Goal: Information Seeking & Learning: Learn about a topic

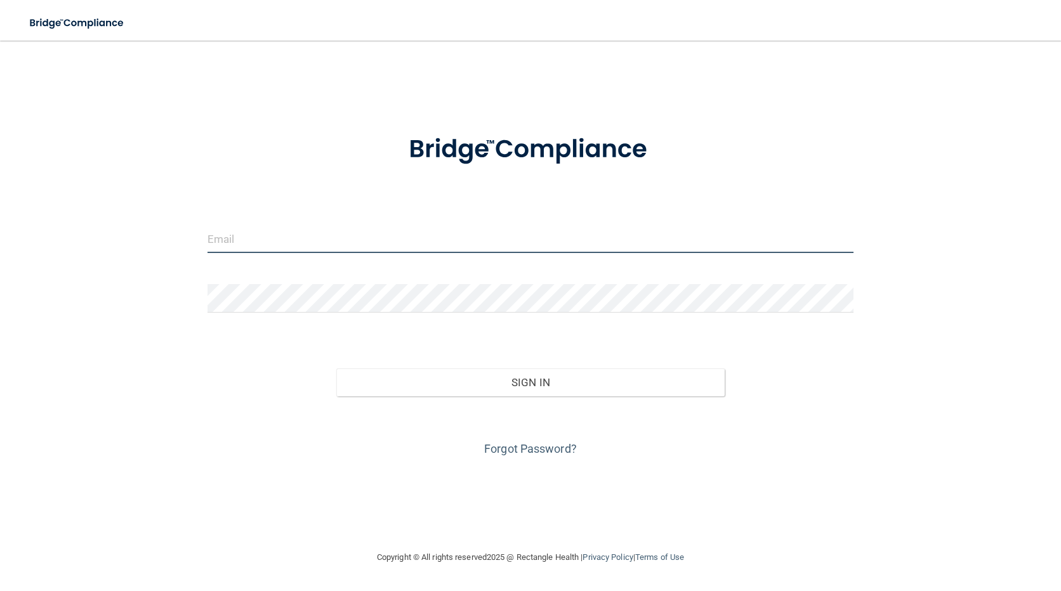
click at [398, 243] on input "email" at bounding box center [530, 239] width 646 height 29
type input "[EMAIL_ADDRESS][DOMAIN_NAME]"
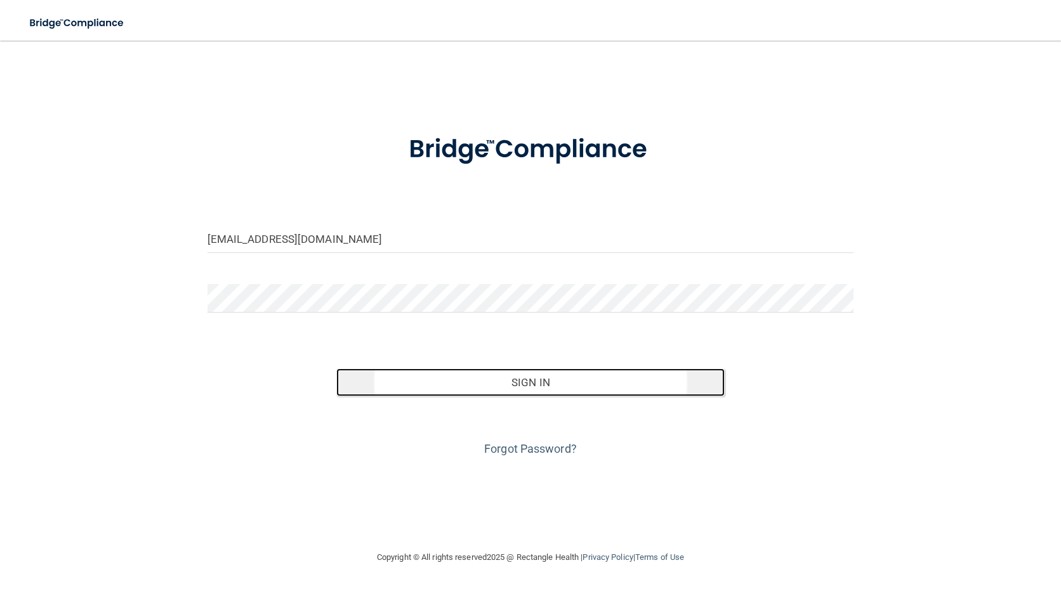
click at [461, 382] on button "Sign In" at bounding box center [530, 383] width 388 height 28
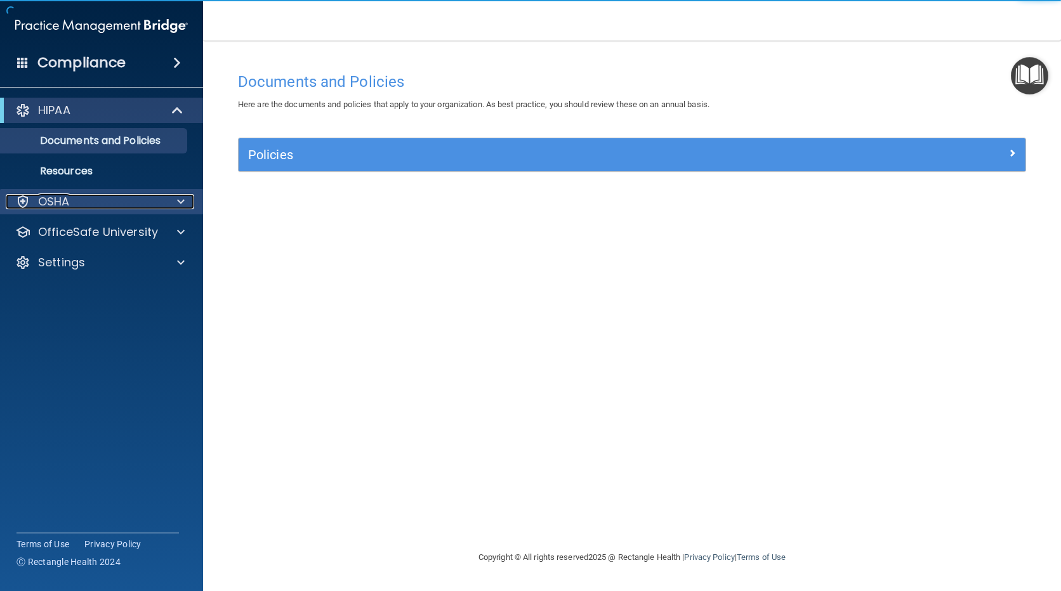
click at [133, 205] on div "OSHA" at bounding box center [84, 201] width 157 height 15
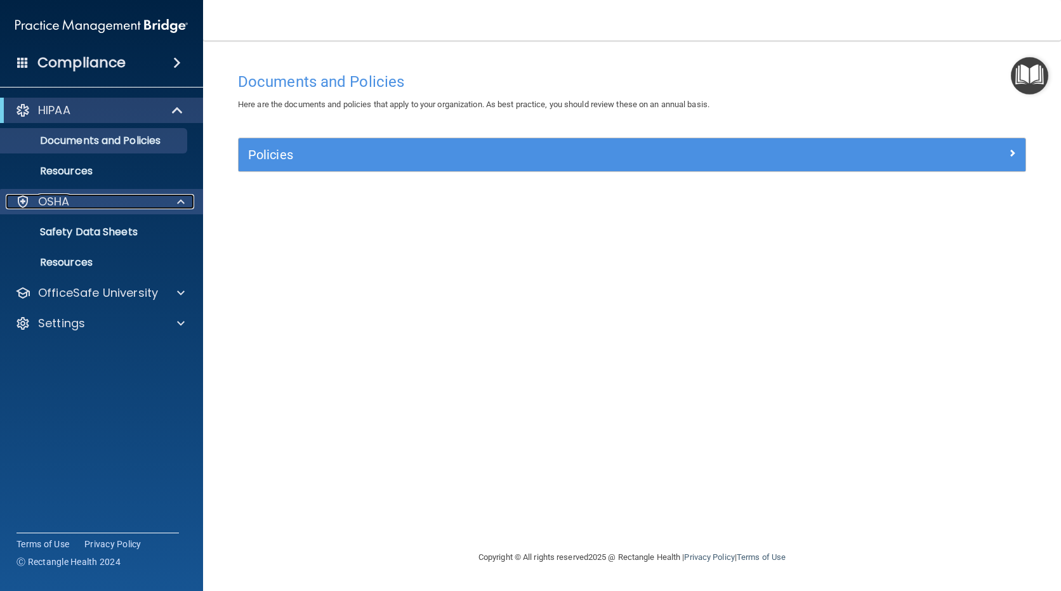
click at [131, 206] on div "OSHA" at bounding box center [84, 201] width 157 height 15
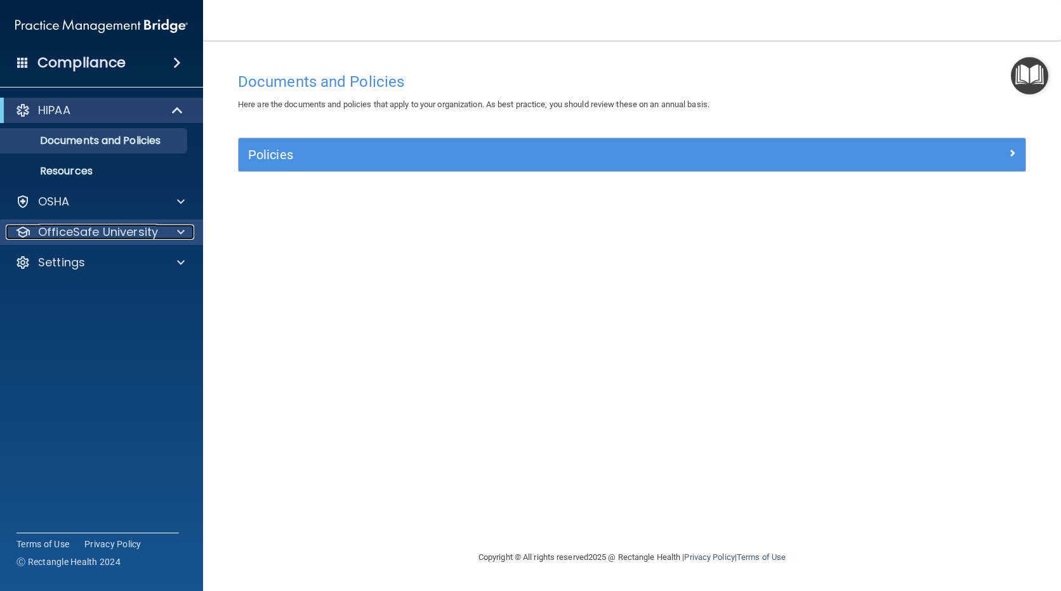
click at [115, 237] on p "OfficeSafe University" at bounding box center [98, 232] width 120 height 15
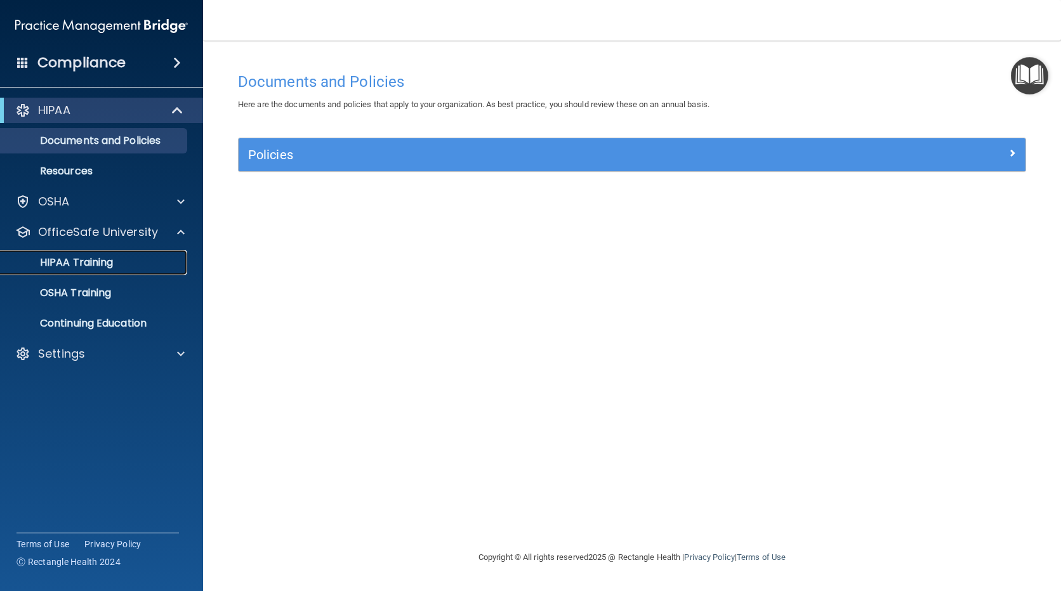
click at [102, 269] on p "HIPAA Training" at bounding box center [60, 262] width 105 height 13
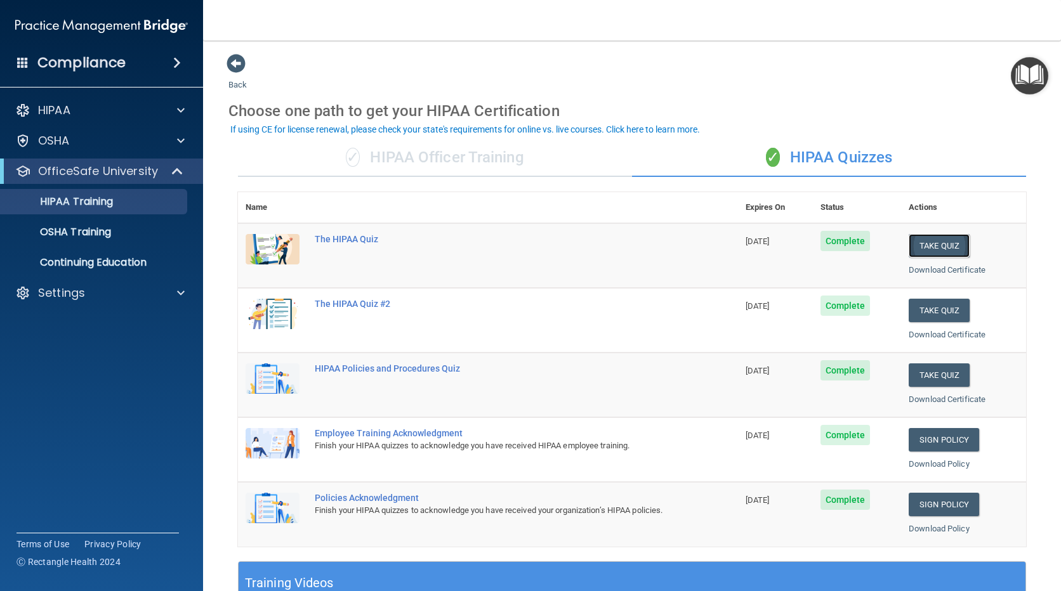
click at [925, 246] on button "Take Quiz" at bounding box center [938, 245] width 61 height 23
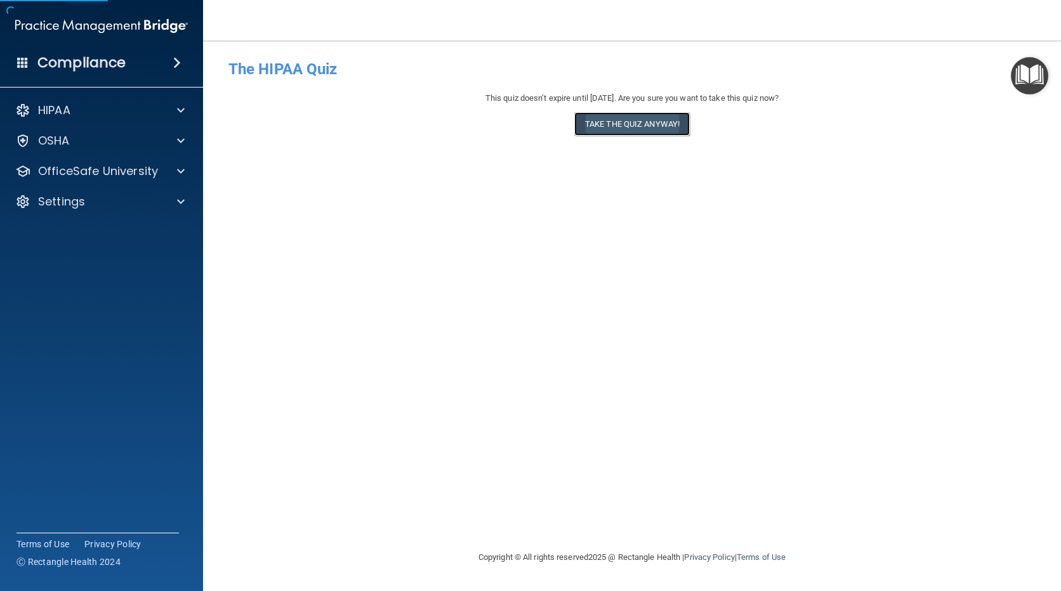
click at [635, 122] on button "Take the quiz anyway!" at bounding box center [631, 123] width 115 height 23
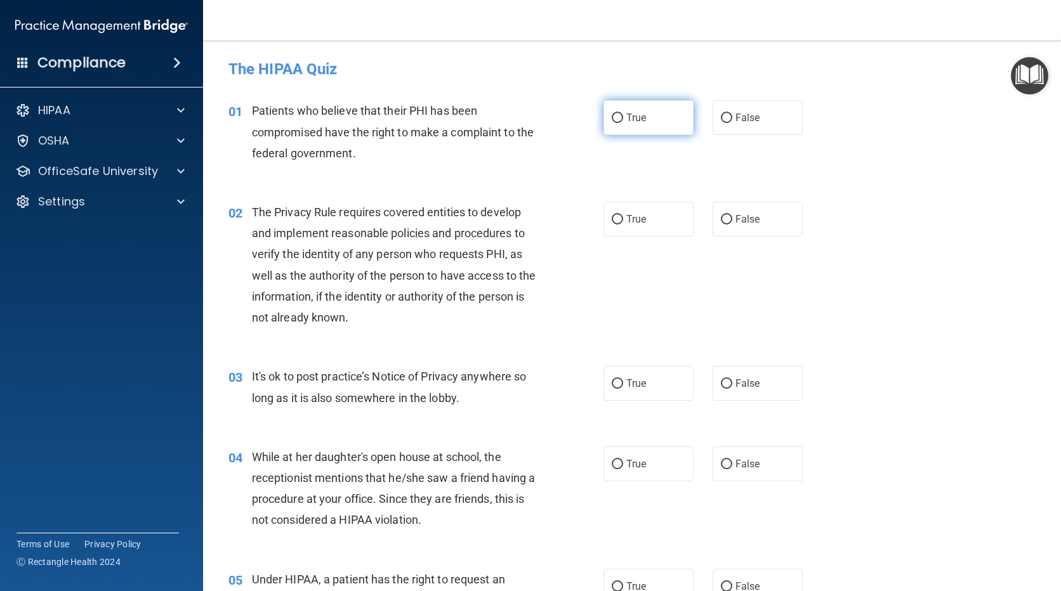
click at [643, 112] on label "True" at bounding box center [648, 117] width 90 height 35
click at [623, 114] on input "True" at bounding box center [616, 119] width 11 height 10
radio input "true"
click at [616, 215] on input "True" at bounding box center [616, 220] width 11 height 10
radio input "true"
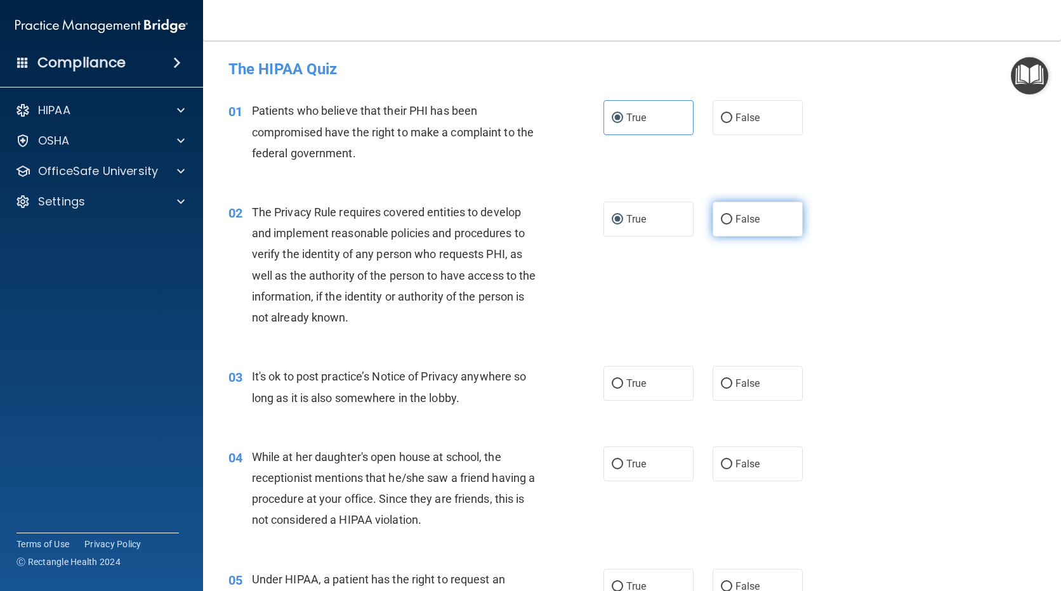
click at [743, 233] on label "False" at bounding box center [757, 219] width 90 height 35
click at [732, 225] on input "False" at bounding box center [726, 220] width 11 height 10
radio input "true"
click at [666, 226] on label "True" at bounding box center [648, 219] width 90 height 35
click at [623, 225] on input "True" at bounding box center [616, 220] width 11 height 10
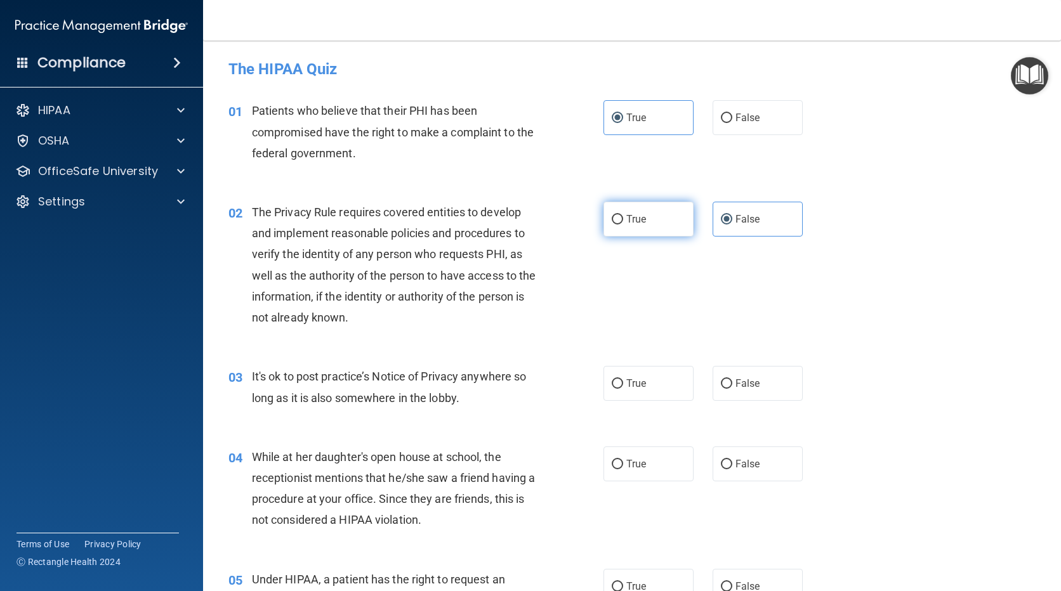
radio input "true"
radio input "false"
click at [733, 395] on label "False" at bounding box center [757, 383] width 90 height 35
click at [732, 389] on input "False" at bounding box center [726, 384] width 11 height 10
radio input "true"
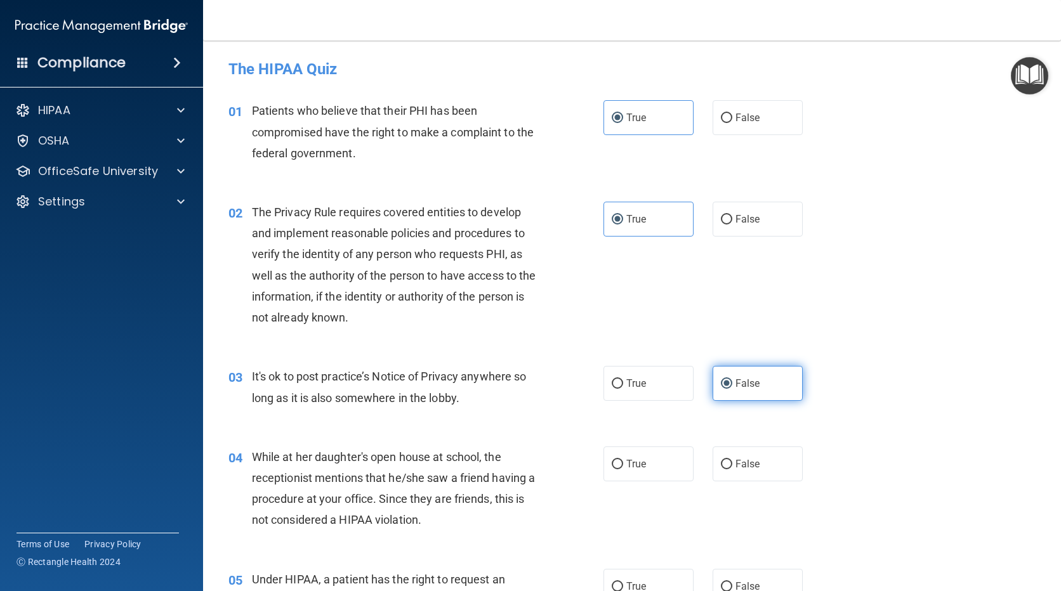
scroll to position [127, 0]
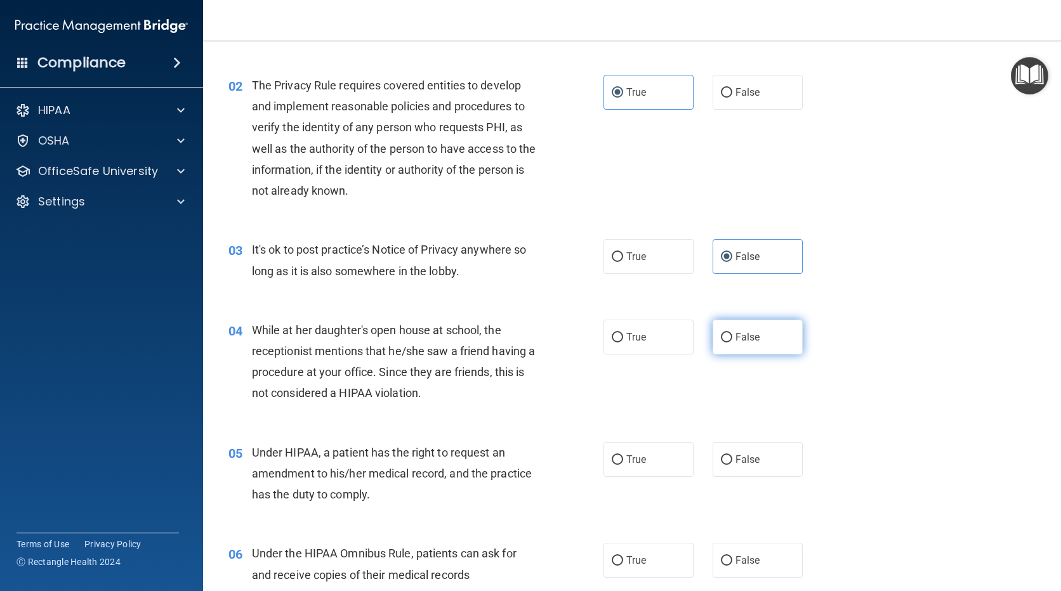
click at [735, 332] on span "False" at bounding box center [747, 337] width 25 height 12
click at [732, 333] on input "False" at bounding box center [726, 338] width 11 height 10
radio input "true"
click at [735, 454] on span "False" at bounding box center [747, 460] width 25 height 12
click at [730, 455] on input "False" at bounding box center [726, 460] width 11 height 10
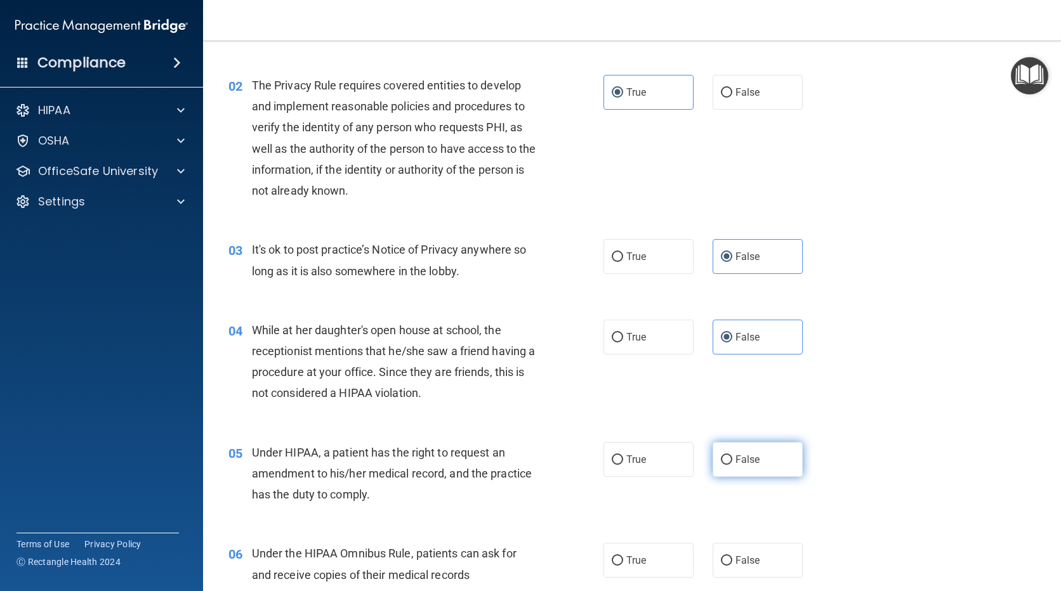
radio input "true"
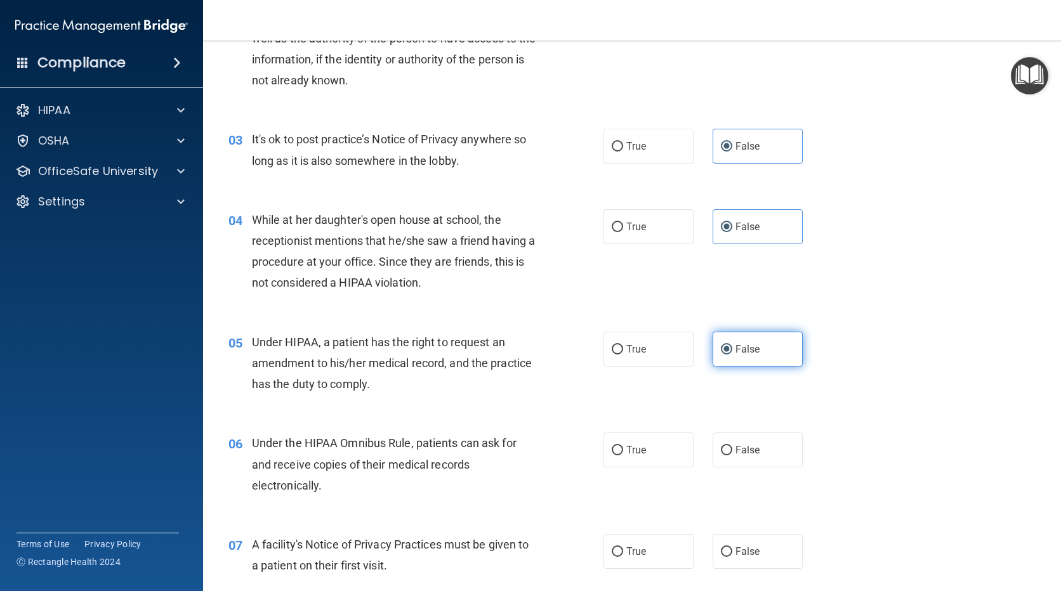
scroll to position [254, 0]
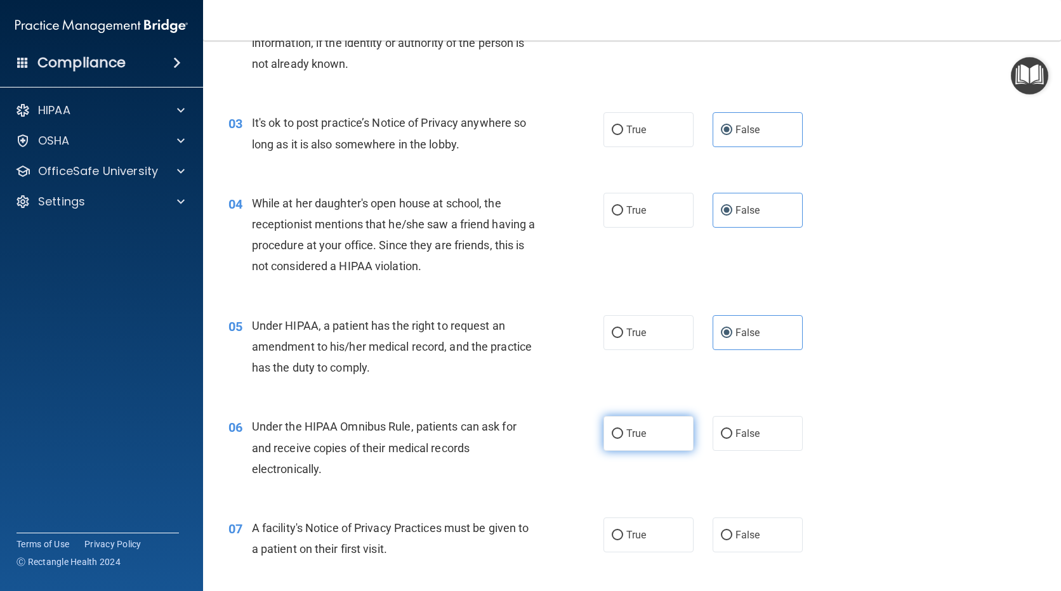
click at [642, 433] on label "True" at bounding box center [648, 433] width 90 height 35
click at [623, 433] on input "True" at bounding box center [616, 434] width 11 height 10
radio input "true"
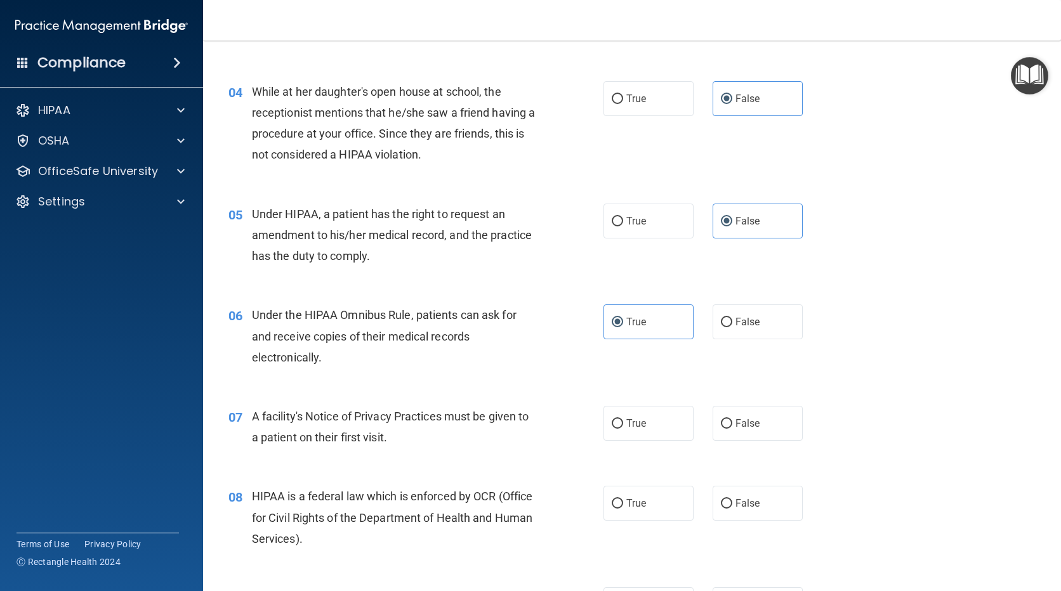
scroll to position [381, 0]
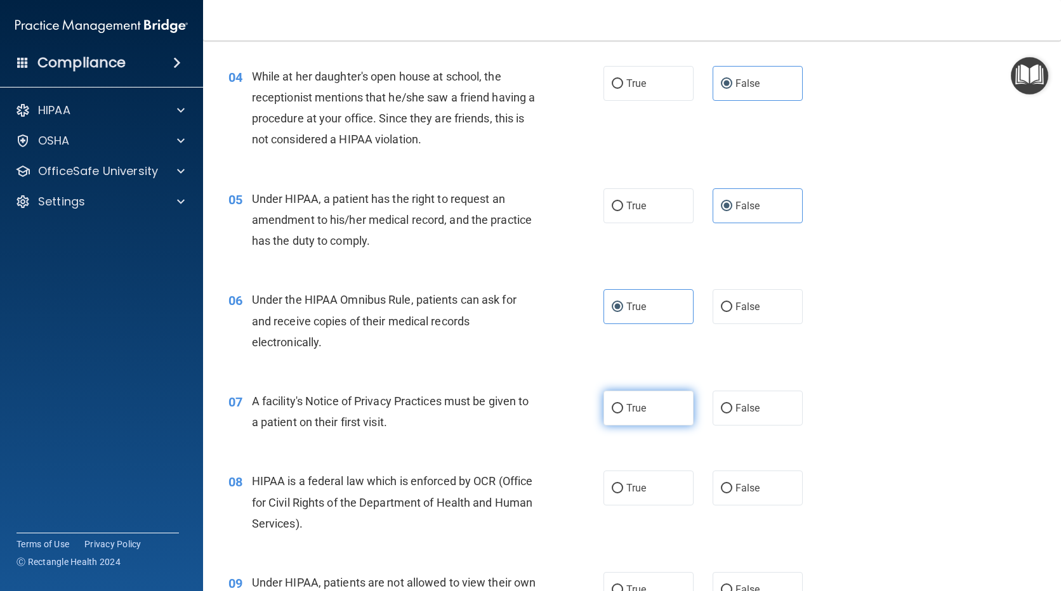
click at [643, 414] on label "True" at bounding box center [648, 408] width 90 height 35
click at [623, 414] on input "True" at bounding box center [616, 409] width 11 height 10
radio input "true"
click at [638, 486] on span "True" at bounding box center [636, 488] width 20 height 12
click at [623, 486] on input "True" at bounding box center [616, 489] width 11 height 10
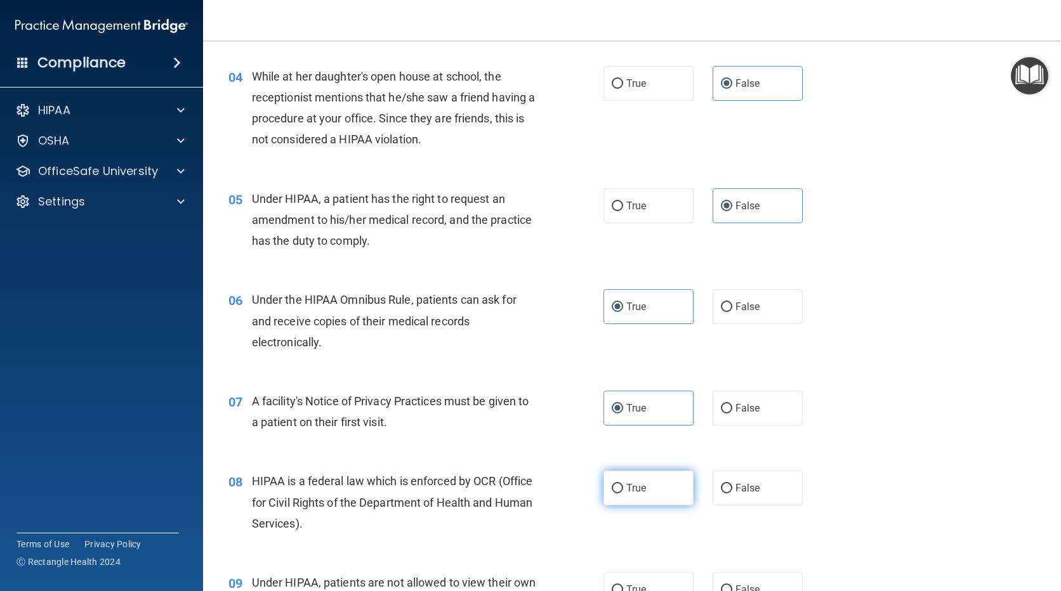
radio input "true"
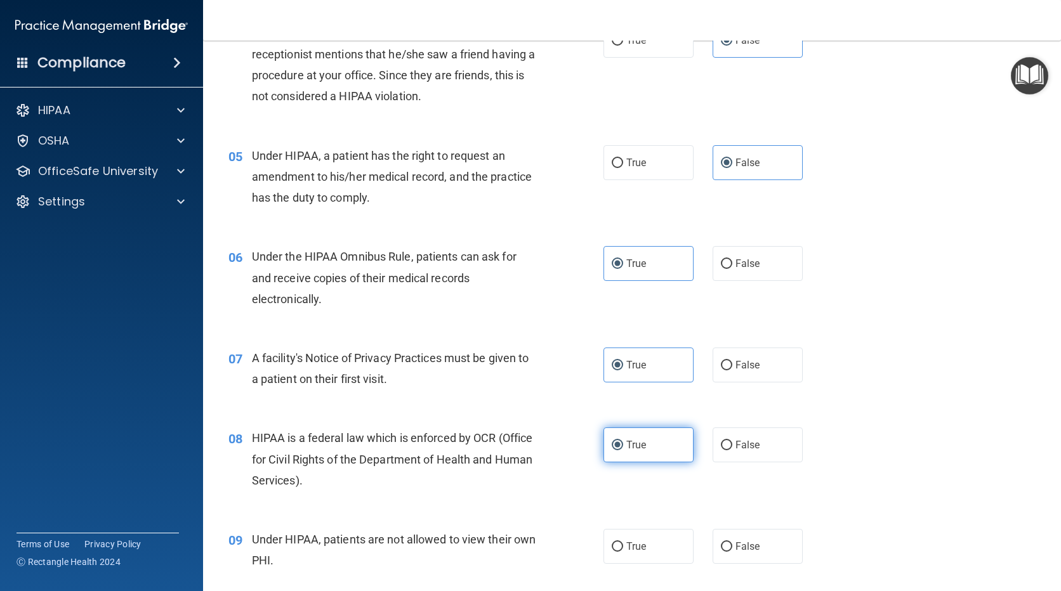
scroll to position [507, 0]
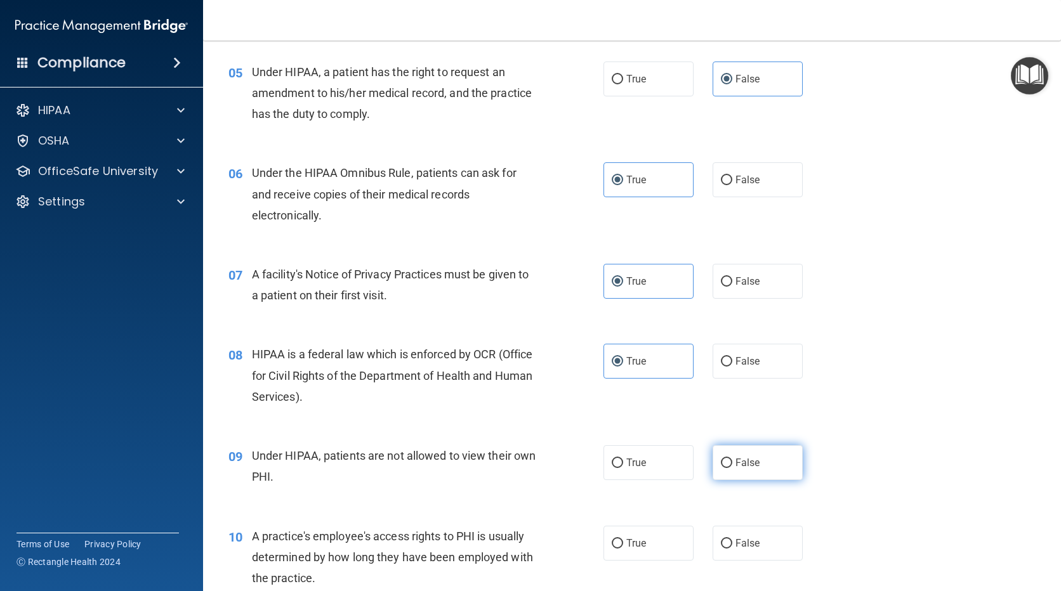
click at [774, 469] on label "False" at bounding box center [757, 462] width 90 height 35
click at [732, 468] on input "False" at bounding box center [726, 464] width 11 height 10
radio input "true"
click at [641, 551] on label "True" at bounding box center [648, 543] width 90 height 35
click at [623, 549] on input "True" at bounding box center [616, 544] width 11 height 10
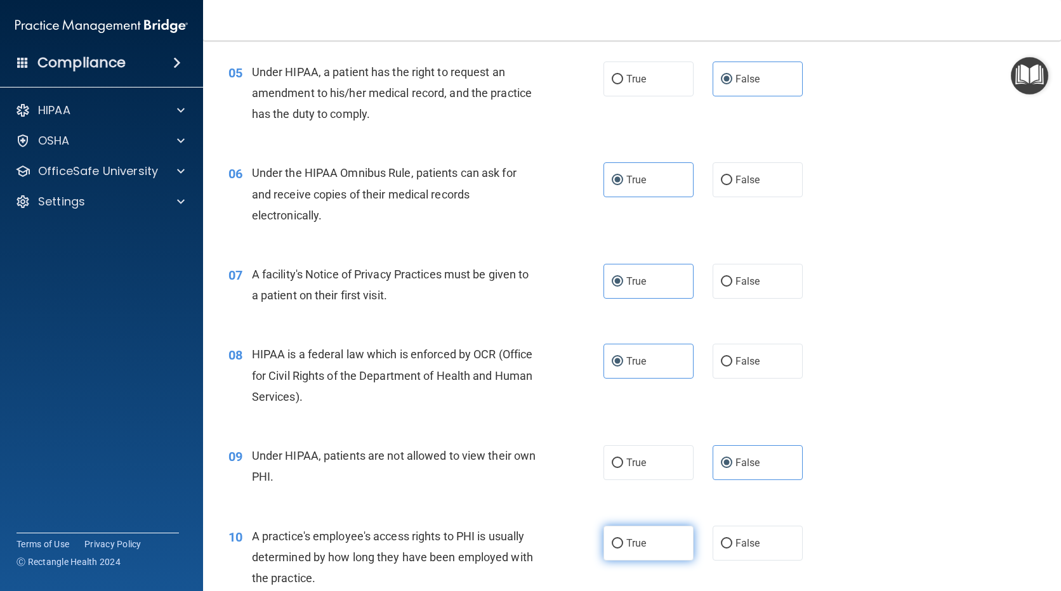
radio input "true"
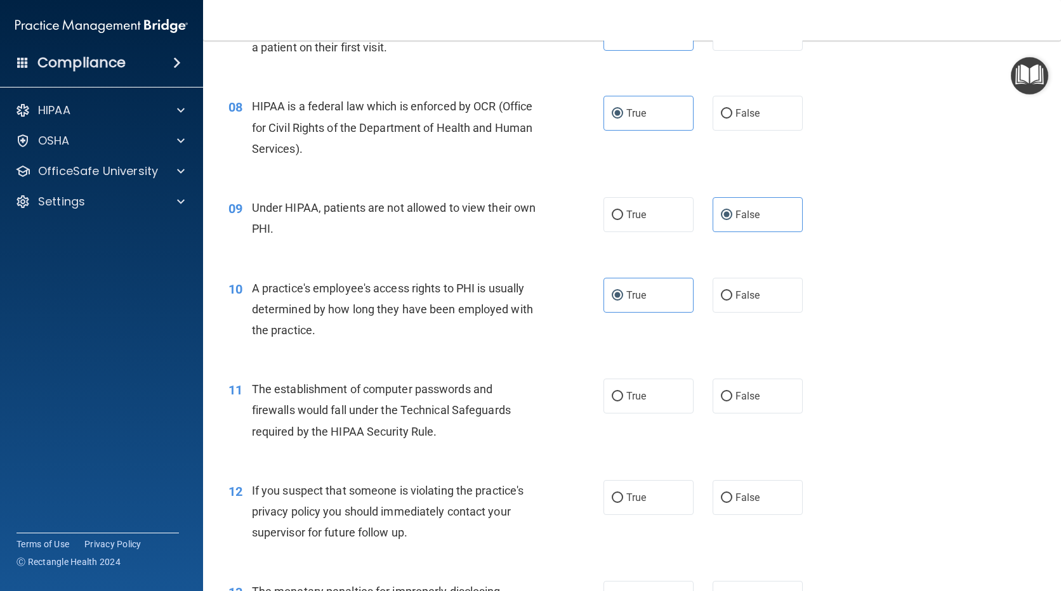
scroll to position [757, 0]
click at [628, 400] on label "True" at bounding box center [648, 394] width 90 height 35
click at [623, 400] on input "True" at bounding box center [616, 395] width 11 height 10
radio input "true"
click at [626, 492] on span "True" at bounding box center [636, 496] width 20 height 12
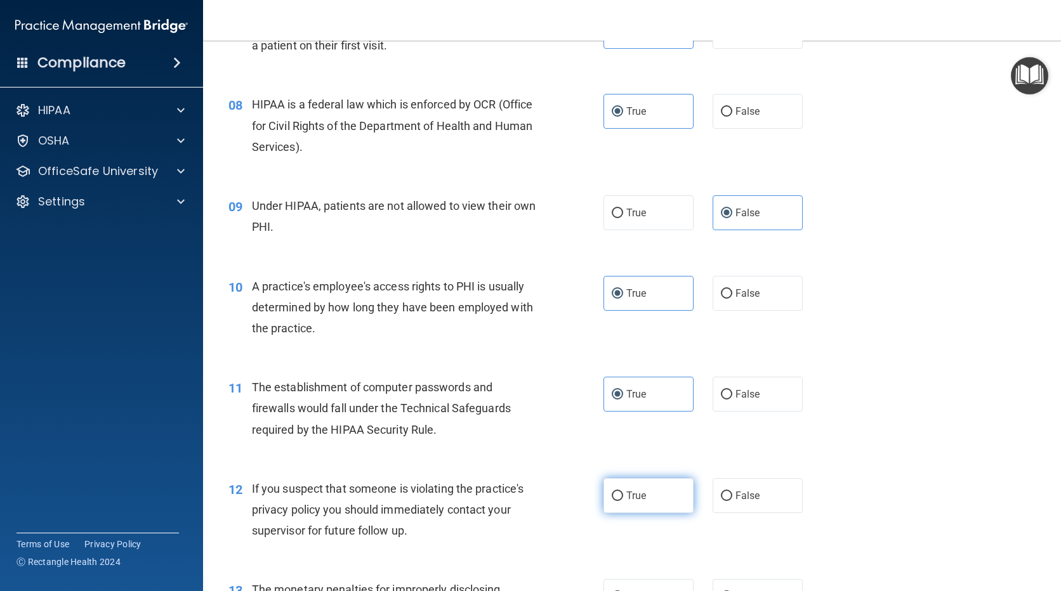
click at [623, 492] on input "True" at bounding box center [616, 497] width 11 height 10
radio input "true"
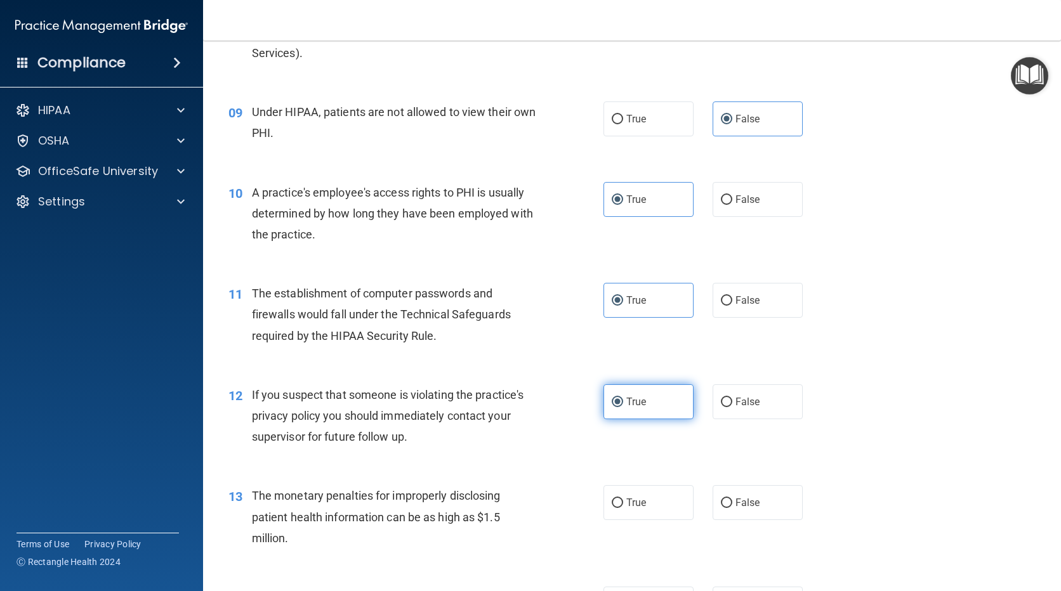
scroll to position [884, 0]
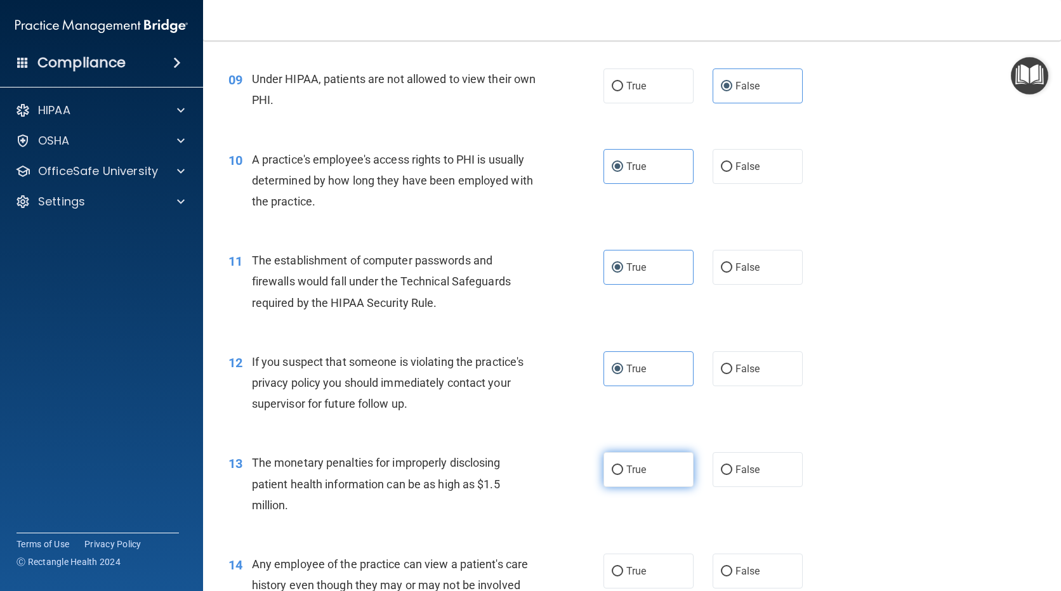
click at [629, 476] on label "True" at bounding box center [648, 469] width 90 height 35
click at [623, 475] on input "True" at bounding box center [616, 471] width 11 height 10
radio input "true"
click at [634, 568] on span "True" at bounding box center [636, 571] width 20 height 12
click at [623, 568] on input "True" at bounding box center [616, 572] width 11 height 10
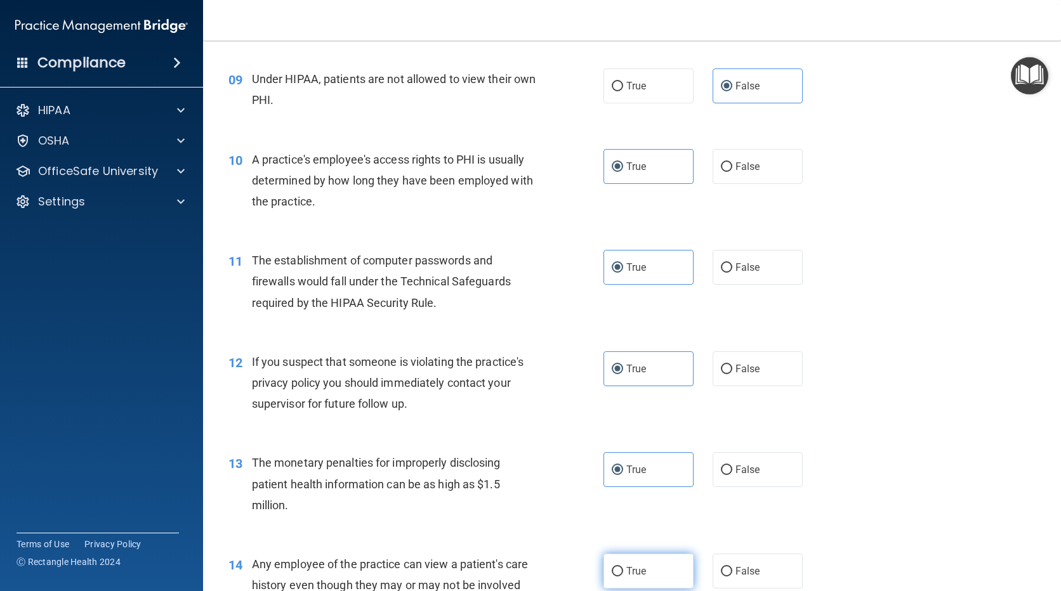
radio input "true"
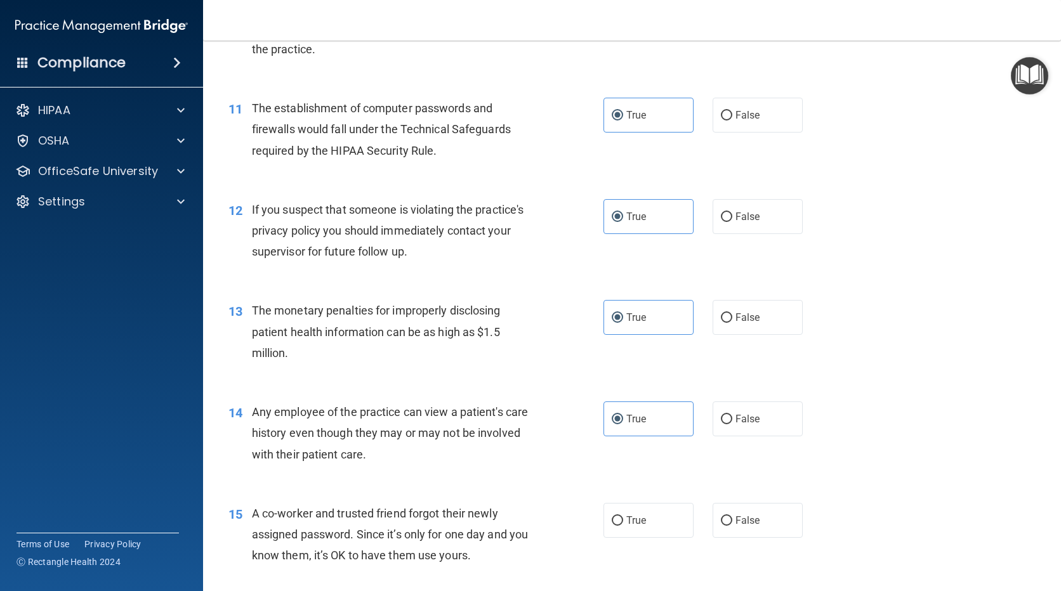
scroll to position [1074, 0]
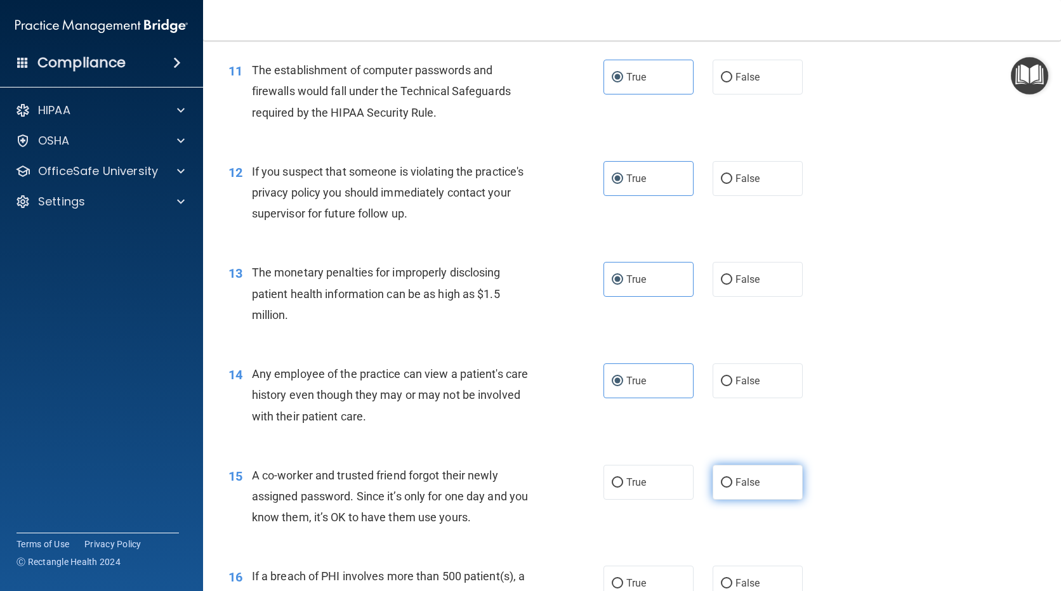
click at [721, 478] on input "False" at bounding box center [726, 483] width 11 height 10
radio input "true"
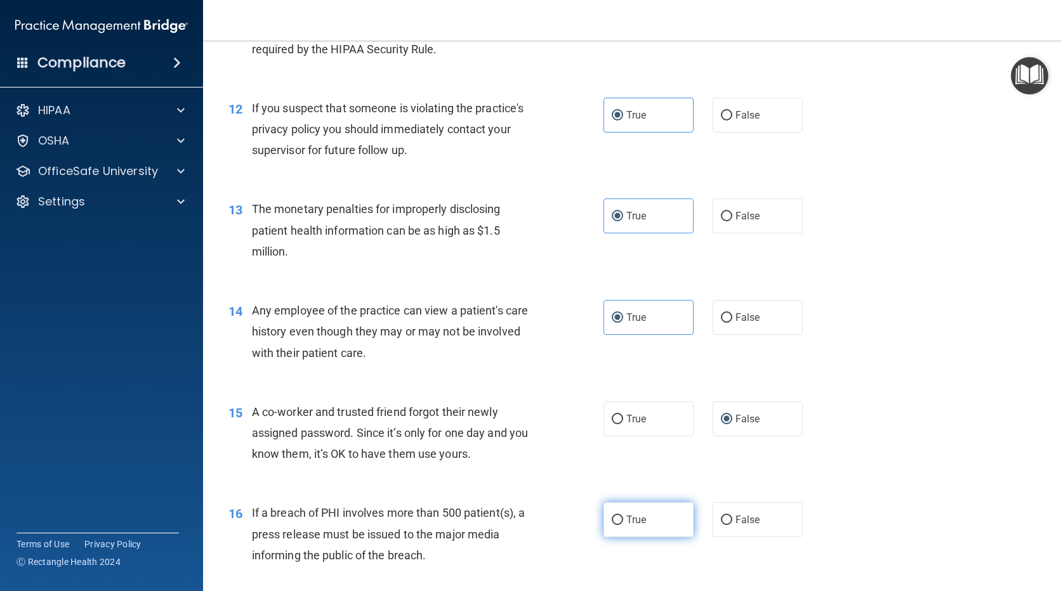
click at [639, 518] on span "True" at bounding box center [636, 520] width 20 height 12
click at [623, 518] on input "True" at bounding box center [616, 521] width 11 height 10
radio input "true"
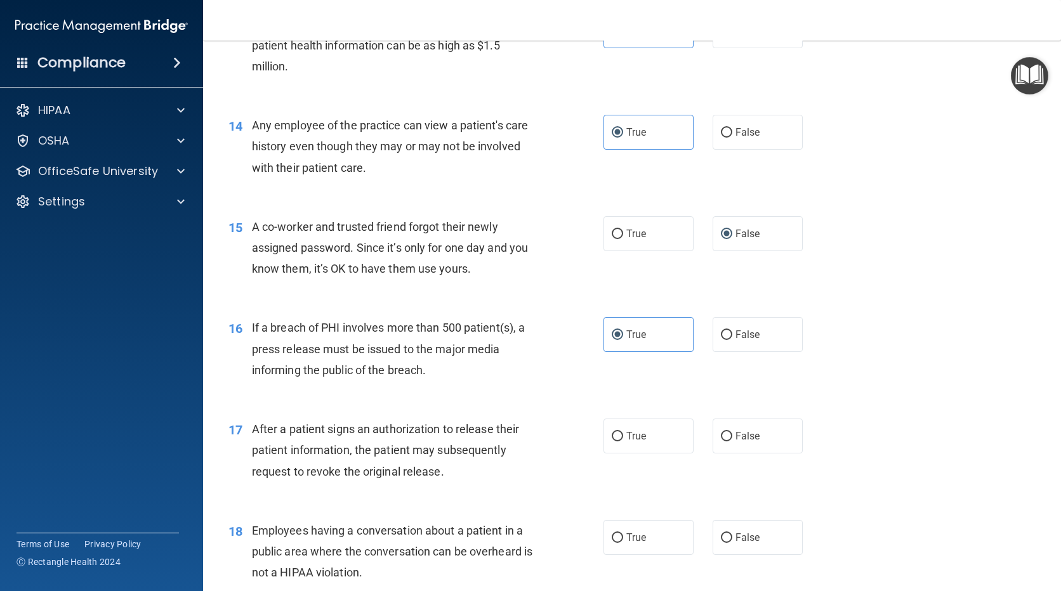
scroll to position [1392, 0]
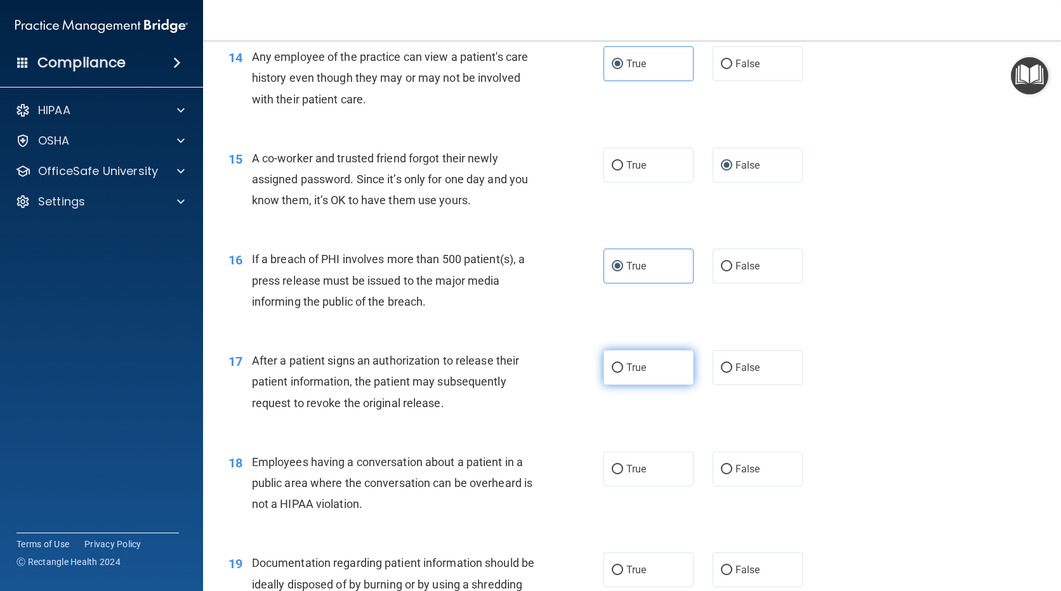
click at [652, 376] on label "True" at bounding box center [648, 367] width 90 height 35
click at [623, 373] on input "True" at bounding box center [616, 368] width 11 height 10
radio input "true"
click at [721, 471] on input "False" at bounding box center [726, 470] width 11 height 10
radio input "true"
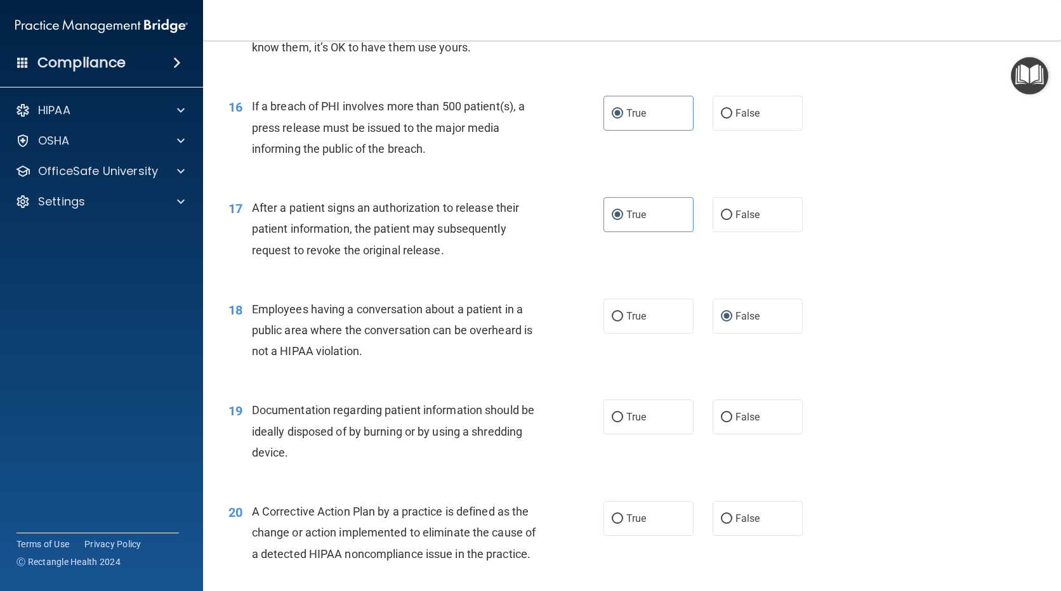
scroll to position [1582, 0]
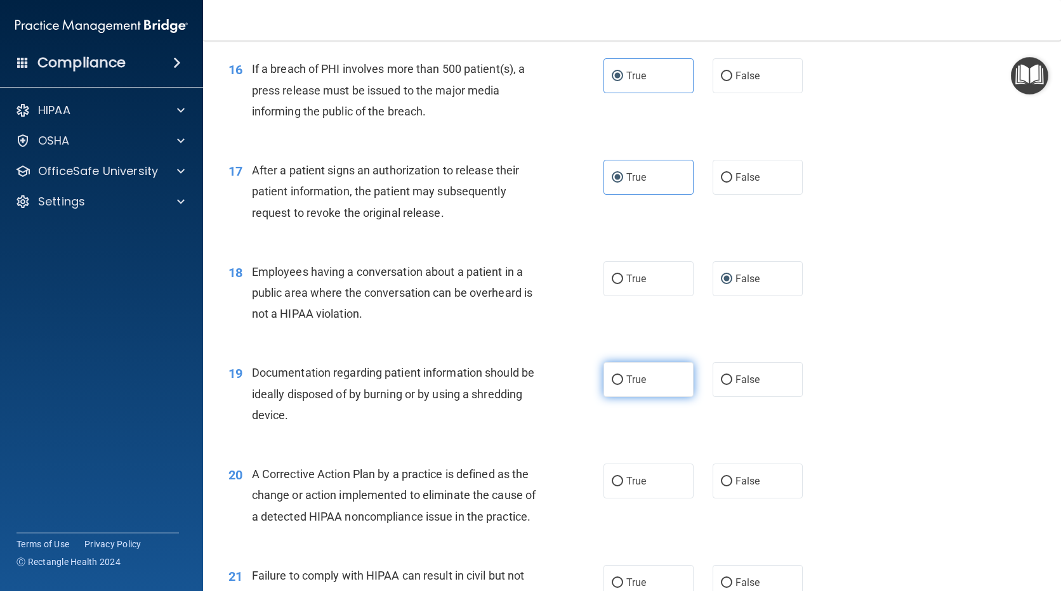
click at [627, 388] on label "True" at bounding box center [648, 379] width 90 height 35
click at [623, 385] on input "True" at bounding box center [616, 380] width 11 height 10
radio input "true"
click at [632, 483] on span "True" at bounding box center [636, 481] width 20 height 12
click at [623, 483] on input "True" at bounding box center [616, 482] width 11 height 10
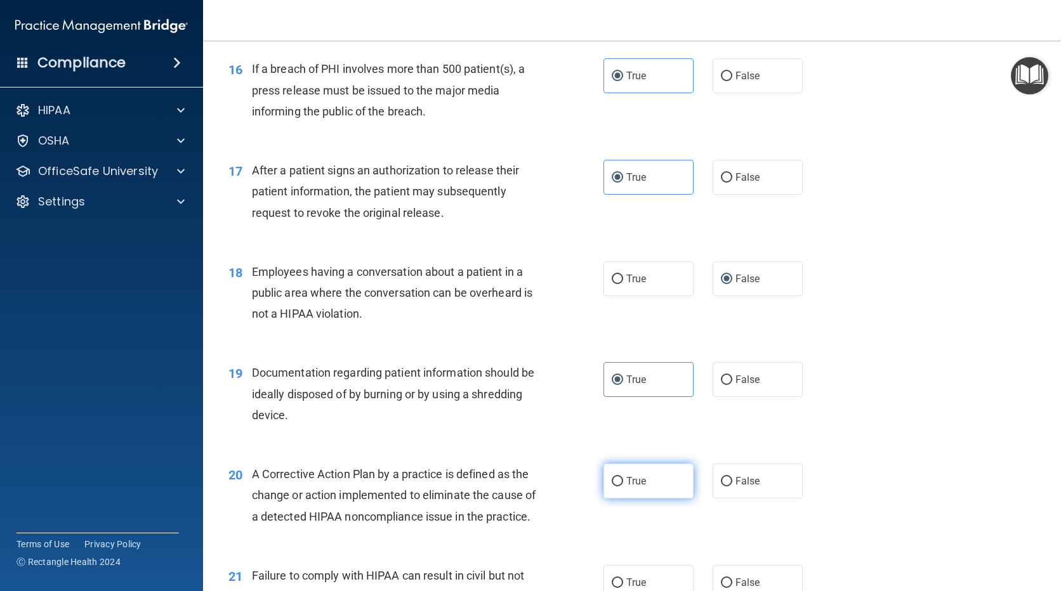
radio input "true"
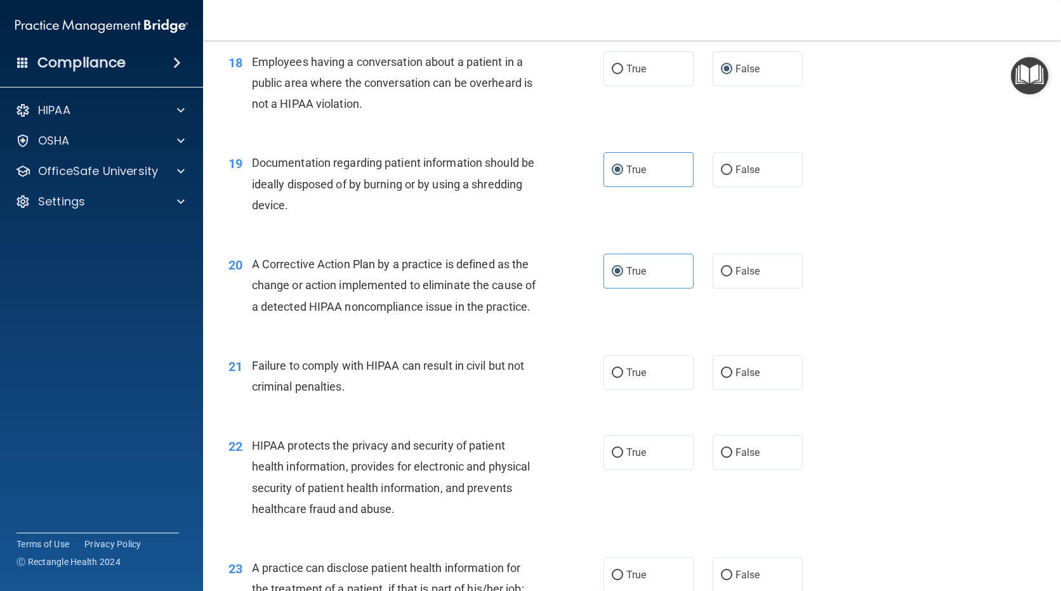
scroll to position [1836, 0]
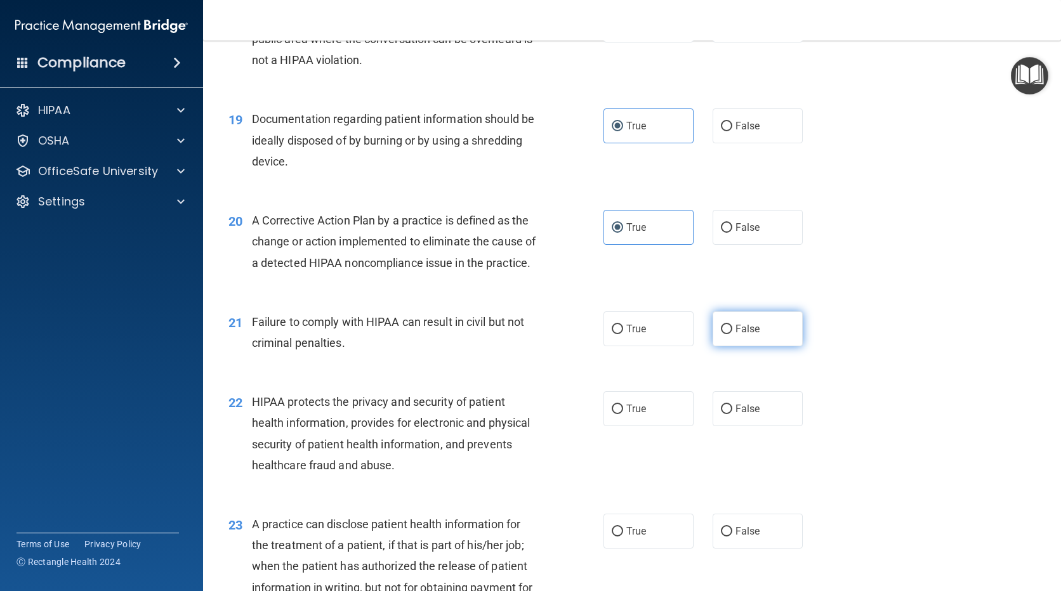
click at [723, 334] on input "False" at bounding box center [726, 330] width 11 height 10
radio input "true"
click at [638, 426] on label "True" at bounding box center [648, 408] width 90 height 35
click at [623, 414] on input "True" at bounding box center [616, 410] width 11 height 10
radio input "true"
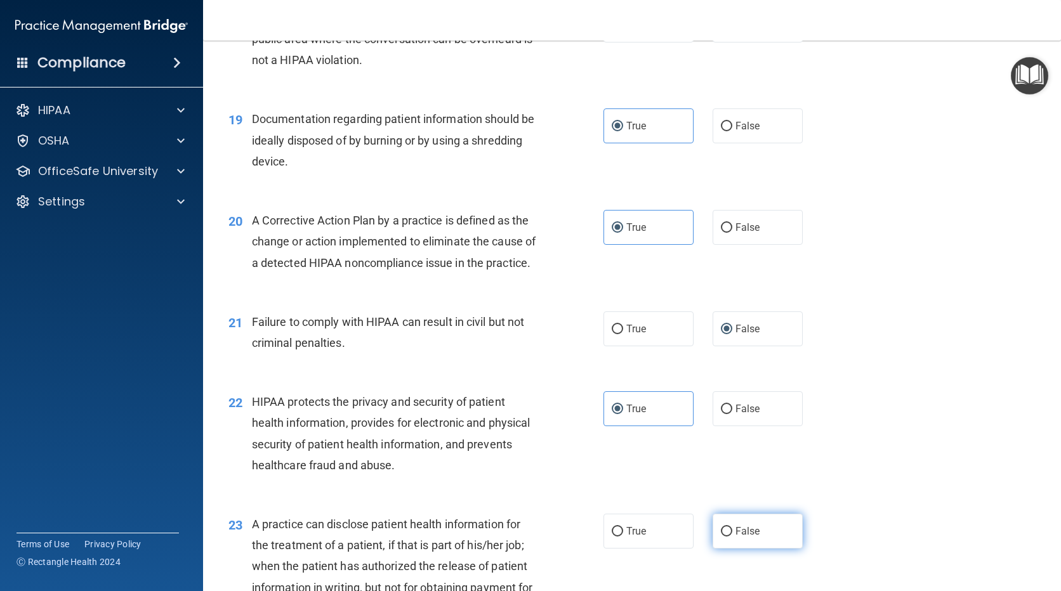
click at [723, 537] on input "False" at bounding box center [726, 532] width 11 height 10
radio input "true"
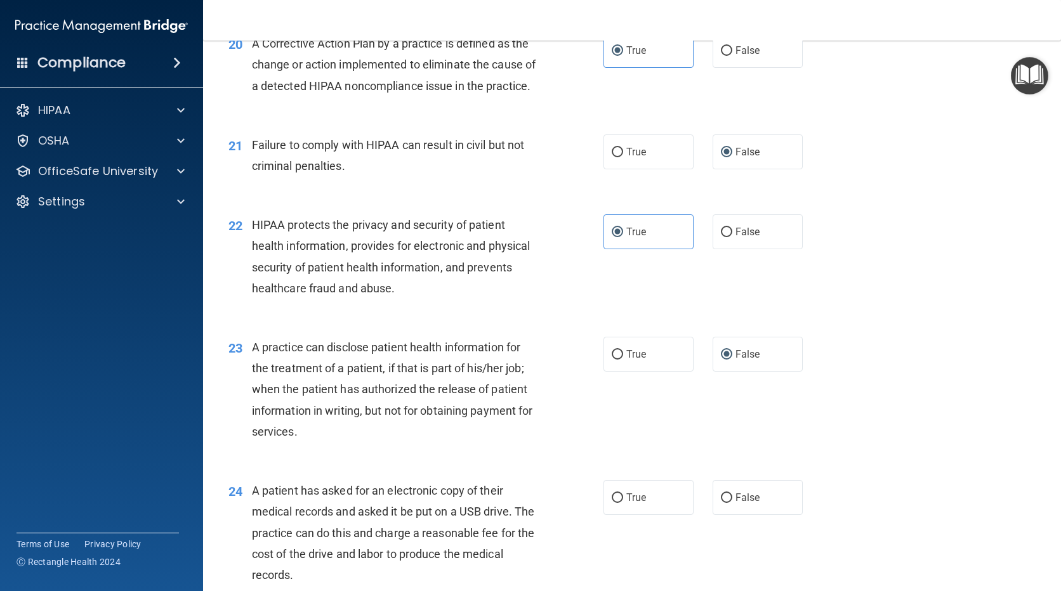
scroll to position [2089, 0]
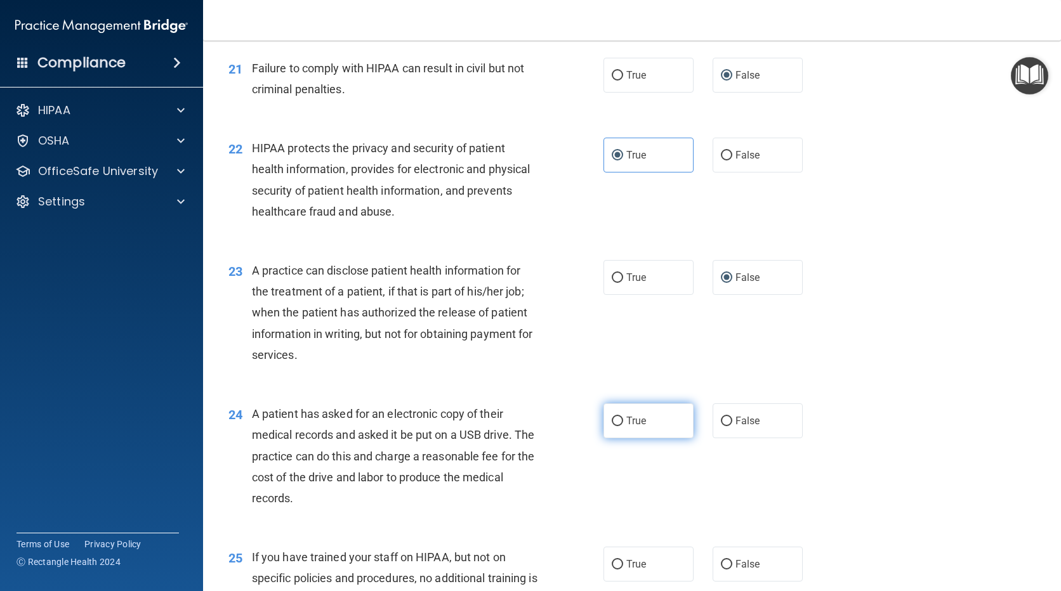
click at [640, 429] on label "True" at bounding box center [648, 420] width 90 height 35
click at [623, 426] on input "True" at bounding box center [616, 422] width 11 height 10
radio input "true"
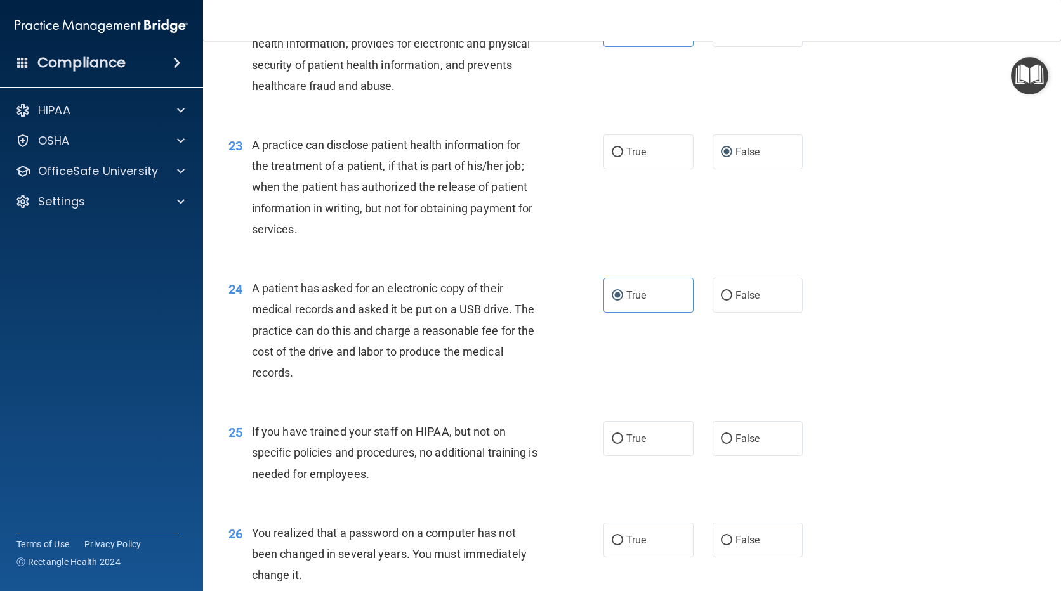
scroll to position [2216, 0]
click at [723, 443] on input "False" at bounding box center [726, 438] width 11 height 10
radio input "true"
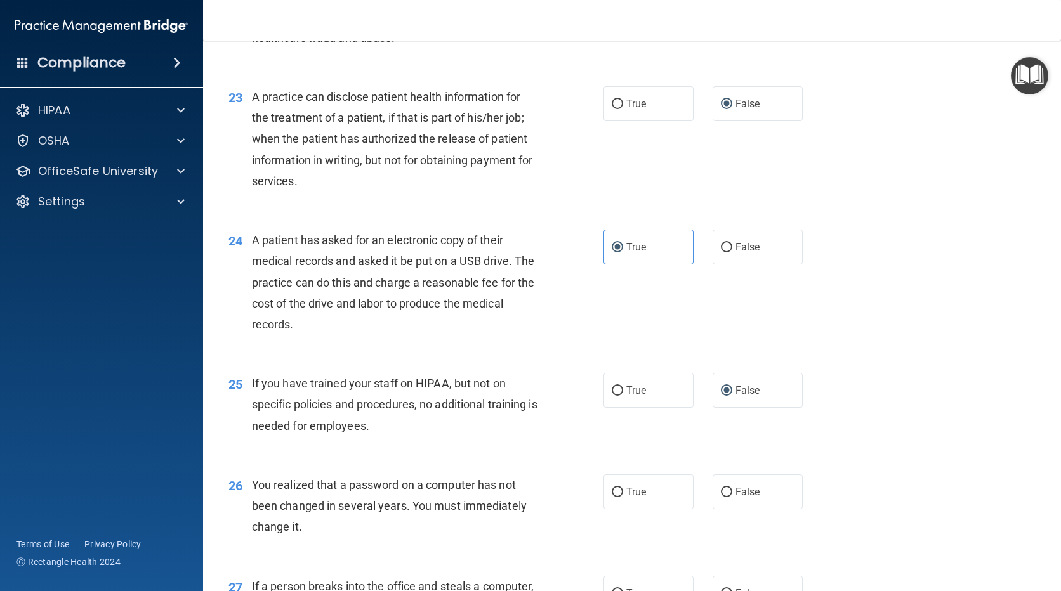
scroll to position [2343, 0]
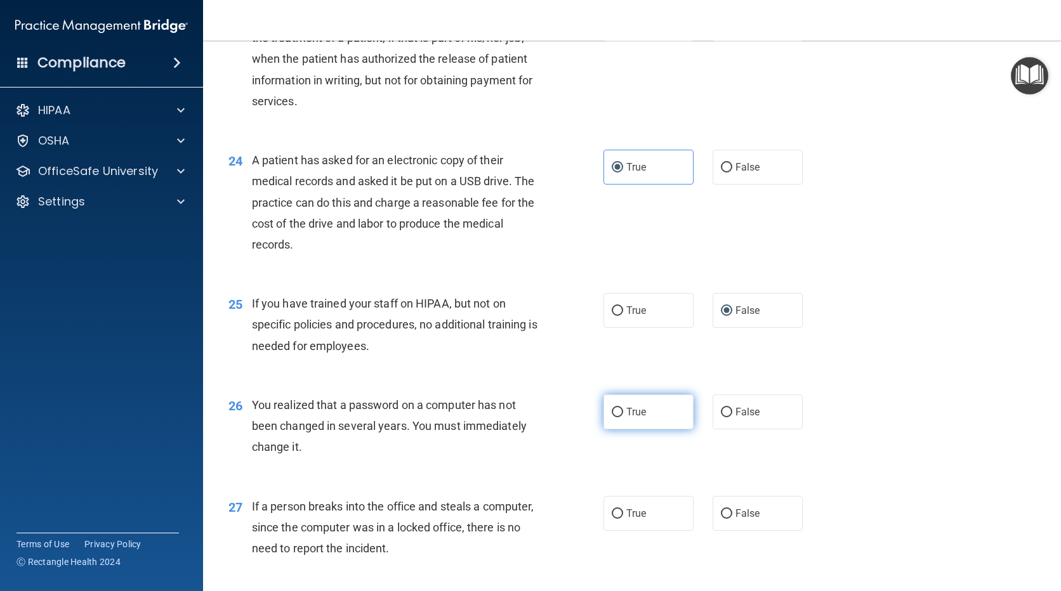
click at [660, 429] on label "True" at bounding box center [648, 412] width 90 height 35
click at [623, 417] on input "True" at bounding box center [616, 413] width 11 height 10
radio input "true"
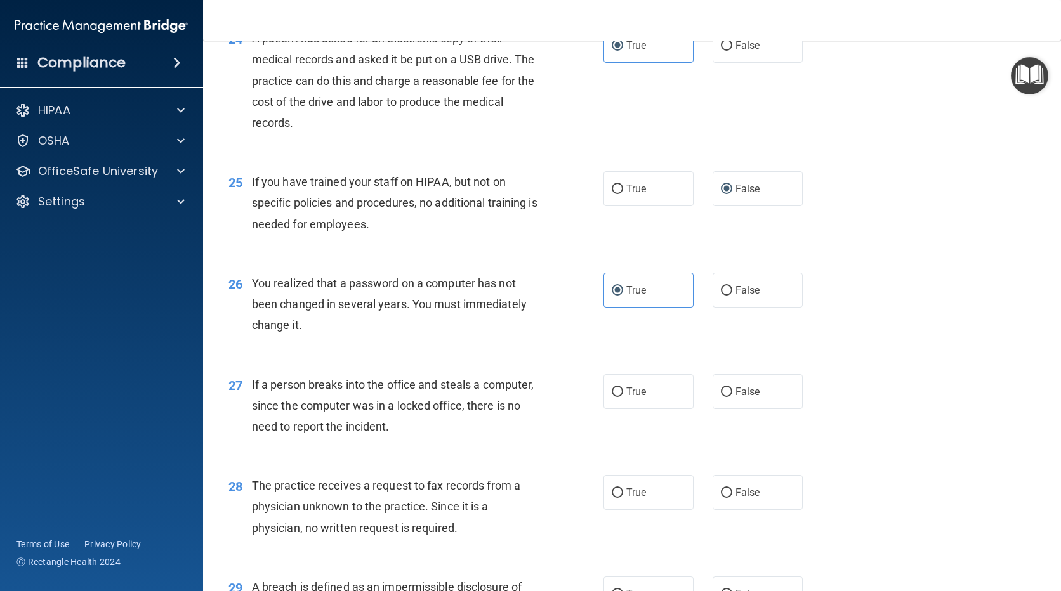
scroll to position [2470, 0]
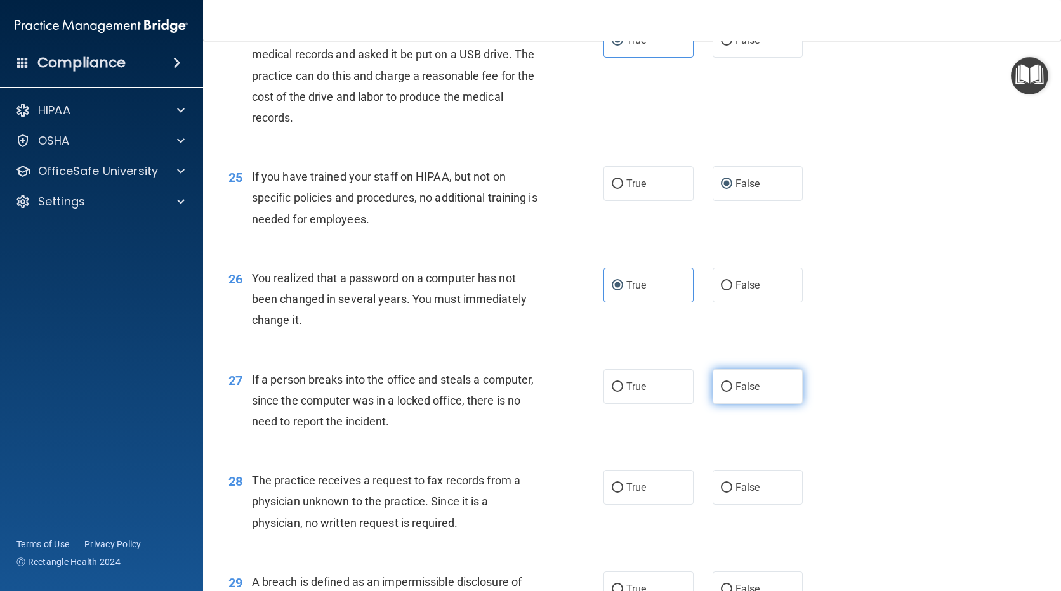
click at [757, 404] on label "False" at bounding box center [757, 386] width 90 height 35
click at [732, 392] on input "False" at bounding box center [726, 387] width 11 height 10
radio input "true"
click at [736, 505] on label "False" at bounding box center [757, 487] width 90 height 35
click at [732, 493] on input "False" at bounding box center [726, 488] width 11 height 10
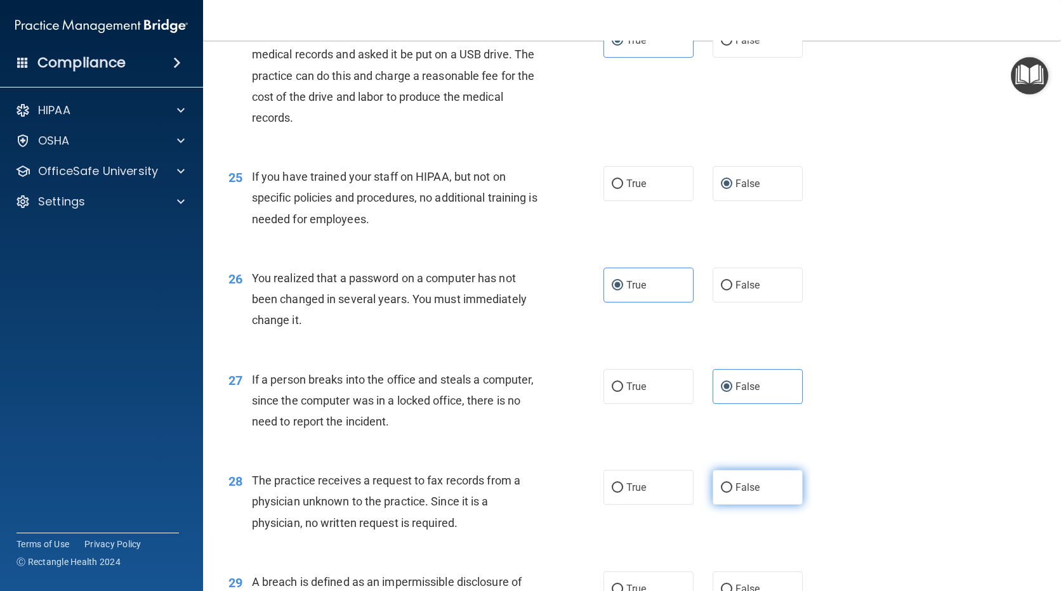
radio input "true"
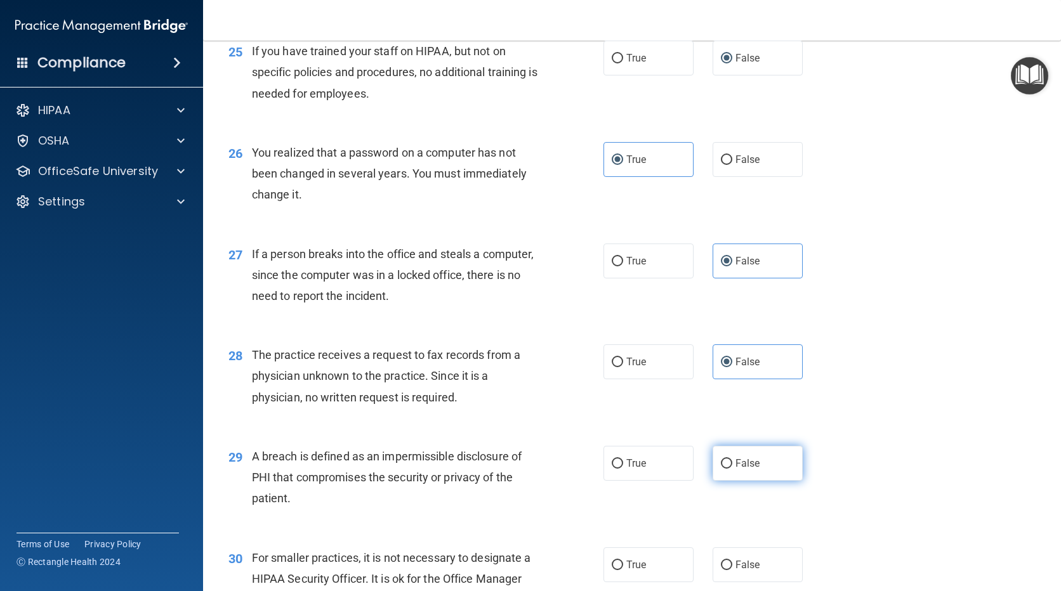
scroll to position [2597, 0]
click at [724, 480] on label "False" at bounding box center [757, 462] width 90 height 35
click at [724, 467] on input "False" at bounding box center [726, 463] width 11 height 10
radio input "true"
click at [657, 478] on label "True" at bounding box center [648, 462] width 90 height 35
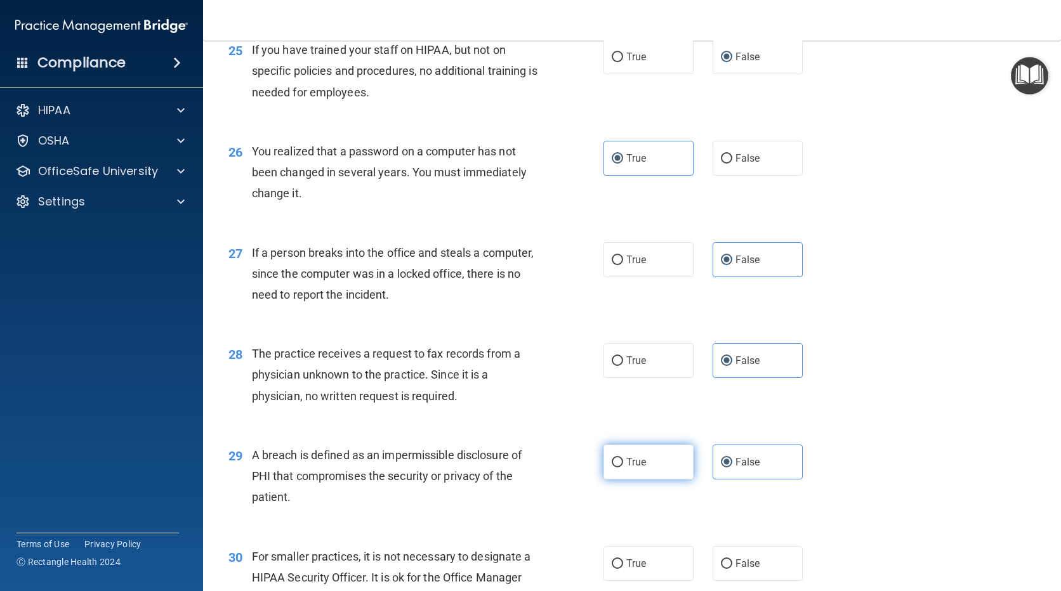
click at [623, 467] on input "True" at bounding box center [616, 463] width 11 height 10
radio input "true"
radio input "false"
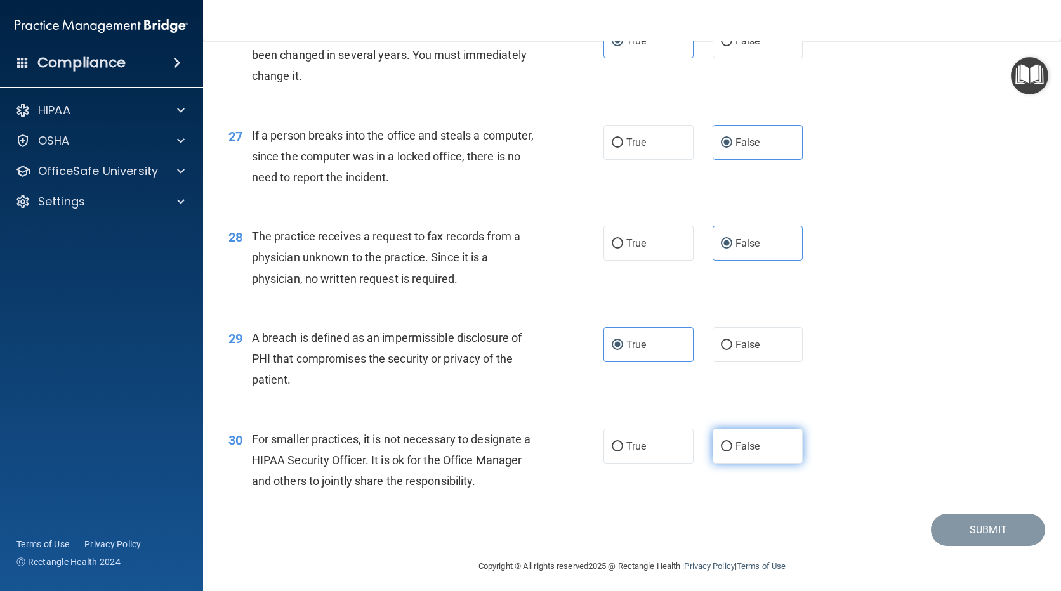
scroll to position [2724, 0]
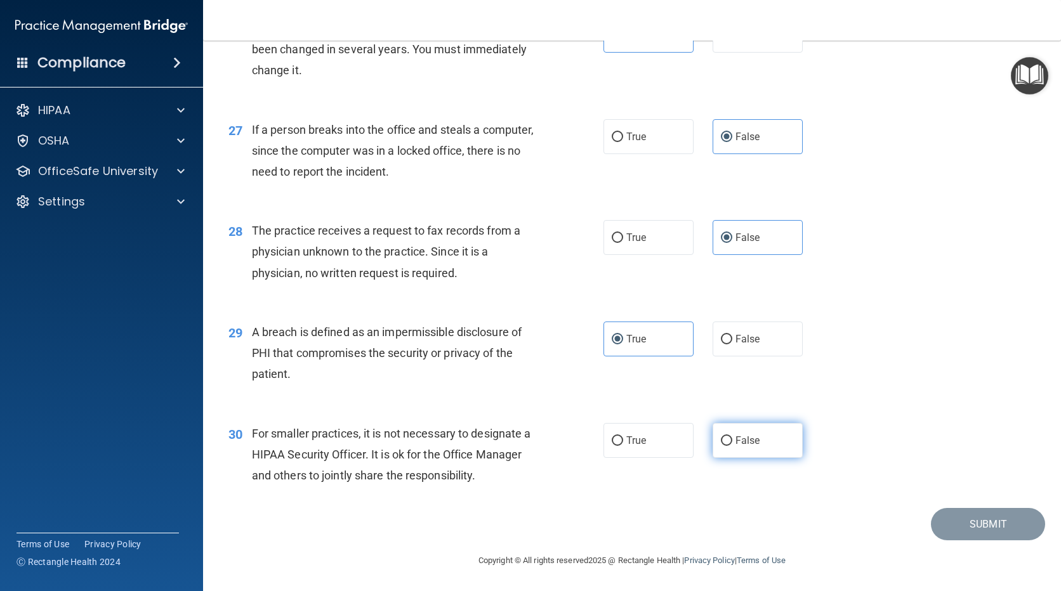
click at [726, 455] on label "False" at bounding box center [757, 440] width 90 height 35
click at [726, 446] on input "False" at bounding box center [726, 441] width 11 height 10
radio input "true"
click at [990, 533] on button "Submit" at bounding box center [987, 524] width 114 height 32
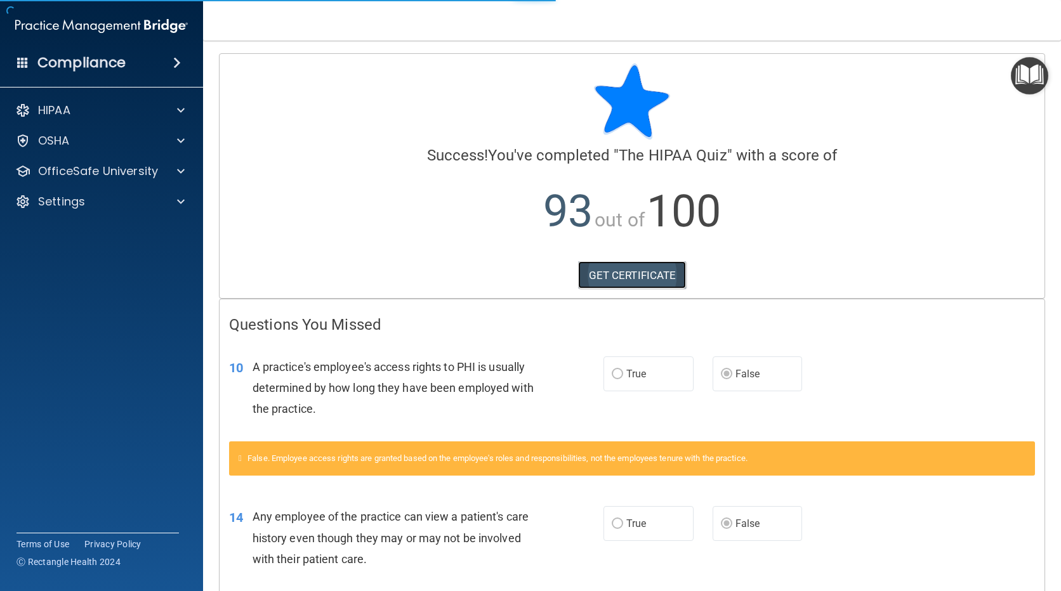
click at [656, 273] on link "GET CERTIFICATE" at bounding box center [632, 275] width 108 height 28
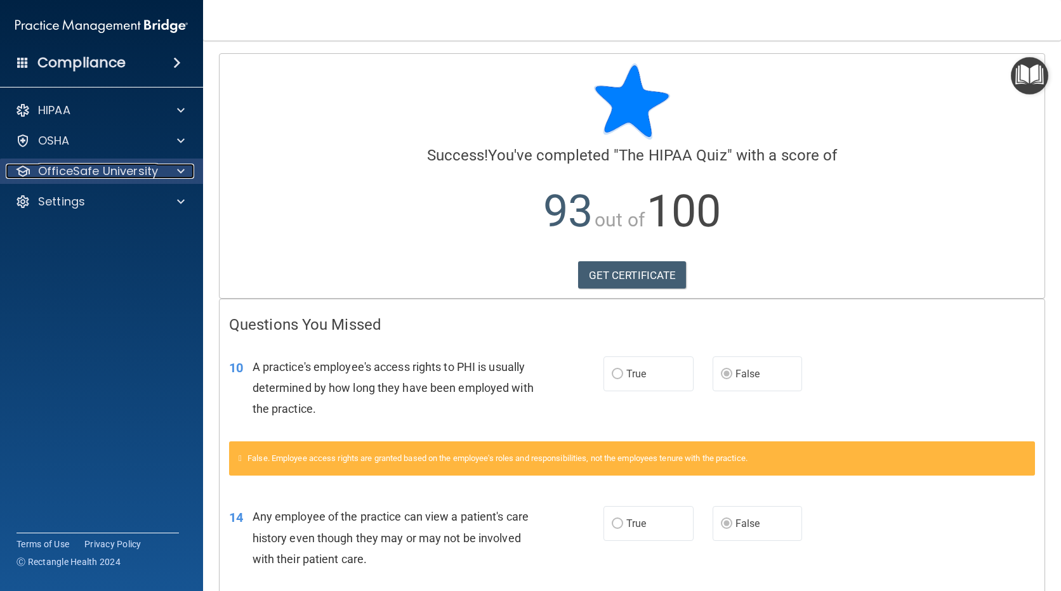
click at [88, 171] on p "OfficeSafe University" at bounding box center [98, 171] width 120 height 15
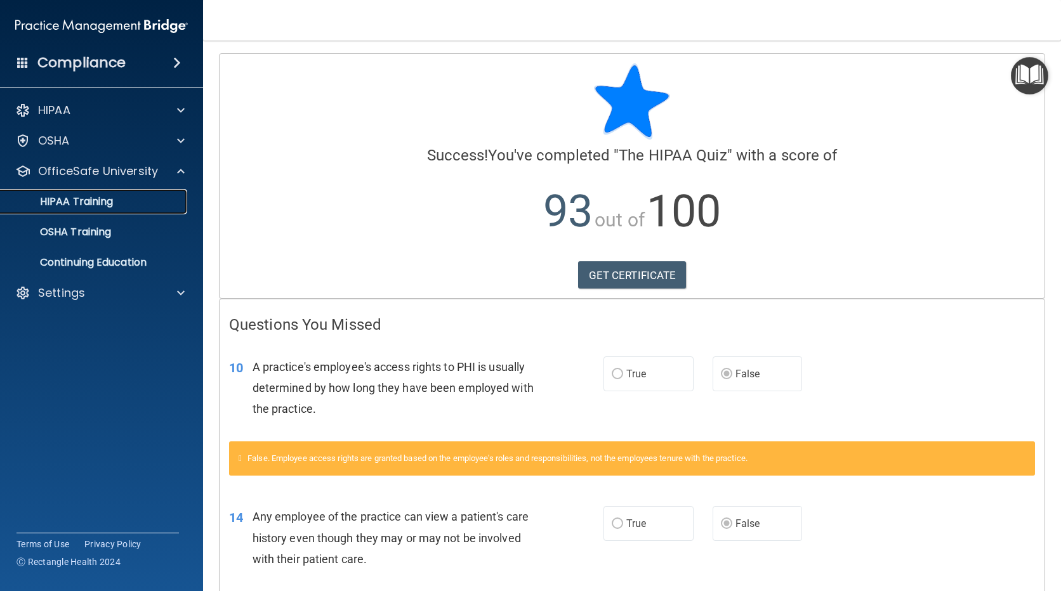
click at [132, 207] on div "HIPAA Training" at bounding box center [94, 201] width 173 height 13
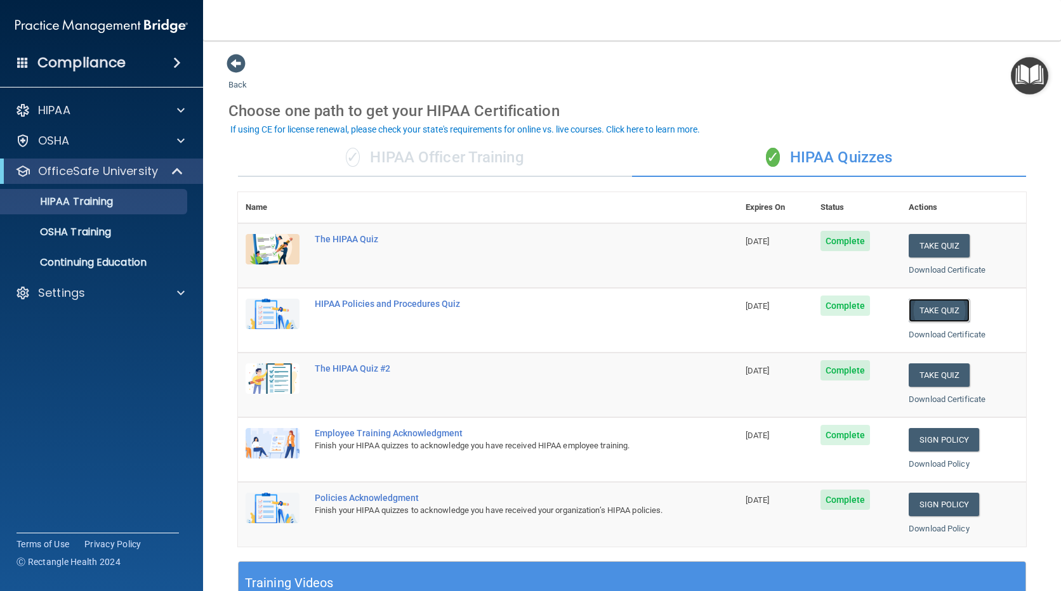
click at [934, 315] on button "Take Quiz" at bounding box center [938, 310] width 61 height 23
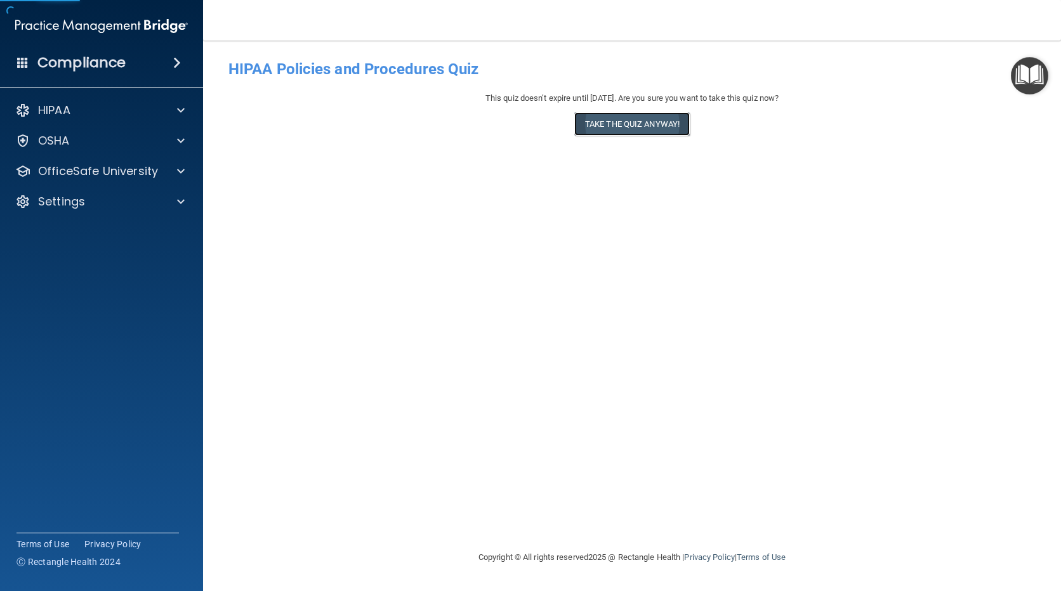
click at [670, 118] on button "Take the quiz anyway!" at bounding box center [631, 123] width 115 height 23
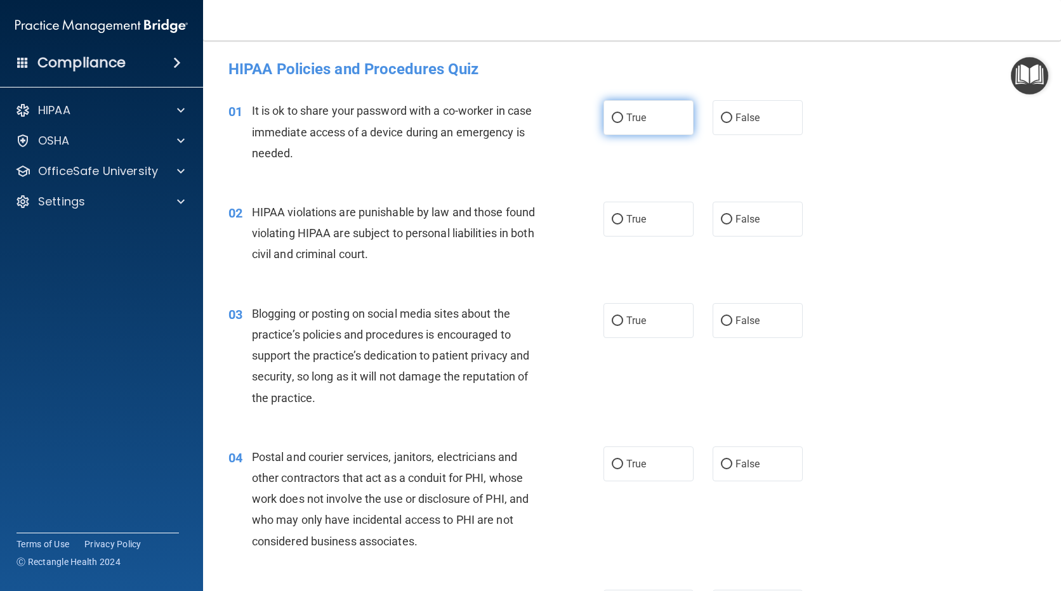
click at [656, 116] on label "True" at bounding box center [648, 117] width 90 height 35
click at [623, 116] on input "True" at bounding box center [616, 119] width 11 height 10
radio input "true"
click at [667, 220] on label "True" at bounding box center [648, 219] width 90 height 35
click at [623, 220] on input "True" at bounding box center [616, 220] width 11 height 10
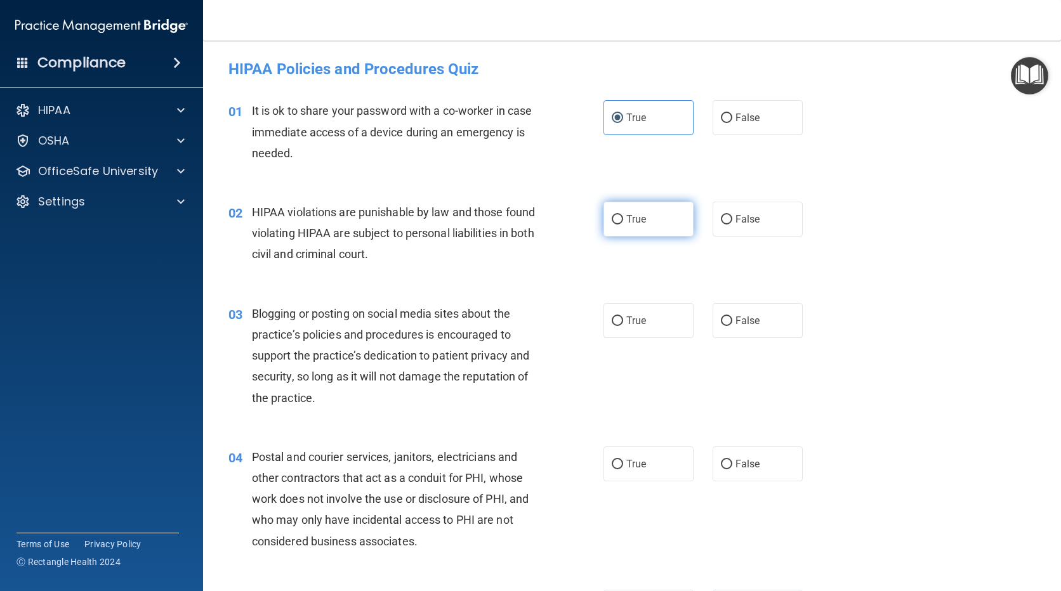
radio input "true"
click at [745, 317] on span "False" at bounding box center [747, 321] width 25 height 12
click at [732, 317] on input "False" at bounding box center [726, 322] width 11 height 10
radio input "true"
click at [650, 334] on label "True" at bounding box center [648, 320] width 90 height 35
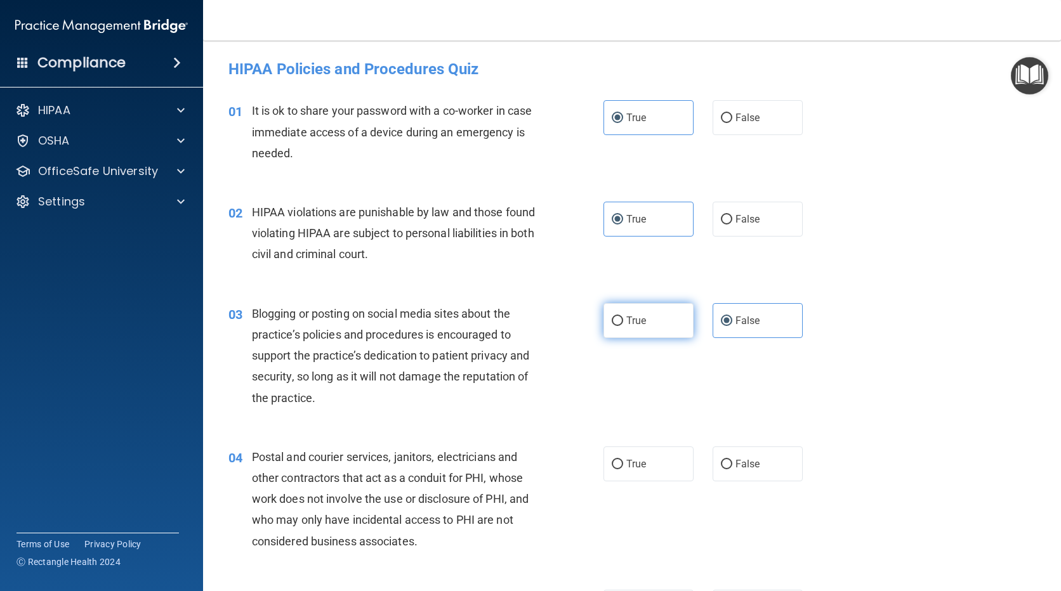
click at [623, 326] on input "True" at bounding box center [616, 322] width 11 height 10
radio input "true"
radio input "false"
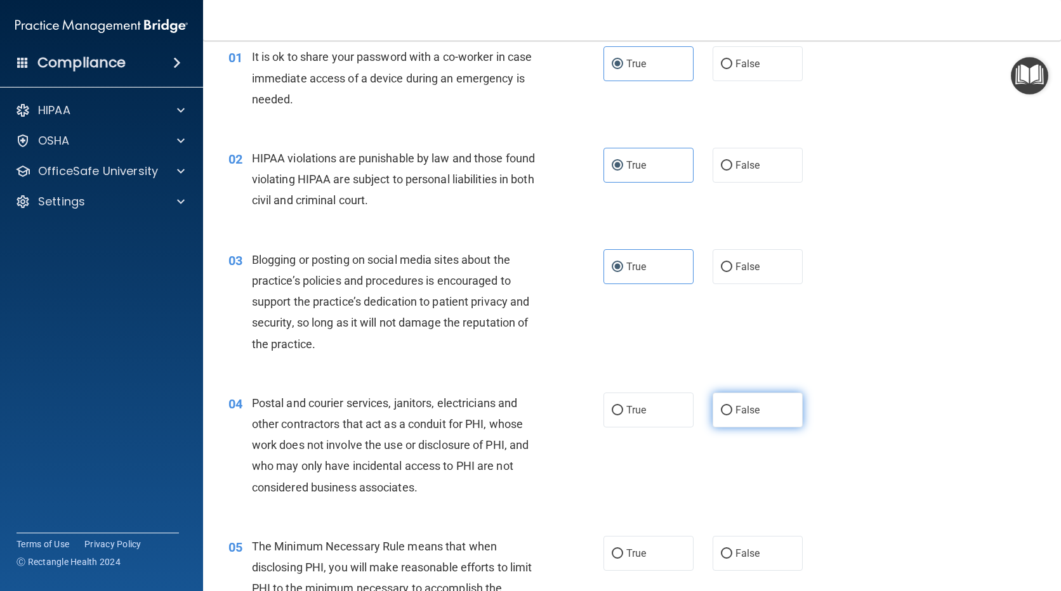
scroll to position [127, 0]
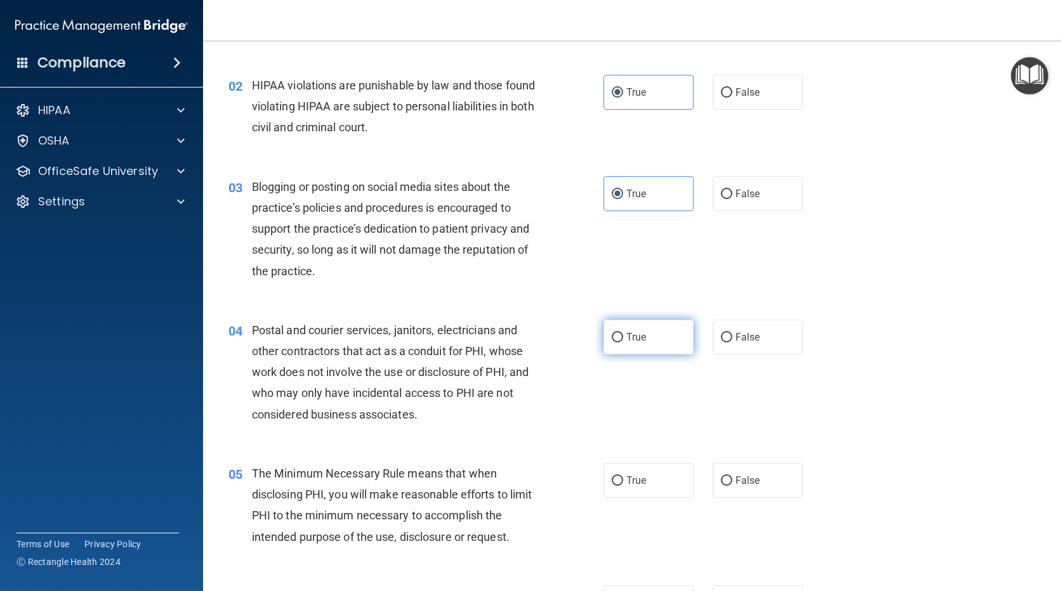
click at [629, 335] on span "True" at bounding box center [636, 337] width 20 height 12
click at [623, 335] on input "True" at bounding box center [616, 338] width 11 height 10
radio input "true"
click at [626, 486] on span "True" at bounding box center [636, 480] width 20 height 12
click at [623, 486] on input "True" at bounding box center [616, 481] width 11 height 10
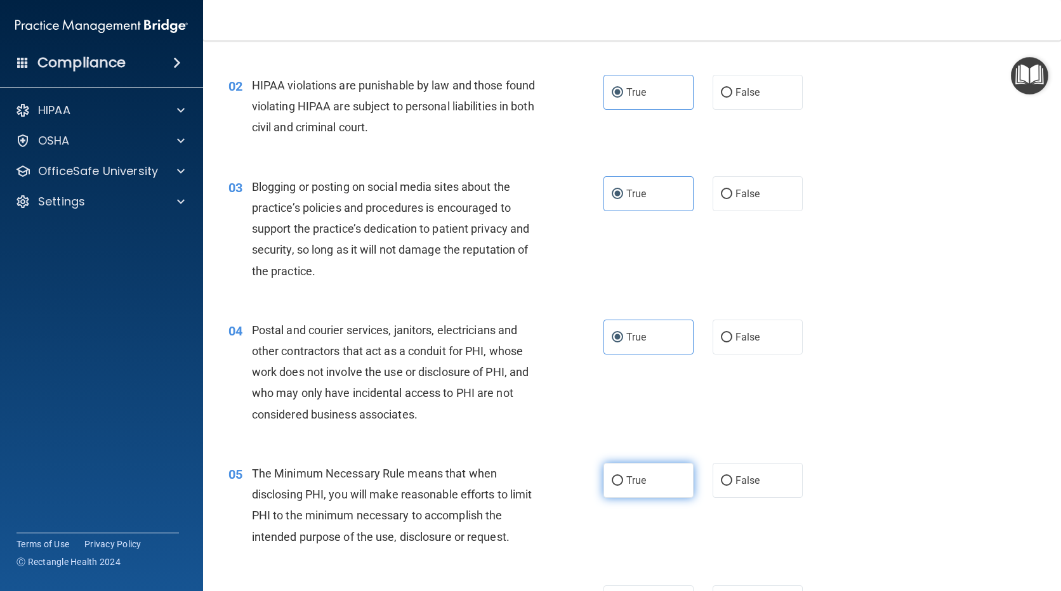
radio input "true"
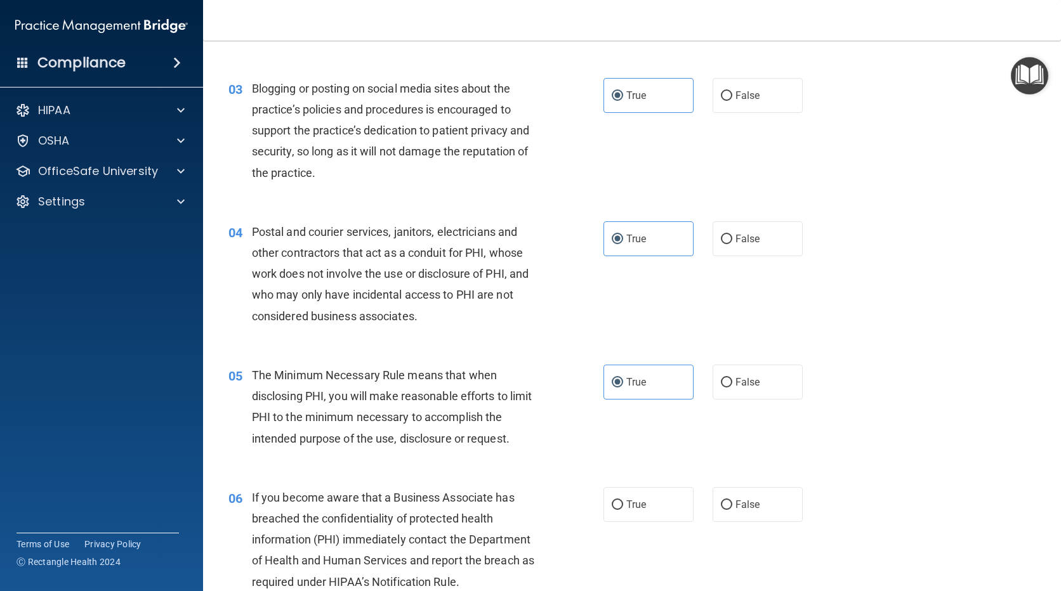
scroll to position [254, 0]
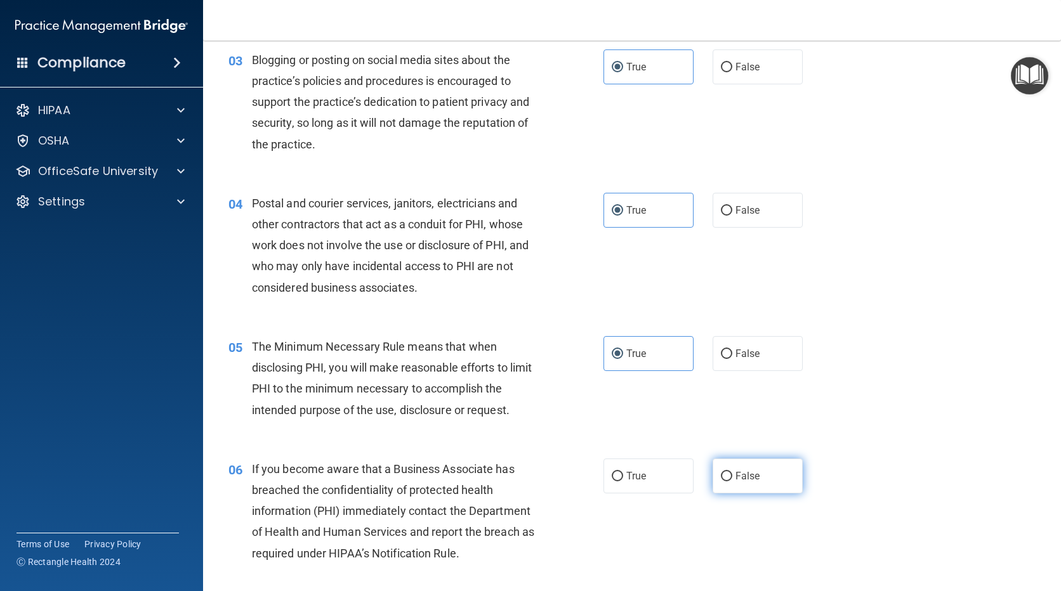
click at [735, 475] on span "False" at bounding box center [747, 476] width 25 height 12
click at [731, 475] on input "False" at bounding box center [726, 477] width 11 height 10
radio input "true"
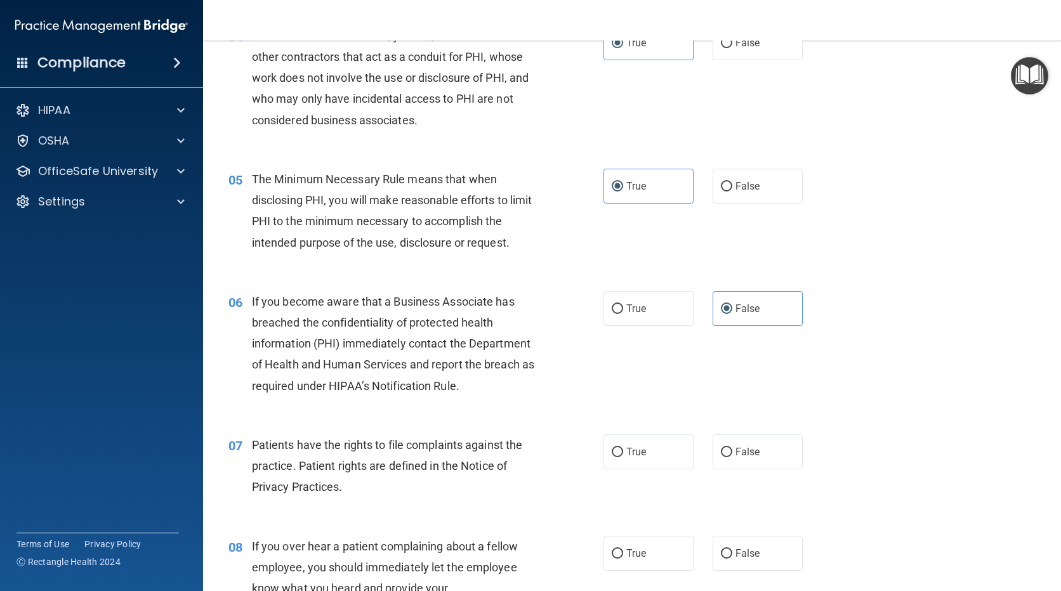
scroll to position [444, 0]
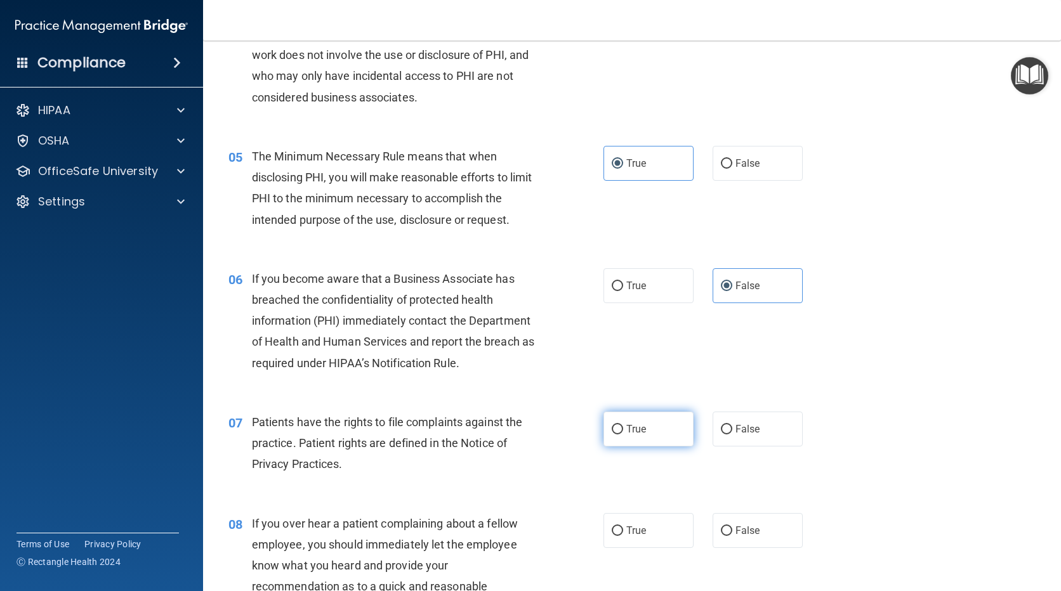
click at [636, 436] on label "True" at bounding box center [648, 429] width 90 height 35
click at [623, 434] on input "True" at bounding box center [616, 430] width 11 height 10
radio input "true"
click at [738, 522] on label "False" at bounding box center [757, 530] width 90 height 35
click at [732, 526] on input "False" at bounding box center [726, 531] width 11 height 10
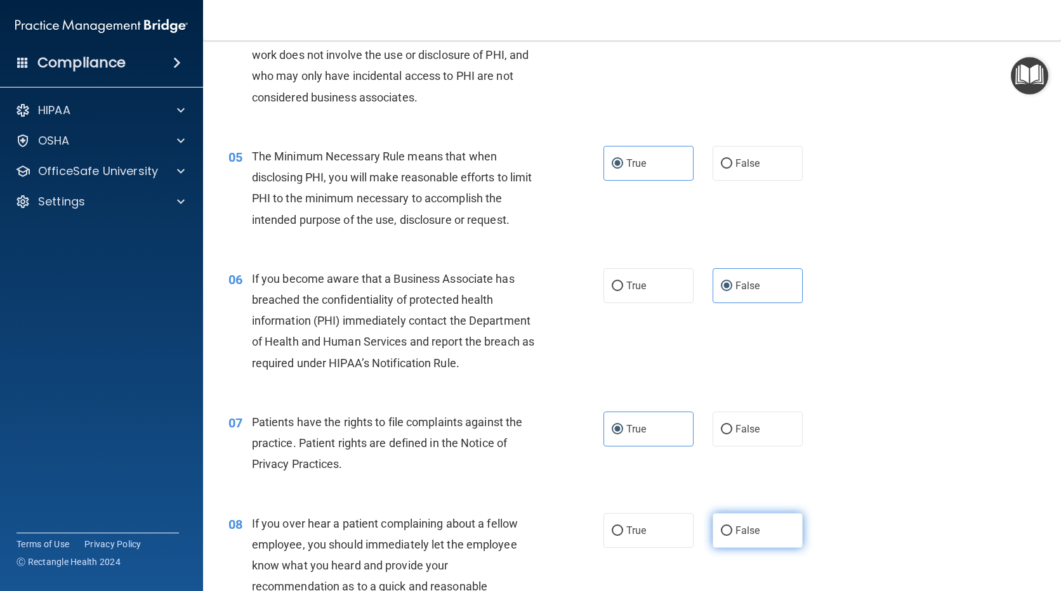
radio input "true"
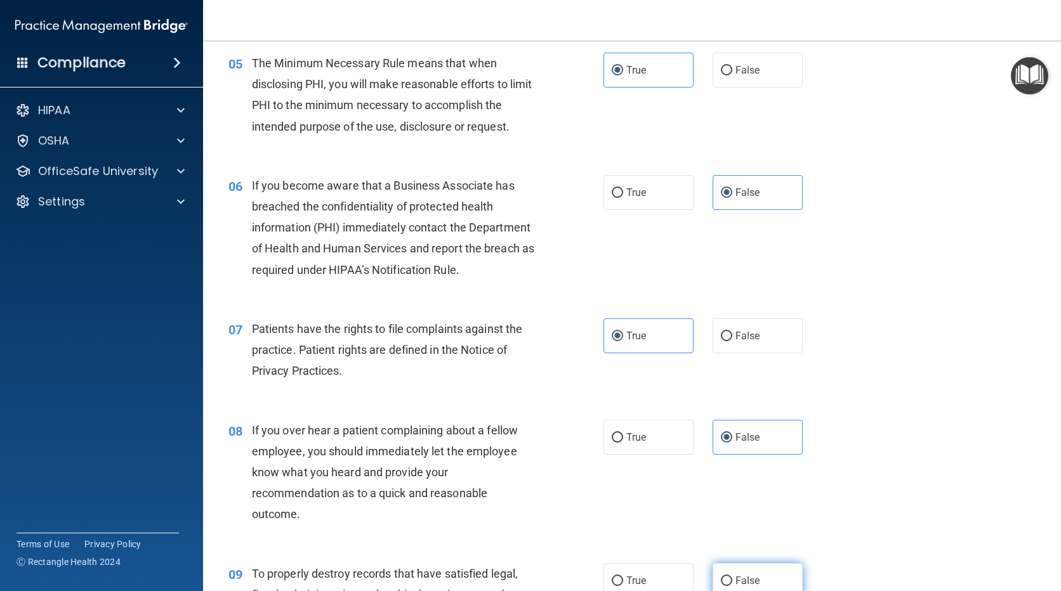
scroll to position [634, 0]
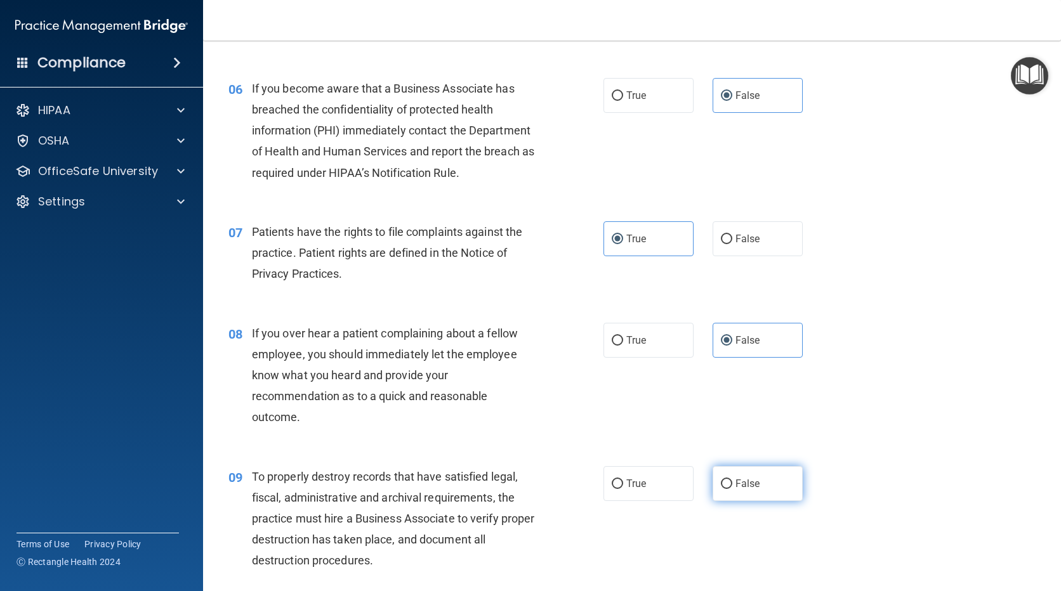
click at [715, 477] on label "False" at bounding box center [757, 483] width 90 height 35
click at [721, 480] on input "False" at bounding box center [726, 485] width 11 height 10
radio input "true"
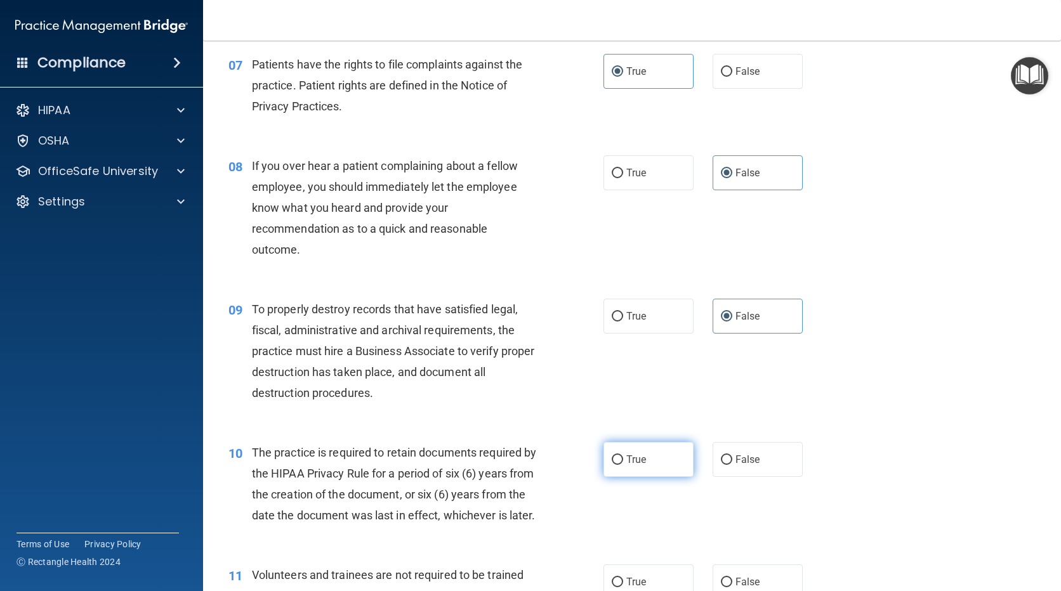
scroll to position [825, 0]
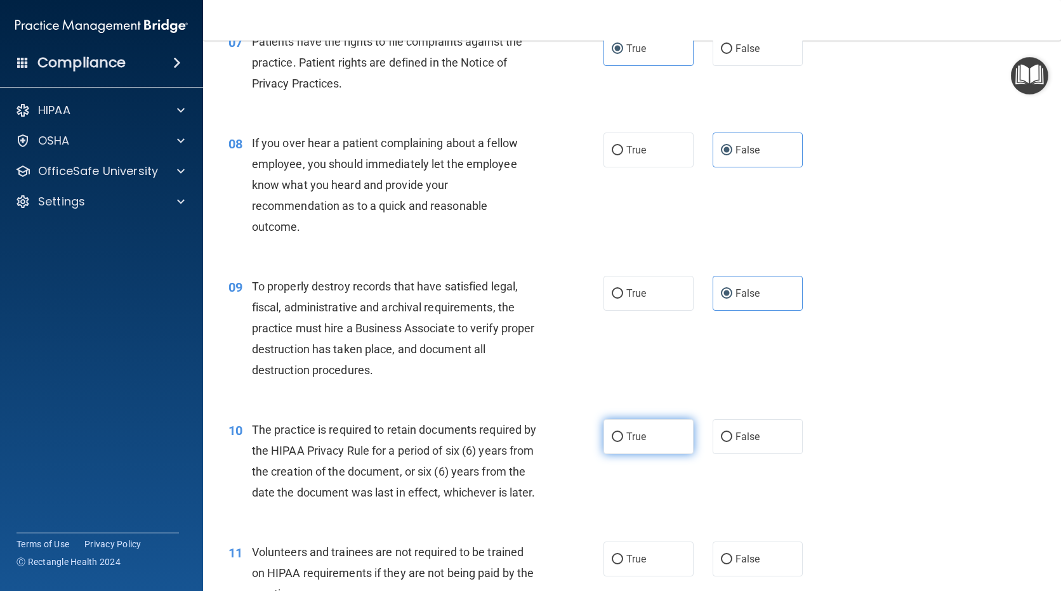
click at [628, 442] on span "True" at bounding box center [636, 437] width 20 height 12
click at [623, 442] on input "True" at bounding box center [616, 438] width 11 height 10
radio input "true"
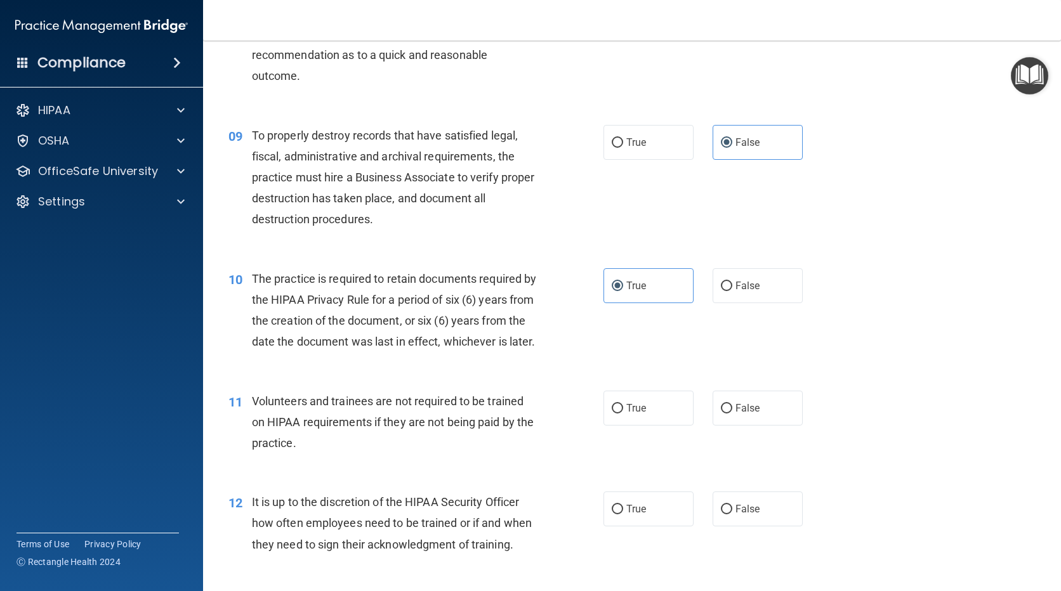
scroll to position [1015, 0]
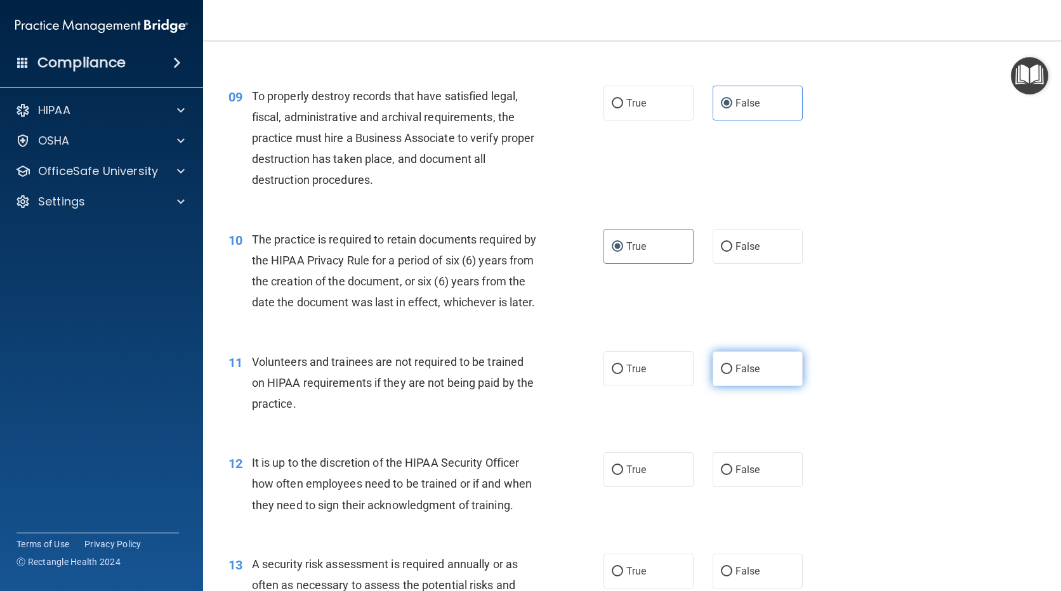
click at [731, 386] on label "False" at bounding box center [757, 368] width 90 height 35
click at [731, 374] on input "False" at bounding box center [726, 370] width 11 height 10
radio input "true"
click at [721, 475] on input "False" at bounding box center [726, 471] width 11 height 10
radio input "true"
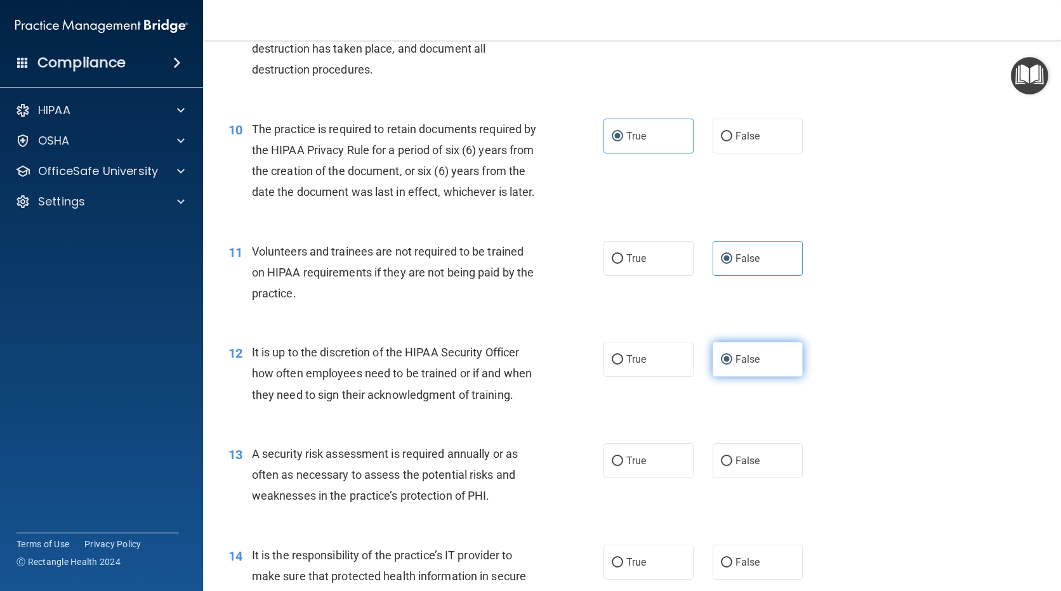
scroll to position [1142, 0]
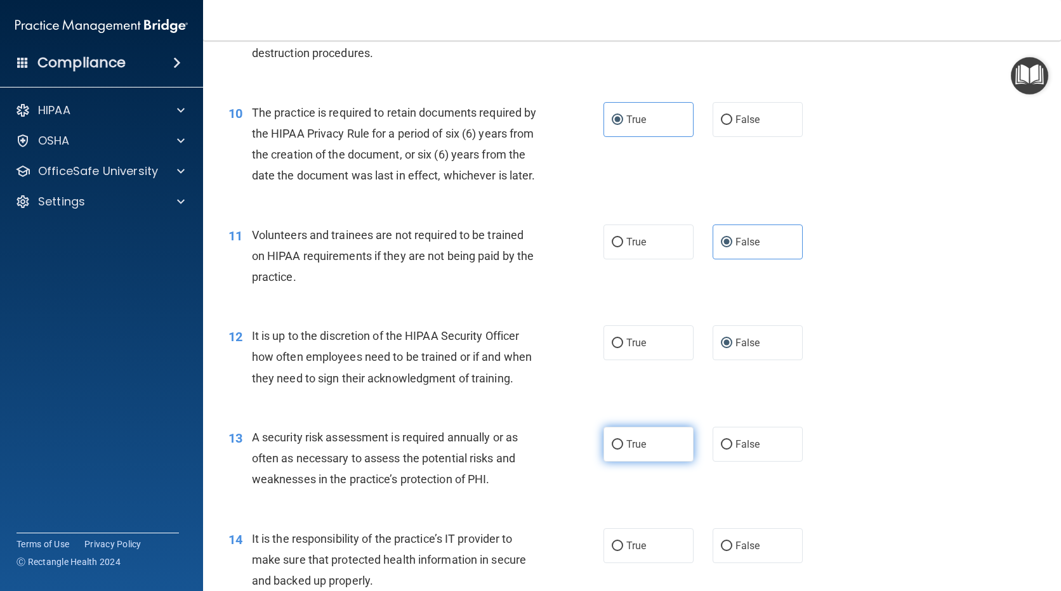
click at [642, 460] on label "True" at bounding box center [648, 444] width 90 height 35
click at [623, 450] on input "True" at bounding box center [616, 445] width 11 height 10
radio input "true"
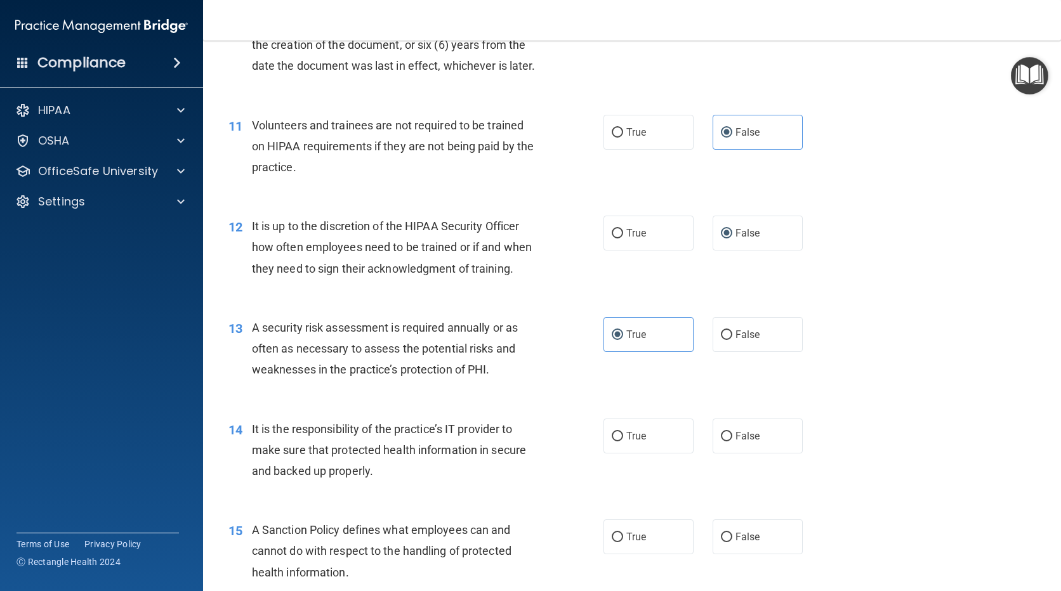
scroll to position [1269, 0]
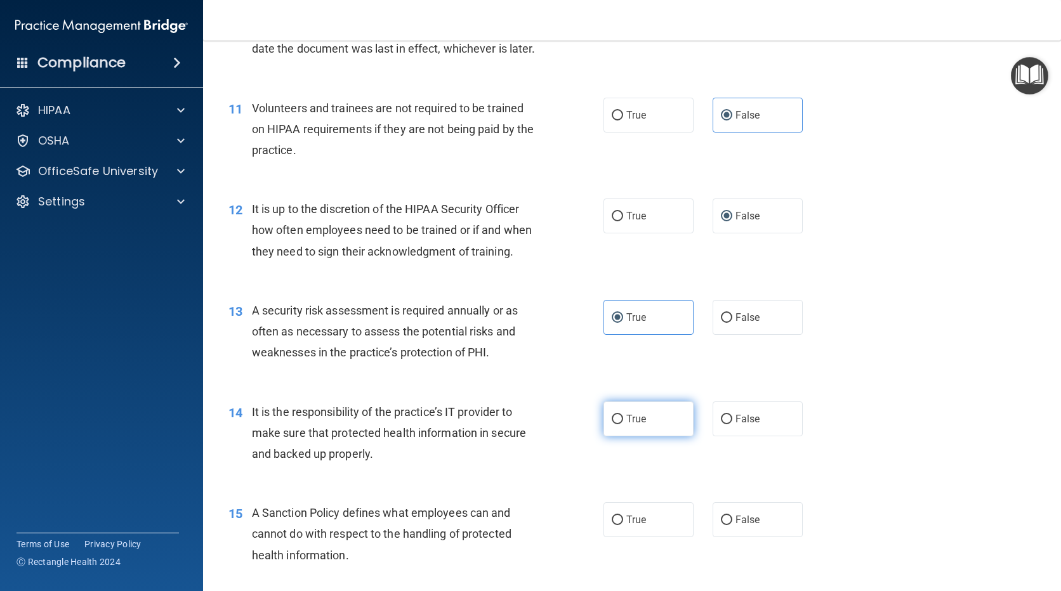
click at [648, 436] on label "True" at bounding box center [648, 418] width 90 height 35
click at [623, 424] on input "True" at bounding box center [616, 420] width 11 height 10
radio input "true"
click at [728, 537] on label "False" at bounding box center [757, 519] width 90 height 35
click at [728, 525] on input "False" at bounding box center [726, 521] width 11 height 10
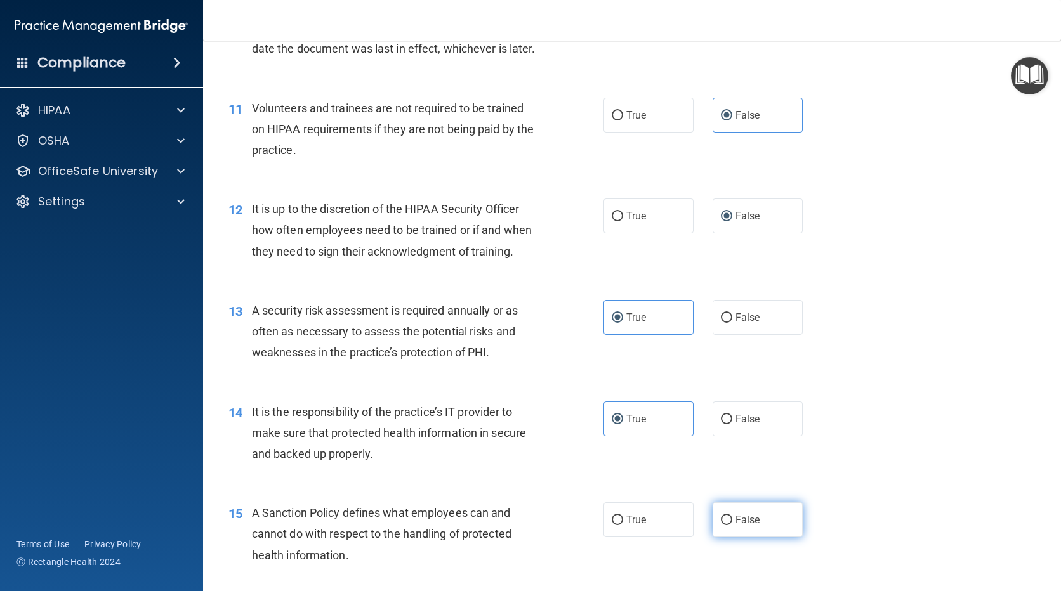
radio input "true"
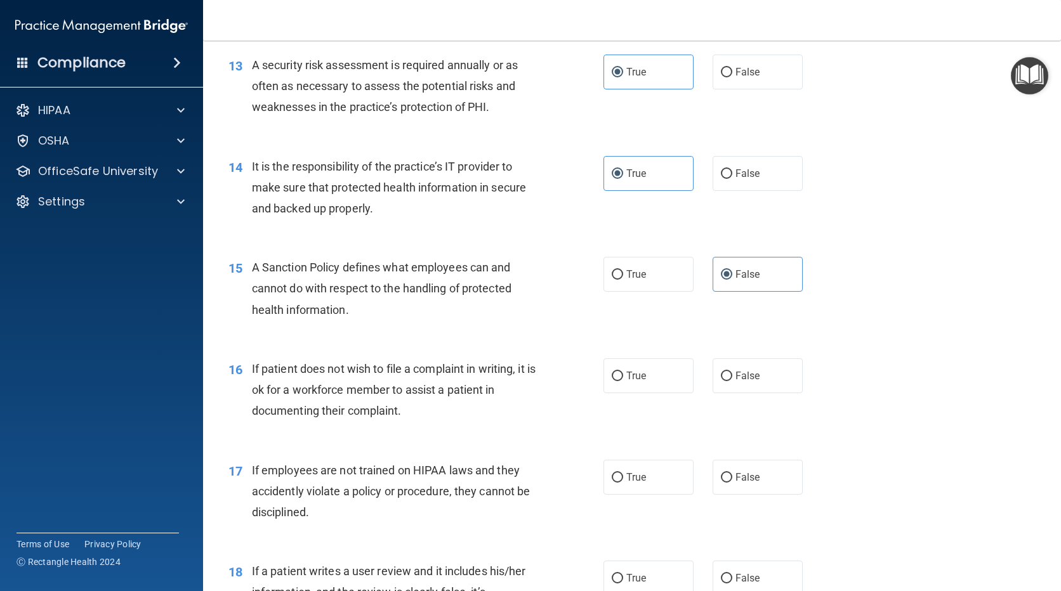
scroll to position [1522, 0]
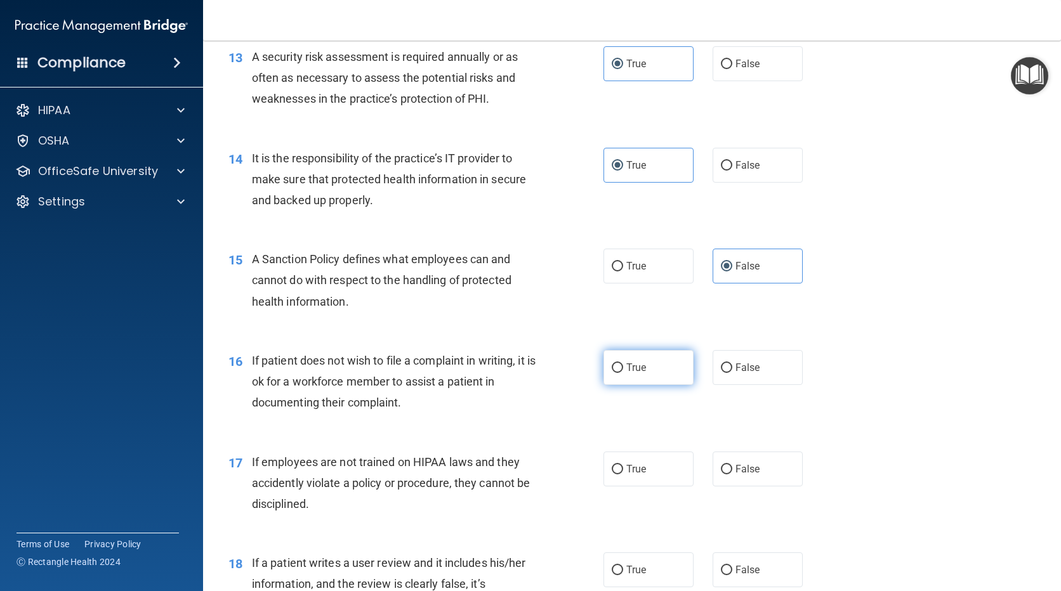
click at [656, 385] on label "True" at bounding box center [648, 367] width 90 height 35
click at [623, 373] on input "True" at bounding box center [616, 368] width 11 height 10
radio input "true"
click at [729, 486] on label "False" at bounding box center [757, 469] width 90 height 35
click at [729, 474] on input "False" at bounding box center [726, 470] width 11 height 10
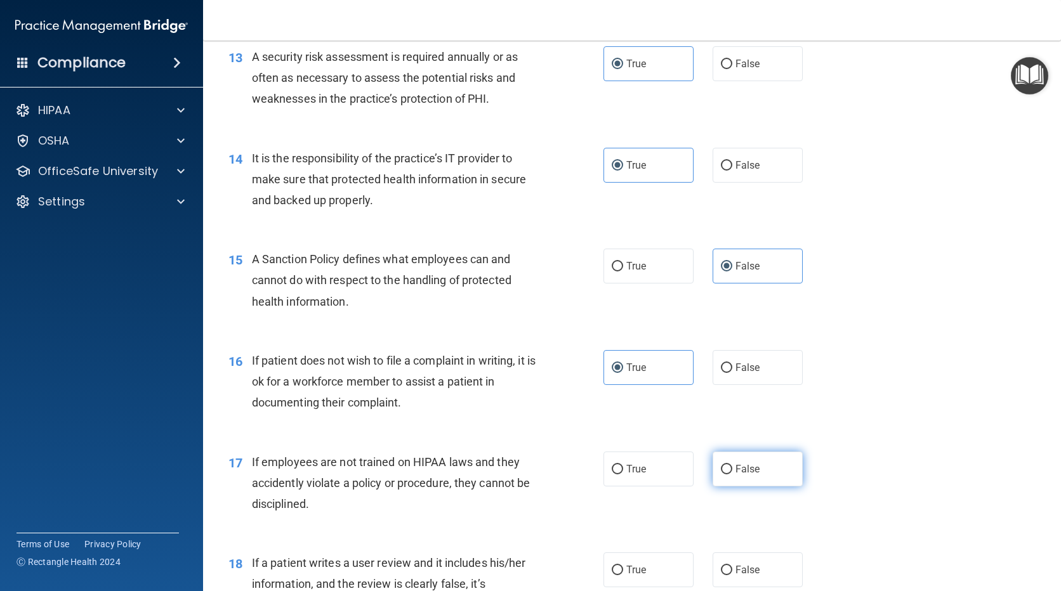
radio input "true"
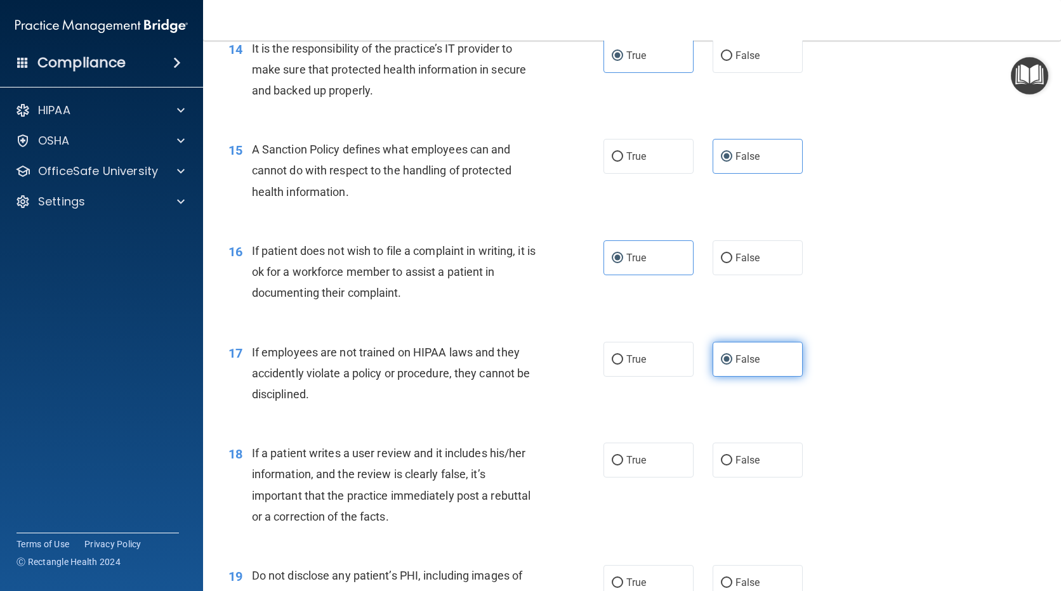
scroll to position [1649, 0]
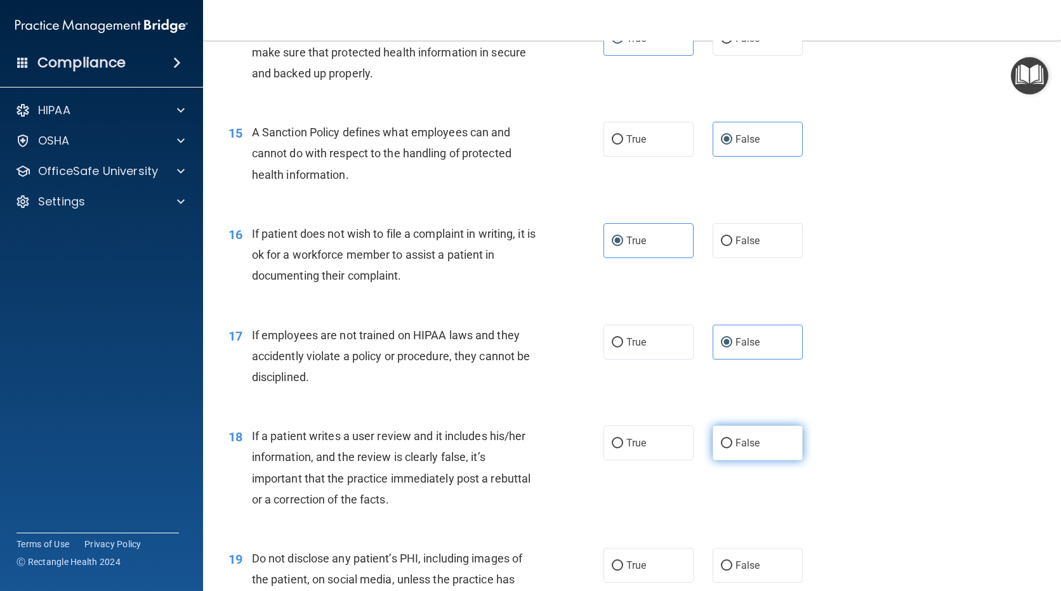
click at [735, 449] on span "False" at bounding box center [747, 443] width 25 height 12
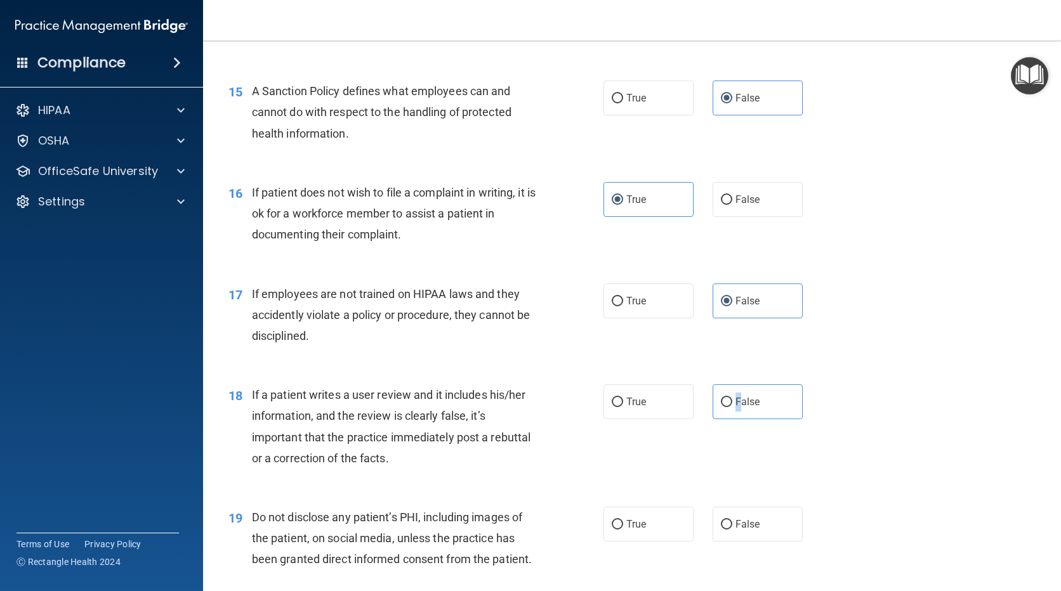
scroll to position [1713, 0]
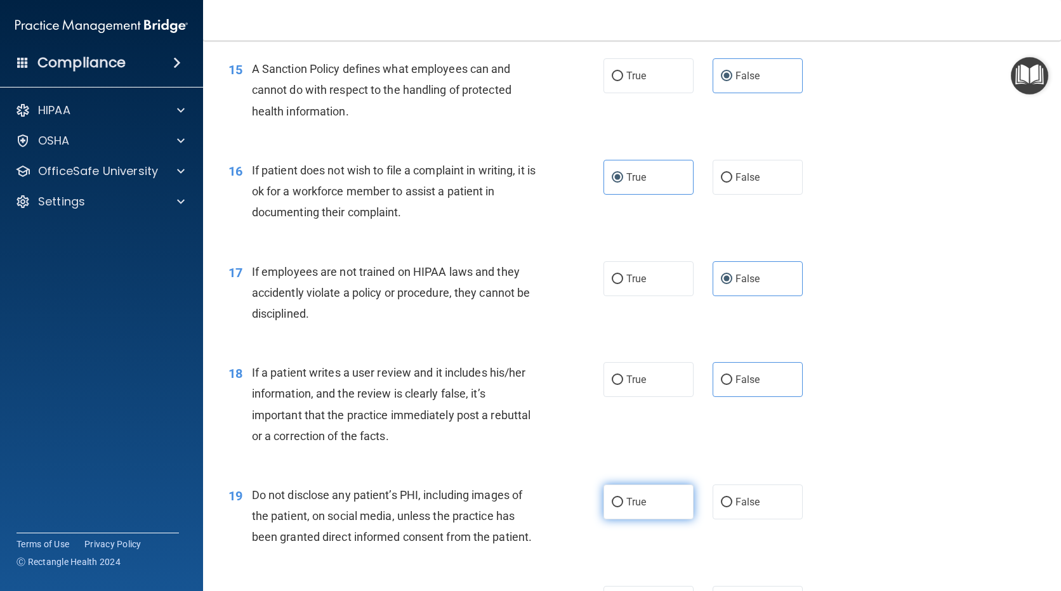
click at [643, 519] on label "True" at bounding box center [648, 502] width 90 height 35
click at [623, 507] on input "True" at bounding box center [616, 503] width 11 height 10
radio input "true"
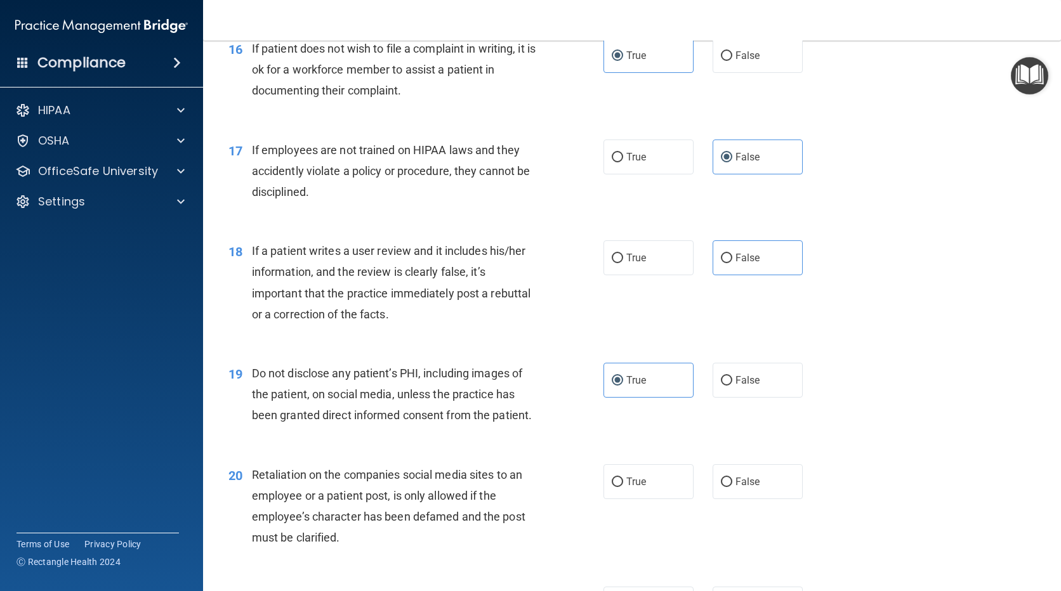
scroll to position [1839, 0]
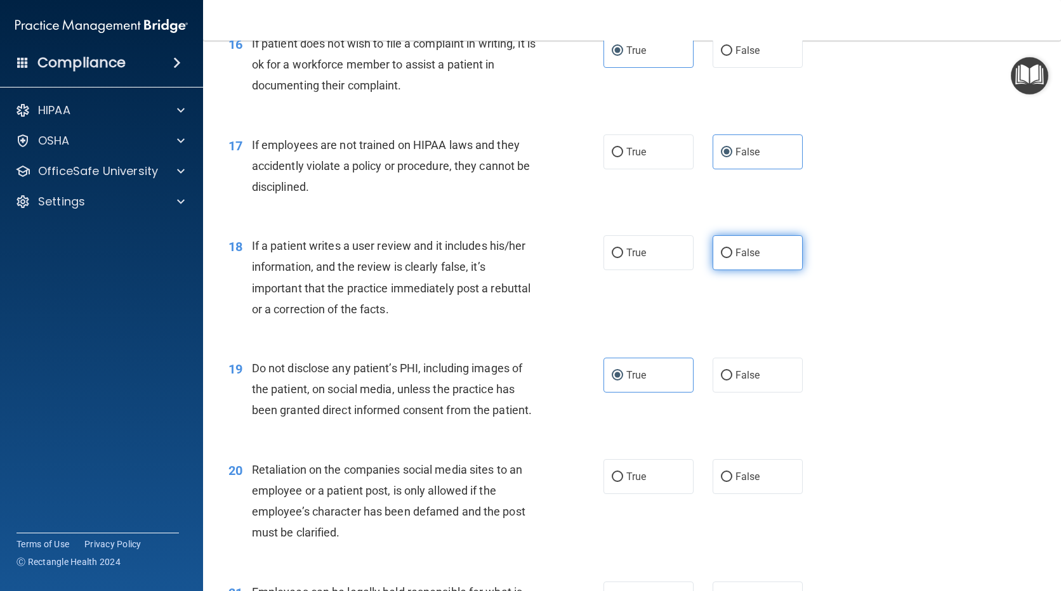
click at [721, 258] on input "False" at bounding box center [726, 254] width 11 height 10
radio input "true"
click at [728, 494] on label "False" at bounding box center [757, 476] width 90 height 35
click at [728, 482] on input "False" at bounding box center [726, 478] width 11 height 10
radio input "true"
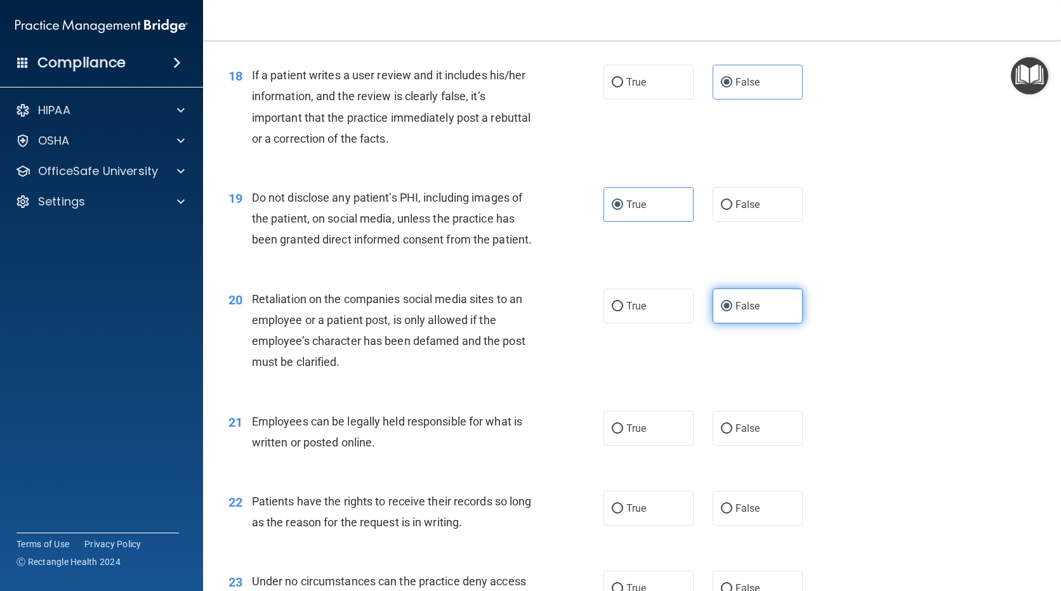
scroll to position [2030, 0]
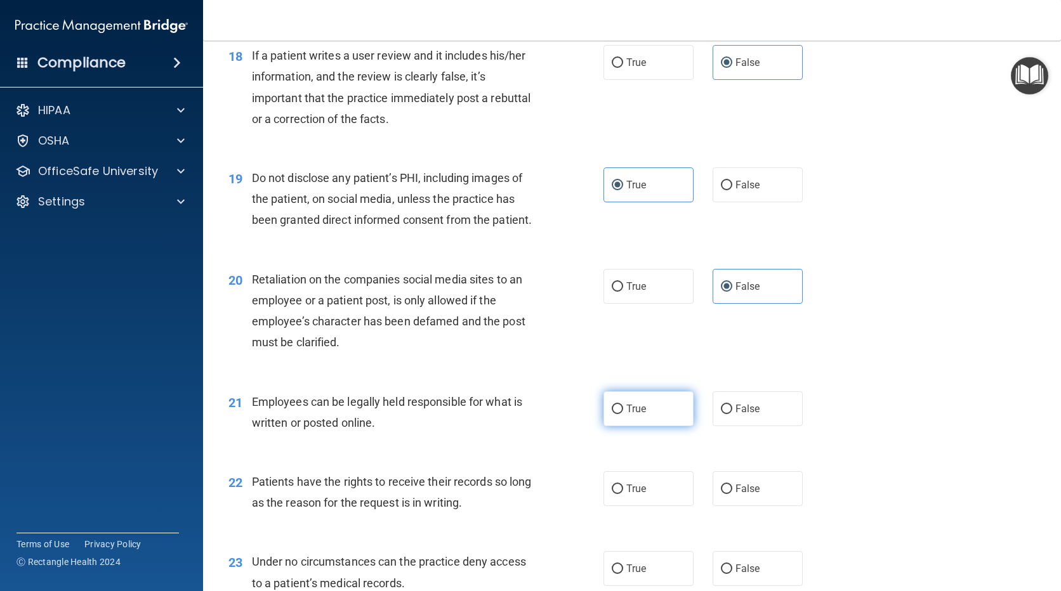
click at [641, 415] on span "True" at bounding box center [636, 409] width 20 height 12
click at [623, 414] on input "True" at bounding box center [616, 410] width 11 height 10
radio input "true"
click at [749, 495] on span "False" at bounding box center [747, 489] width 25 height 12
click at [732, 494] on input "False" at bounding box center [726, 490] width 11 height 10
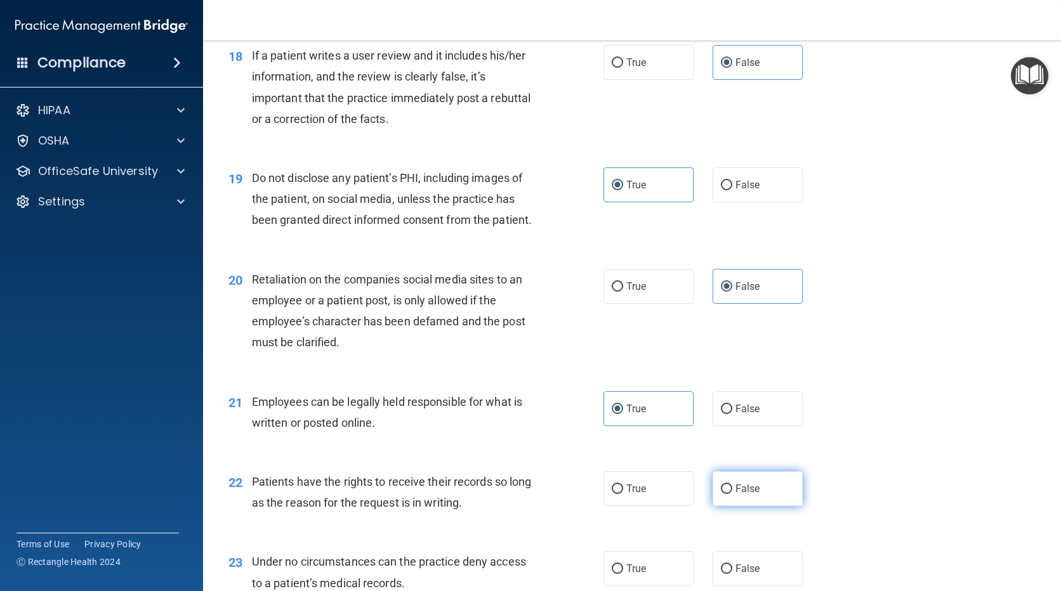
radio input "true"
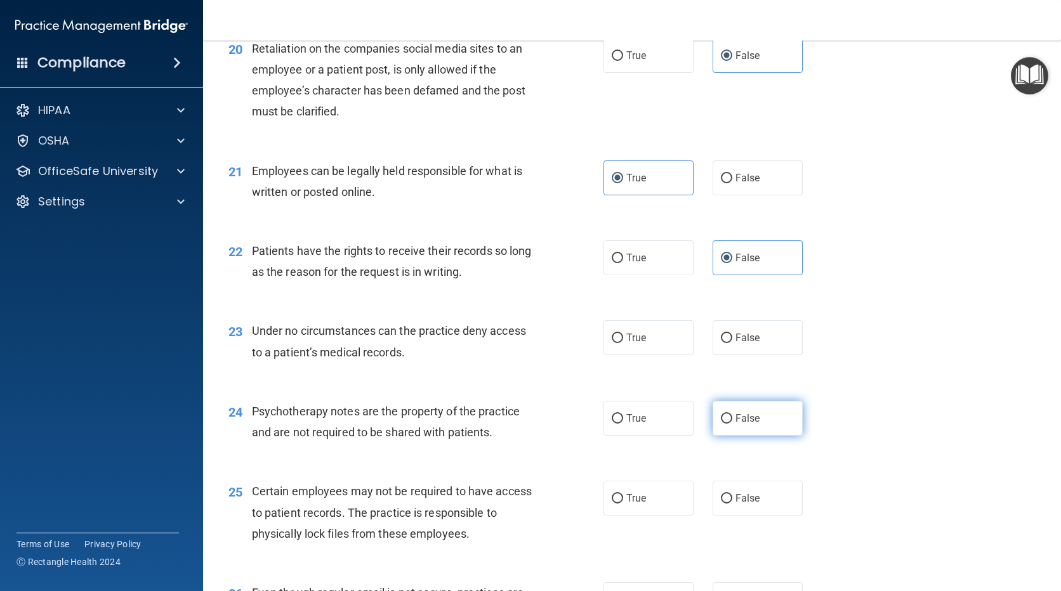
scroll to position [2283, 0]
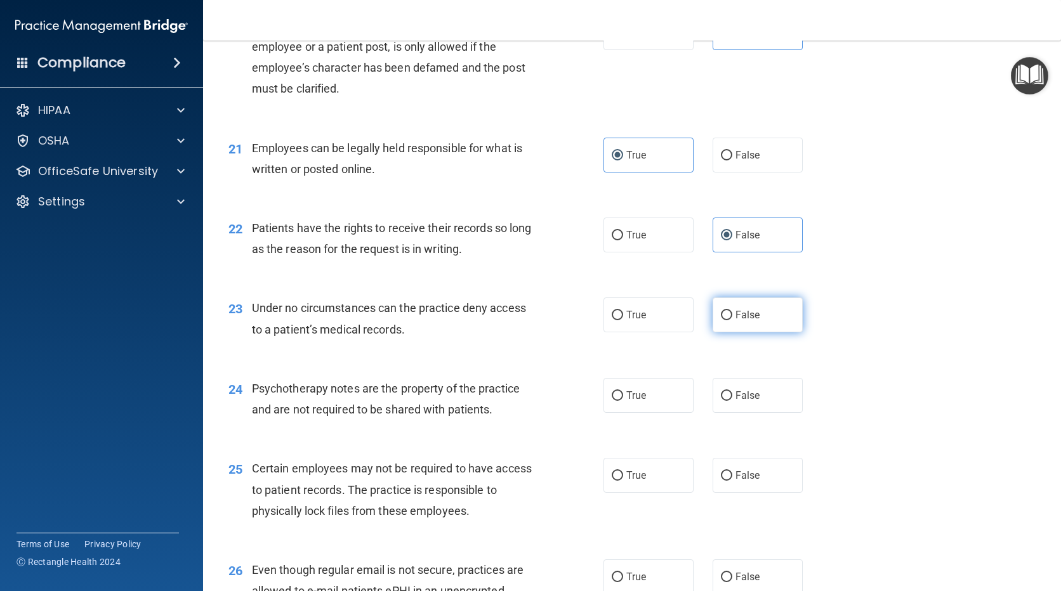
click at [735, 321] on span "False" at bounding box center [747, 315] width 25 height 12
click at [731, 320] on input "False" at bounding box center [726, 316] width 11 height 10
radio input "true"
click at [626, 401] on span "True" at bounding box center [636, 395] width 20 height 12
click at [623, 401] on input "True" at bounding box center [616, 396] width 11 height 10
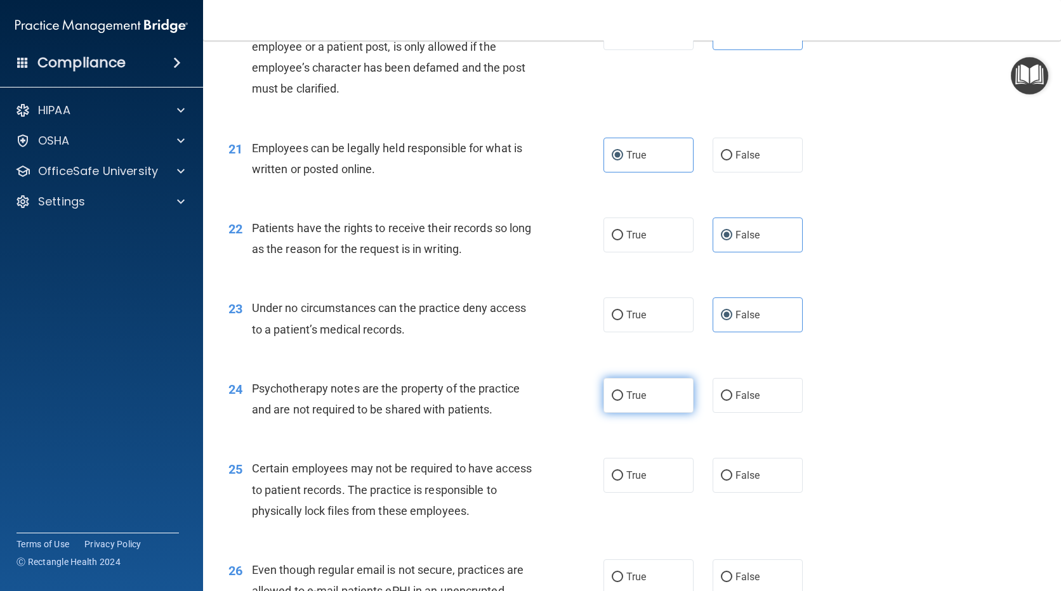
radio input "true"
click at [625, 493] on label "True" at bounding box center [648, 475] width 90 height 35
click at [623, 481] on input "True" at bounding box center [616, 476] width 11 height 10
radio input "true"
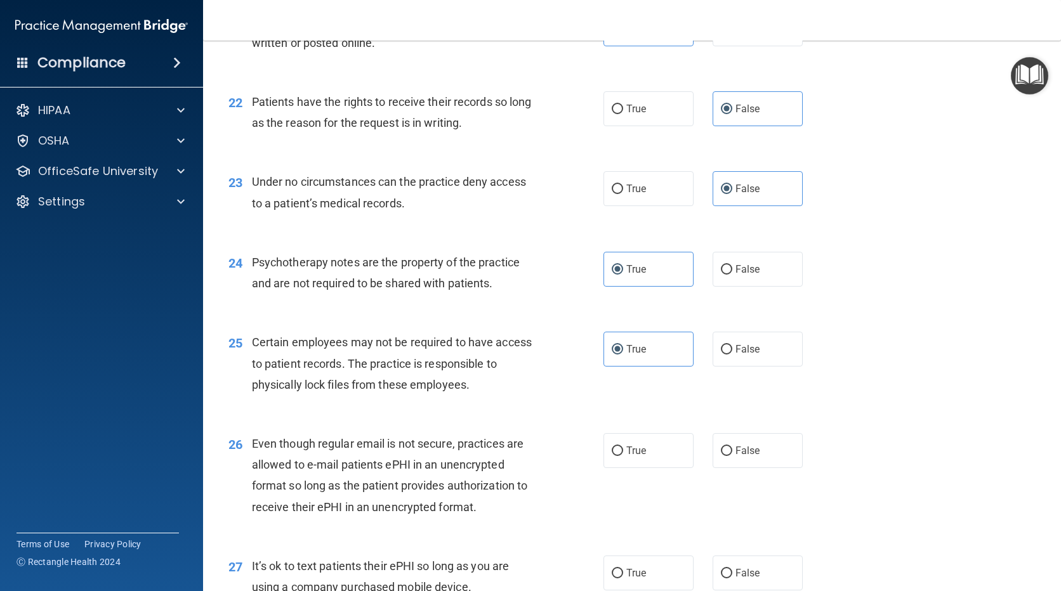
scroll to position [2410, 0]
click at [646, 467] on label "True" at bounding box center [648, 450] width 90 height 35
click at [623, 455] on input "True" at bounding box center [616, 451] width 11 height 10
radio input "true"
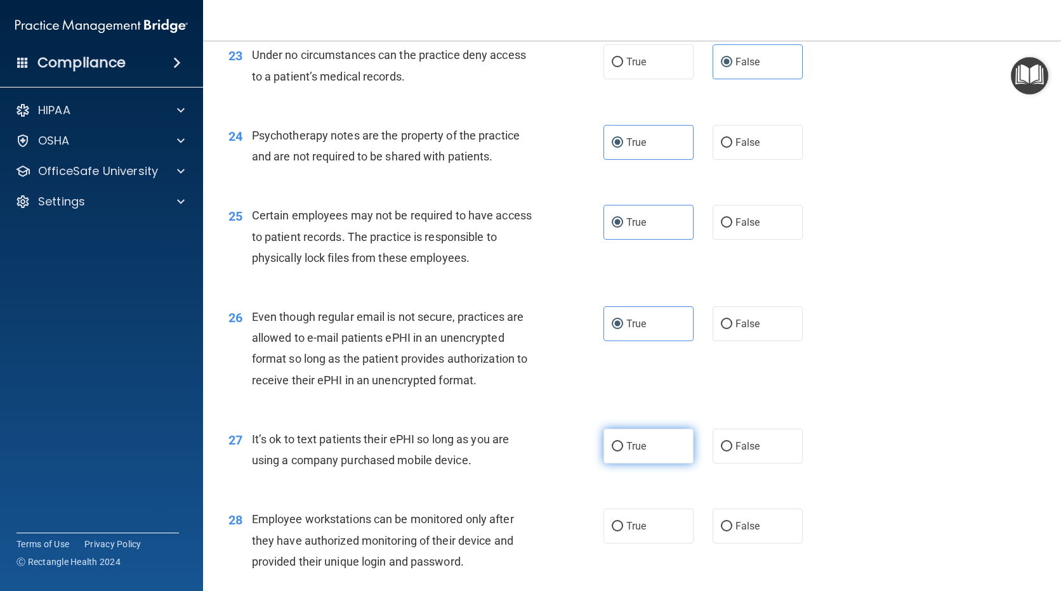
scroll to position [2537, 0]
click at [737, 452] on span "False" at bounding box center [747, 446] width 25 height 12
click at [732, 451] on input "False" at bounding box center [726, 446] width 11 height 10
radio input "true"
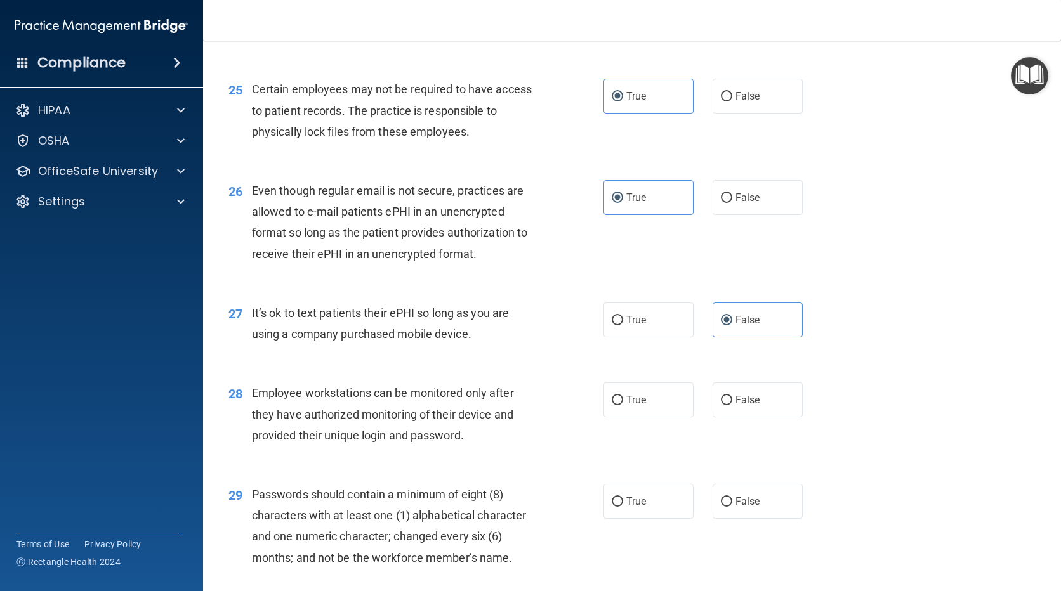
scroll to position [2664, 0]
click at [732, 416] on label "False" at bounding box center [757, 398] width 90 height 35
click at [732, 404] on input "False" at bounding box center [726, 400] width 11 height 10
radio input "true"
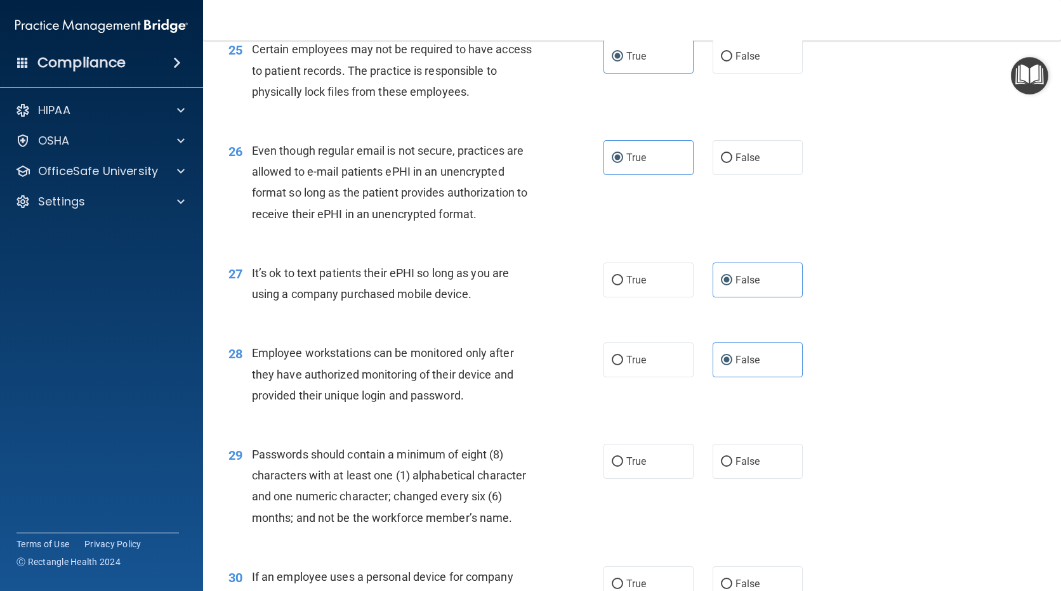
scroll to position [2791, 0]
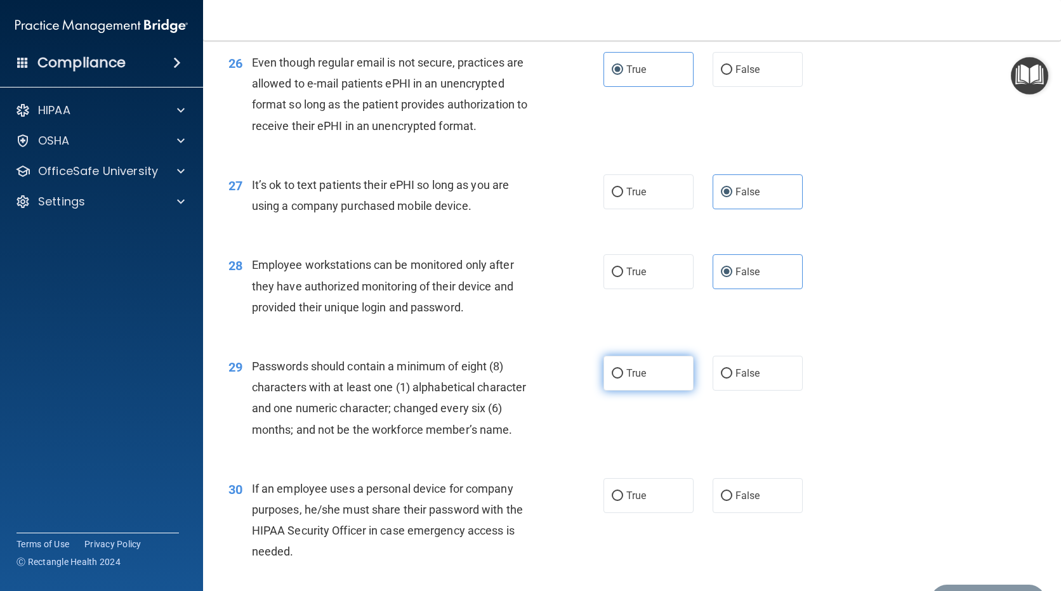
click at [641, 379] on span "True" at bounding box center [636, 373] width 20 height 12
click at [623, 379] on input "True" at bounding box center [616, 374] width 11 height 10
radio input "true"
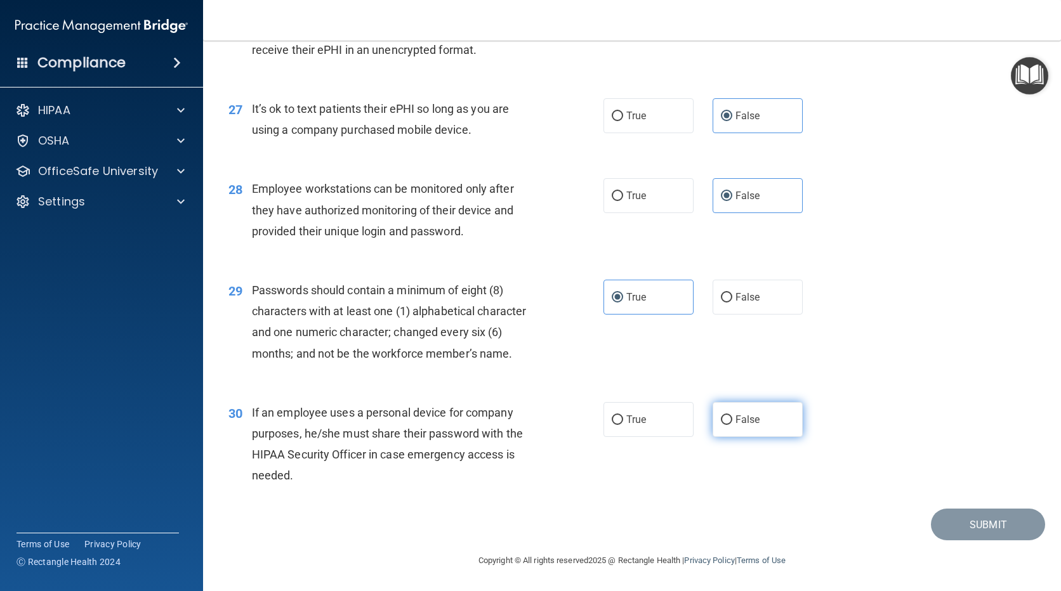
scroll to position [2888, 0]
click at [769, 421] on label "False" at bounding box center [757, 419] width 90 height 35
click at [732, 421] on input "False" at bounding box center [726, 420] width 11 height 10
radio input "true"
click at [991, 533] on button "Submit" at bounding box center [987, 525] width 114 height 32
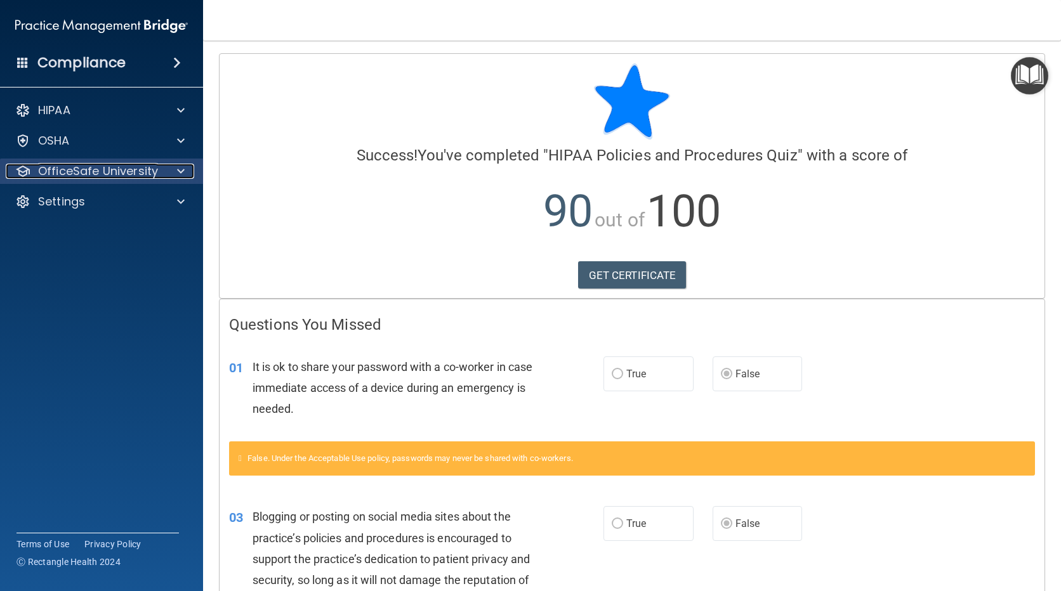
click at [127, 175] on p "OfficeSafe University" at bounding box center [98, 171] width 120 height 15
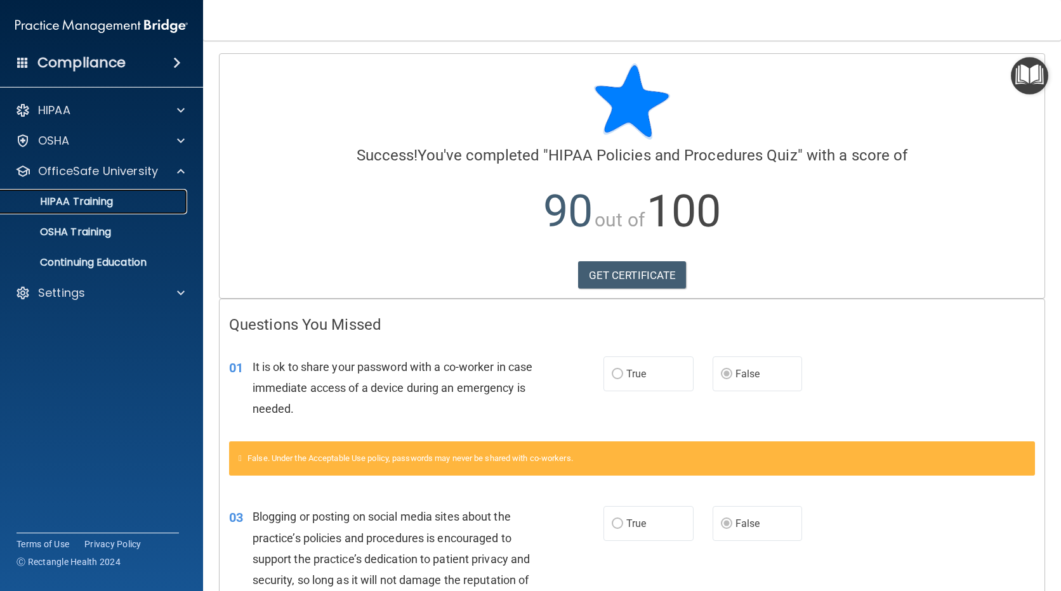
click at [127, 211] on link "HIPAA Training" at bounding box center [87, 201] width 200 height 25
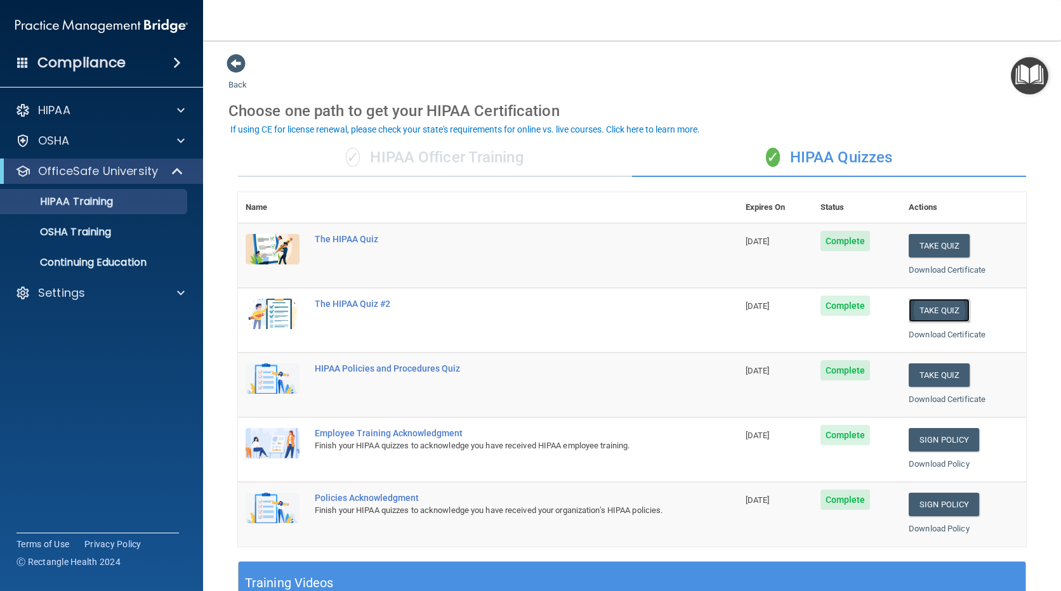
click at [941, 311] on button "Take Quiz" at bounding box center [938, 310] width 61 height 23
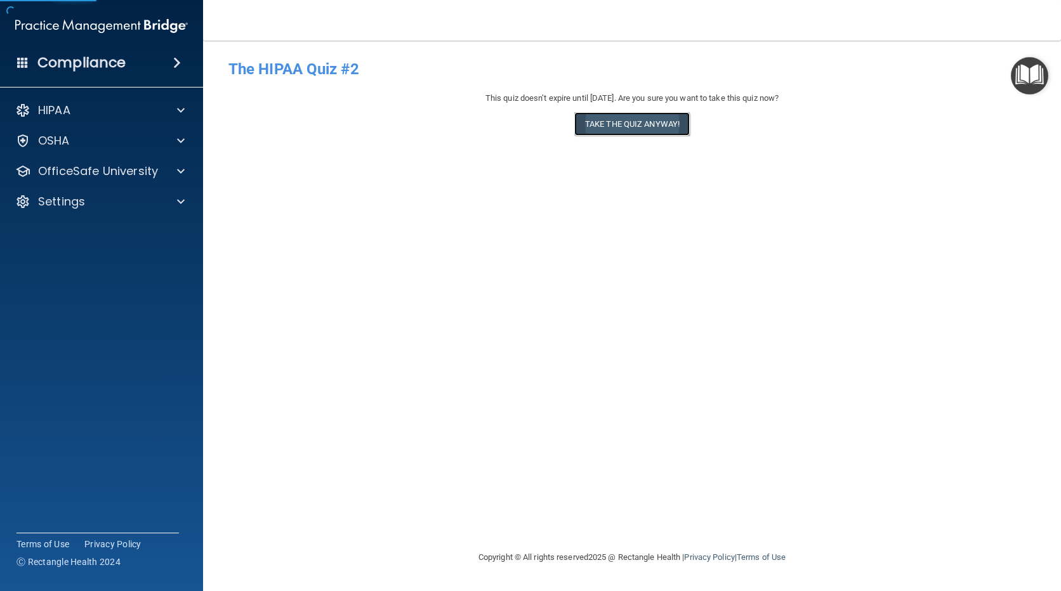
click at [643, 134] on button "Take the quiz anyway!" at bounding box center [631, 123] width 115 height 23
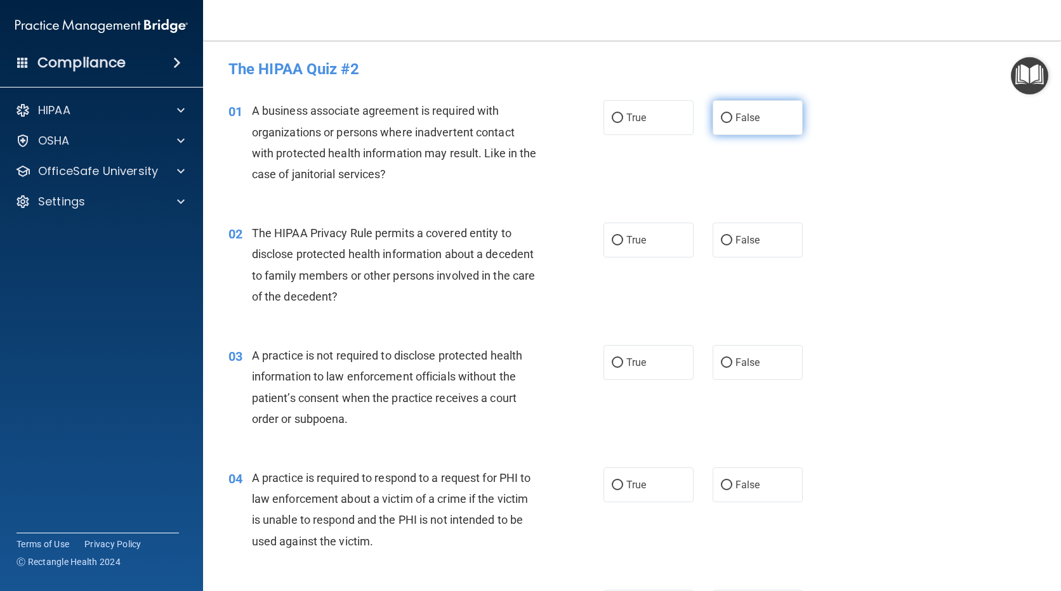
click at [722, 121] on input "False" at bounding box center [726, 119] width 11 height 10
radio input "true"
click at [630, 249] on label "True" at bounding box center [648, 240] width 90 height 35
click at [623, 245] on input "True" at bounding box center [616, 241] width 11 height 10
radio input "true"
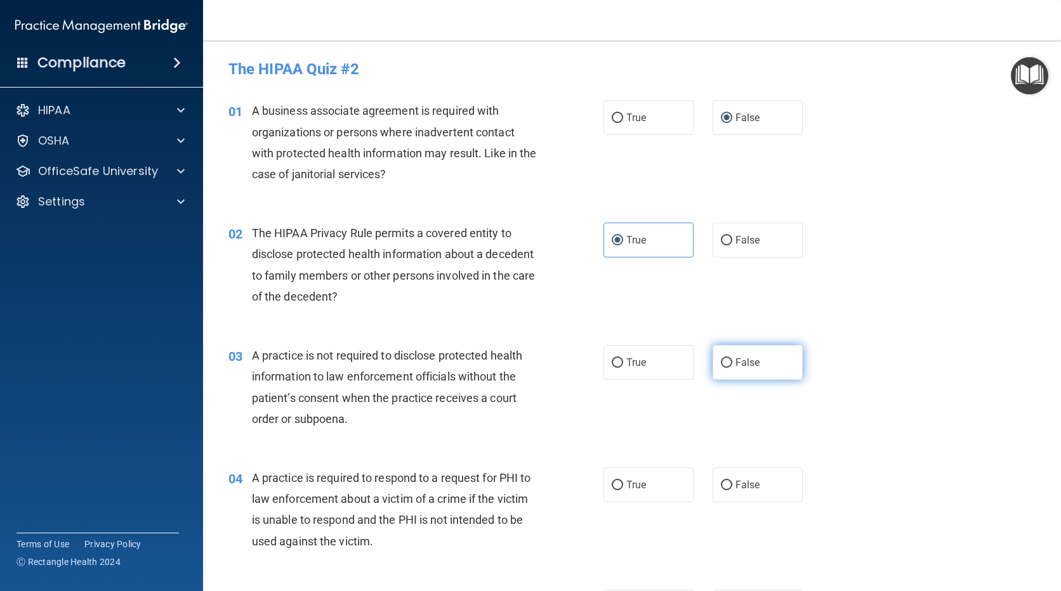
click at [745, 367] on span "False" at bounding box center [747, 362] width 25 height 12
click at [732, 367] on input "False" at bounding box center [726, 363] width 11 height 10
radio input "true"
click at [721, 490] on input "False" at bounding box center [726, 486] width 11 height 10
radio input "true"
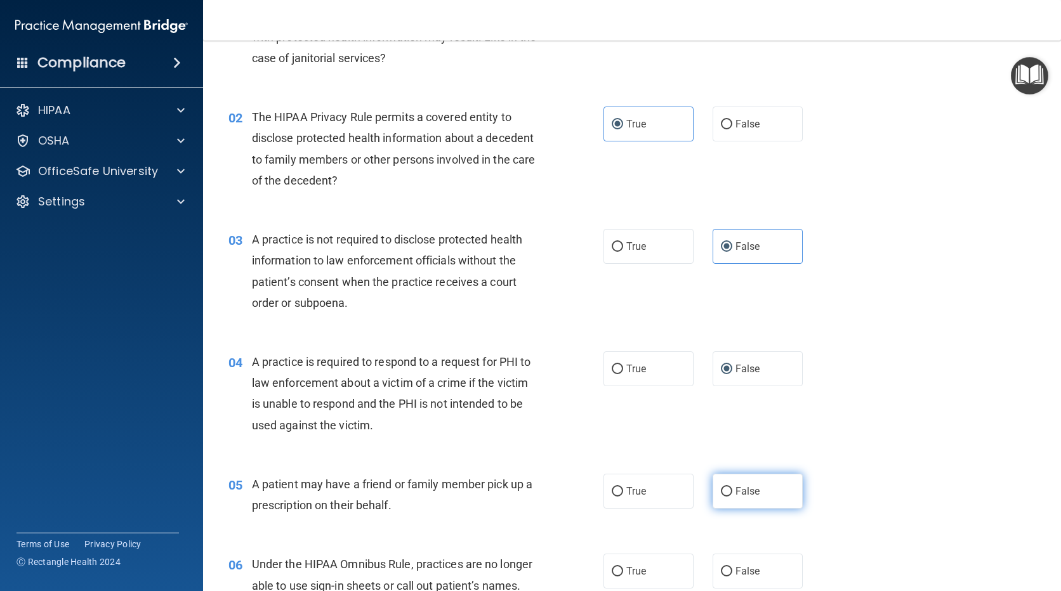
scroll to position [127, 0]
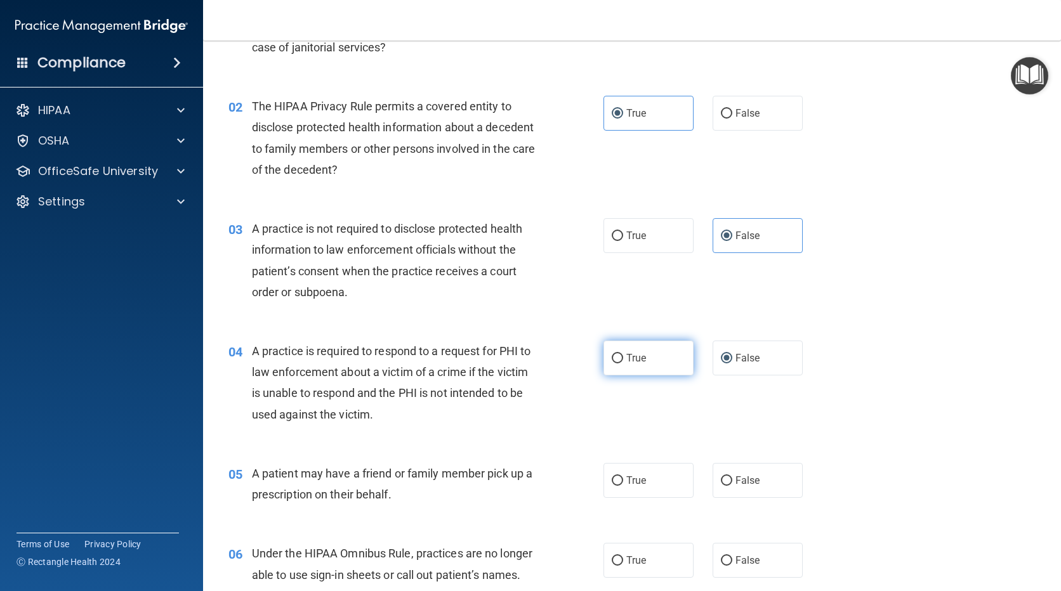
click at [655, 355] on label "True" at bounding box center [648, 358] width 90 height 35
click at [623, 355] on input "True" at bounding box center [616, 359] width 11 height 10
radio input "true"
radio input "false"
click at [629, 485] on span "True" at bounding box center [636, 480] width 20 height 12
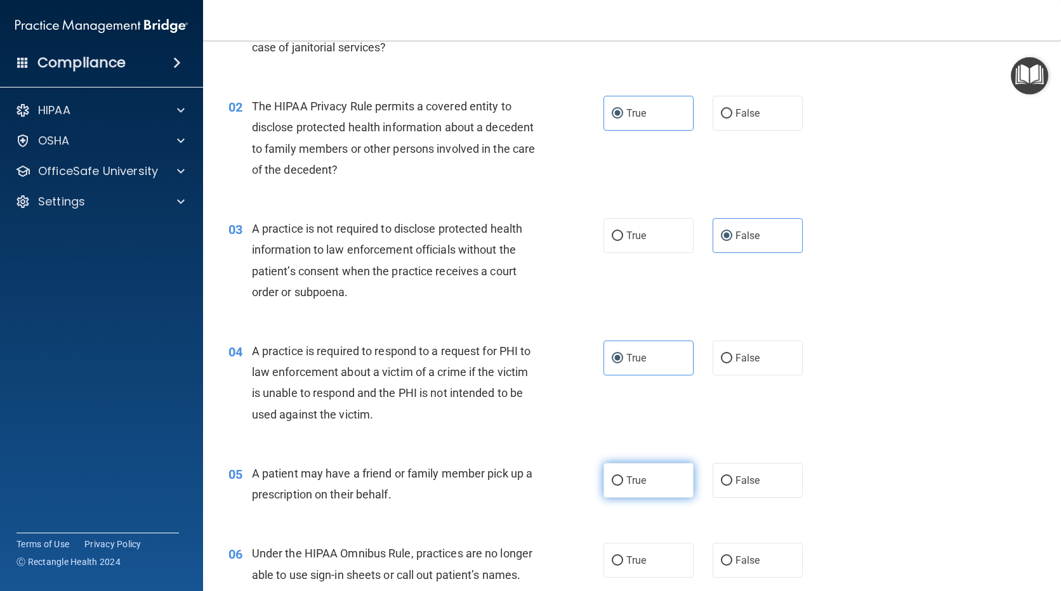
click at [623, 485] on input "True" at bounding box center [616, 481] width 11 height 10
radio input "true"
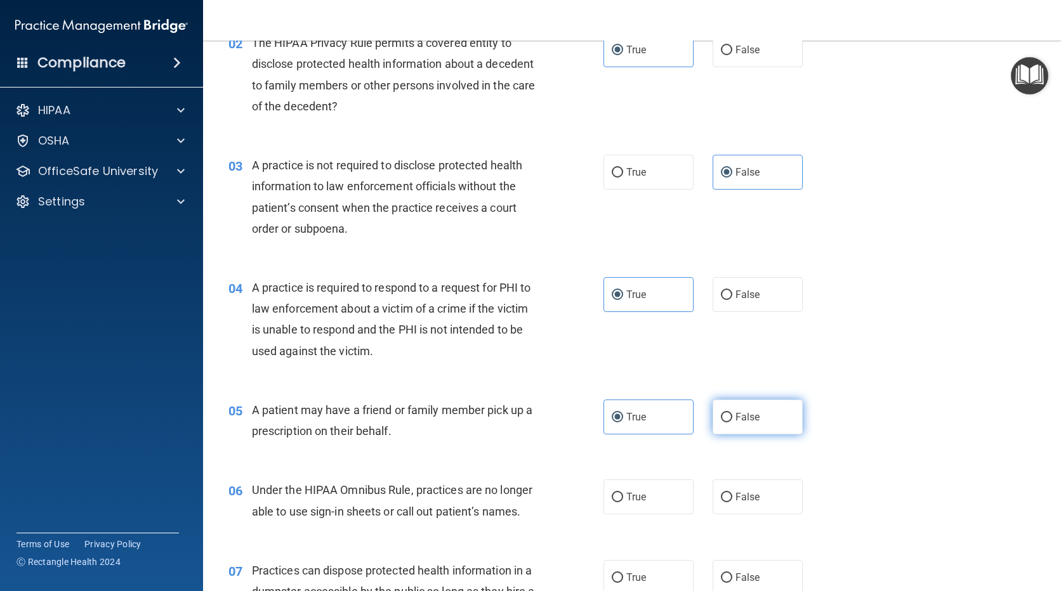
click at [724, 426] on label "False" at bounding box center [757, 417] width 90 height 35
click at [724, 422] on input "False" at bounding box center [726, 418] width 11 height 10
radio input "true"
radio input "false"
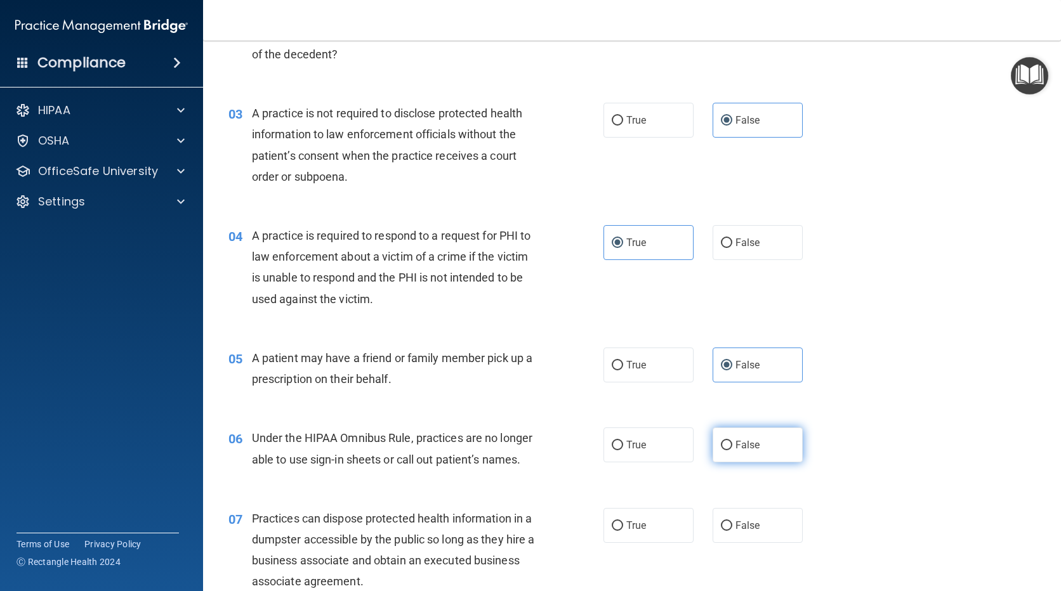
scroll to position [254, 0]
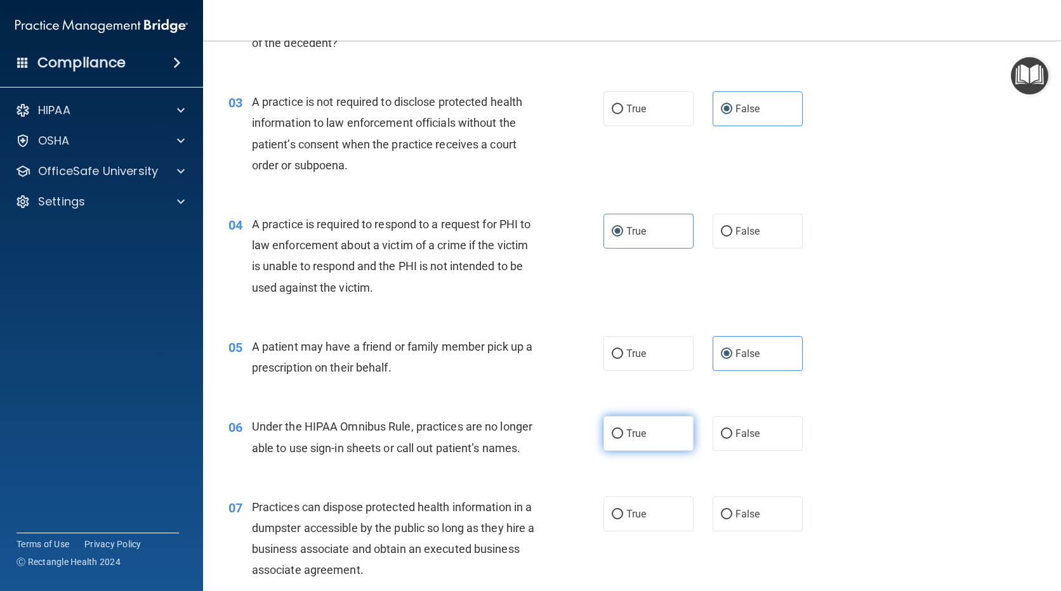
click at [640, 449] on label "True" at bounding box center [648, 433] width 90 height 35
click at [623, 439] on input "True" at bounding box center [616, 434] width 11 height 10
radio input "true"
click at [634, 506] on label "True" at bounding box center [648, 514] width 90 height 35
click at [623, 510] on input "True" at bounding box center [616, 515] width 11 height 10
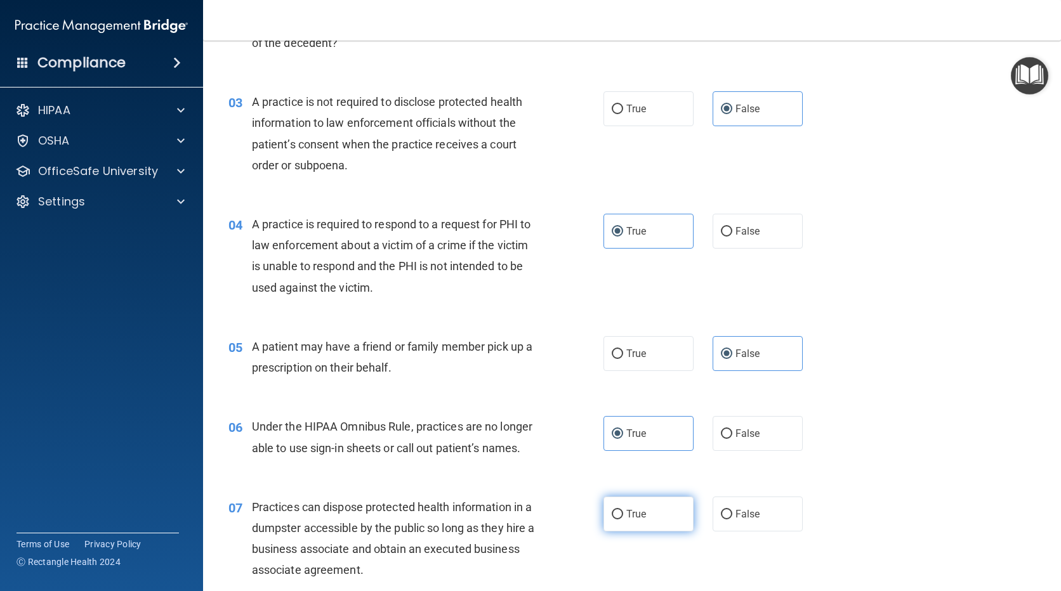
radio input "true"
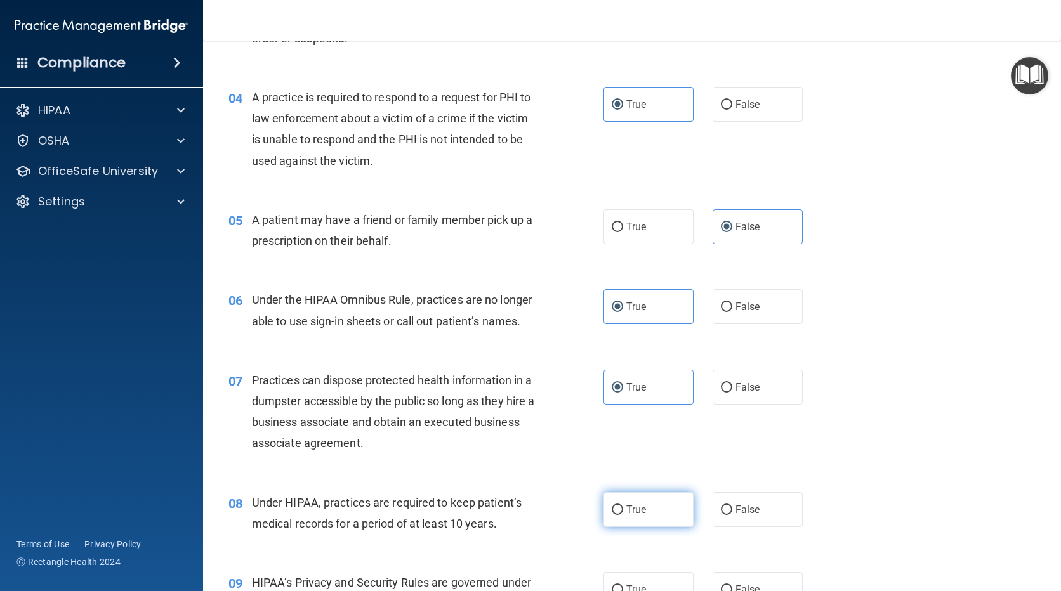
click at [635, 500] on label "True" at bounding box center [648, 509] width 90 height 35
click at [623, 506] on input "True" at bounding box center [616, 511] width 11 height 10
radio input "true"
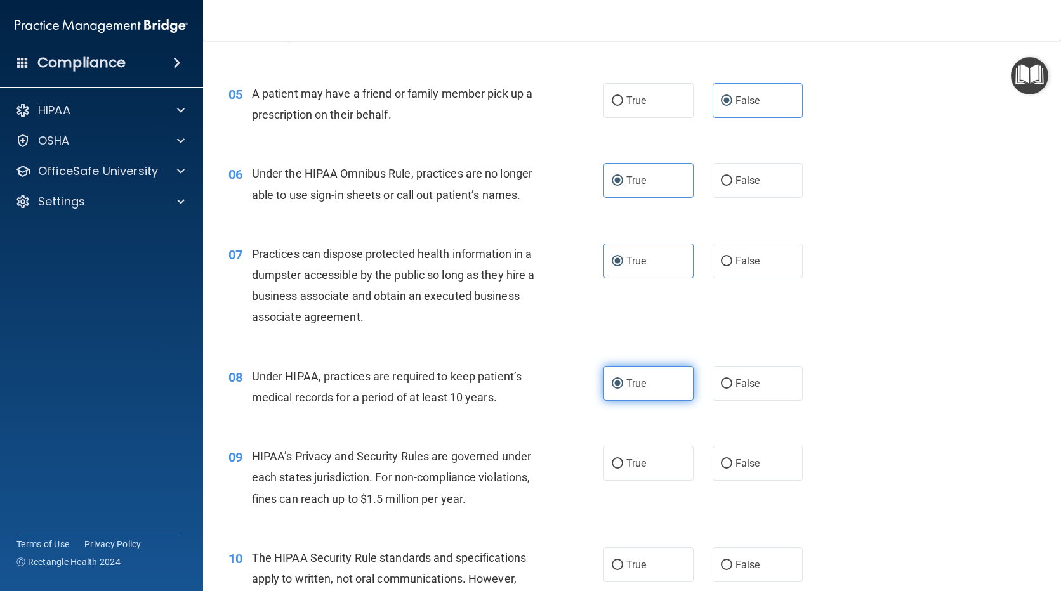
scroll to position [507, 0]
click at [641, 471] on label "True" at bounding box center [648, 462] width 90 height 35
click at [623, 468] on input "True" at bounding box center [616, 464] width 11 height 10
radio input "true"
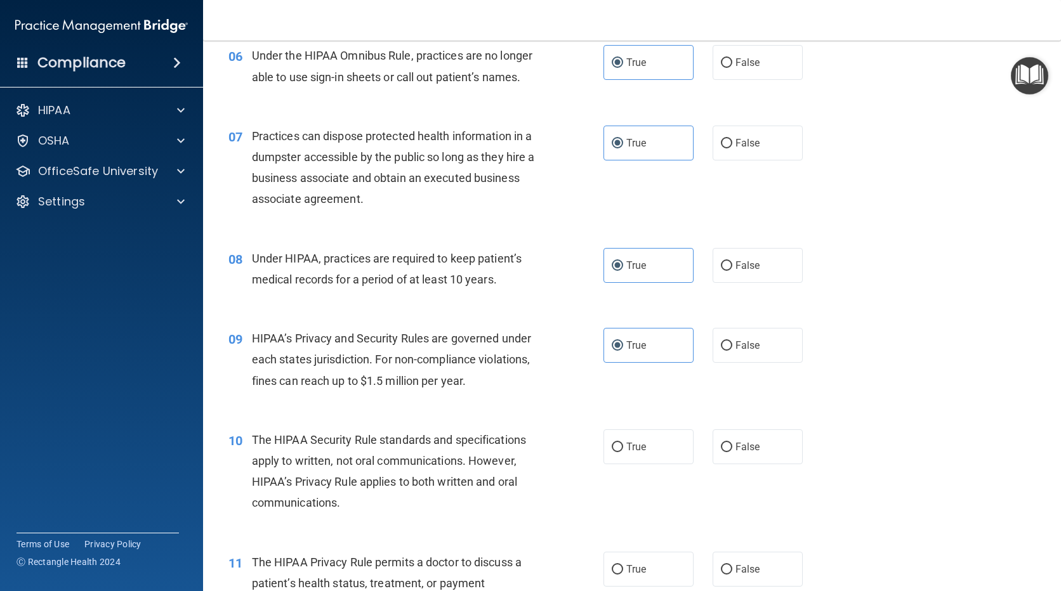
scroll to position [634, 0]
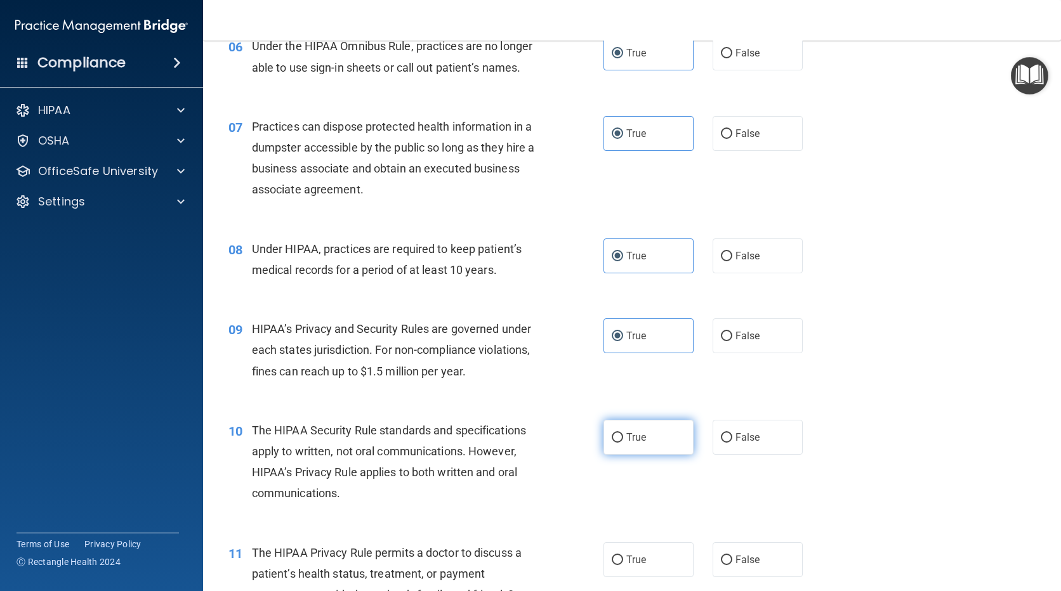
click at [649, 453] on label "True" at bounding box center [648, 437] width 90 height 35
click at [623, 443] on input "True" at bounding box center [616, 438] width 11 height 10
radio input "true"
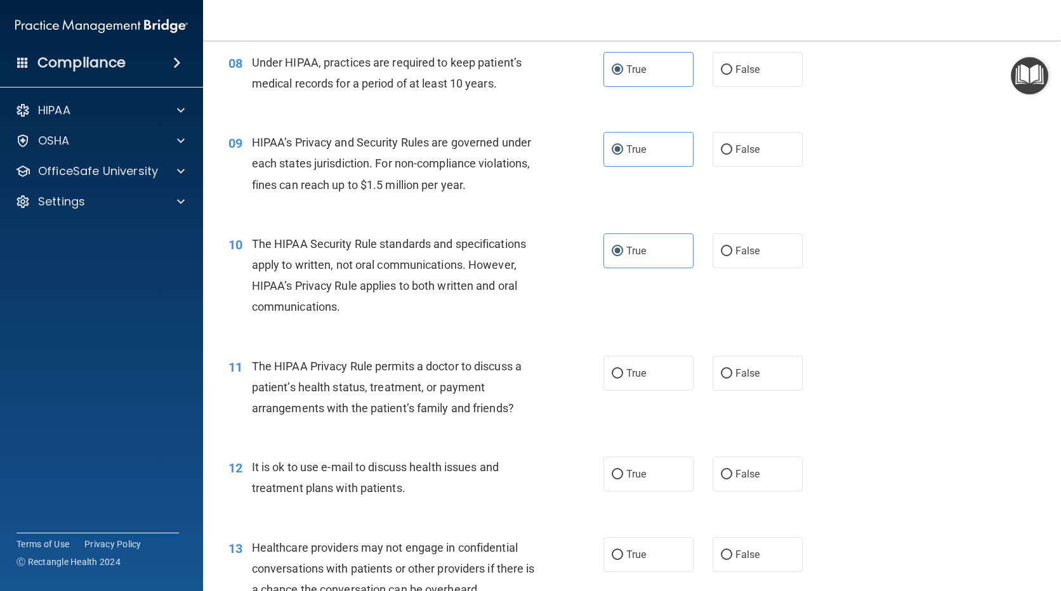
scroll to position [888, 0]
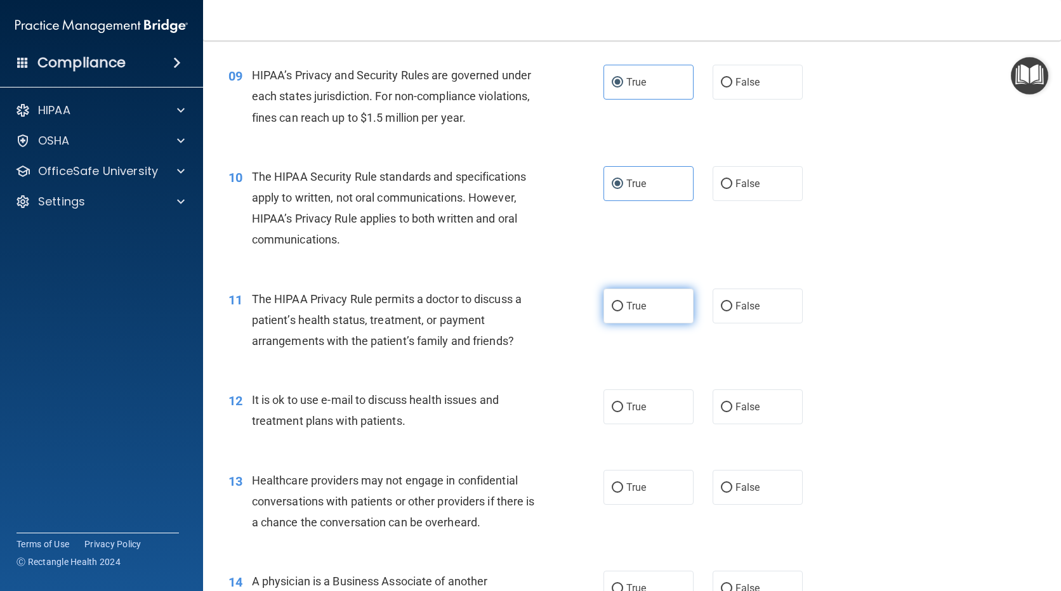
click at [634, 305] on span "True" at bounding box center [636, 306] width 20 height 12
click at [623, 305] on input "True" at bounding box center [616, 307] width 11 height 10
radio input "true"
click at [630, 411] on span "True" at bounding box center [636, 407] width 20 height 12
click at [623, 411] on input "True" at bounding box center [616, 408] width 11 height 10
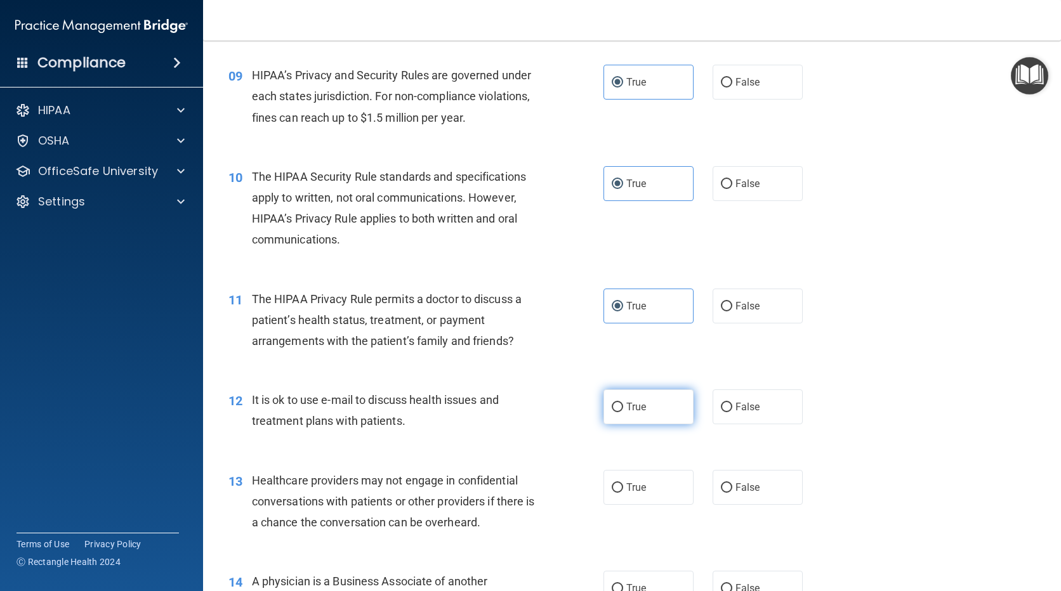
radio input "true"
click at [722, 483] on input "False" at bounding box center [726, 488] width 11 height 10
radio input "true"
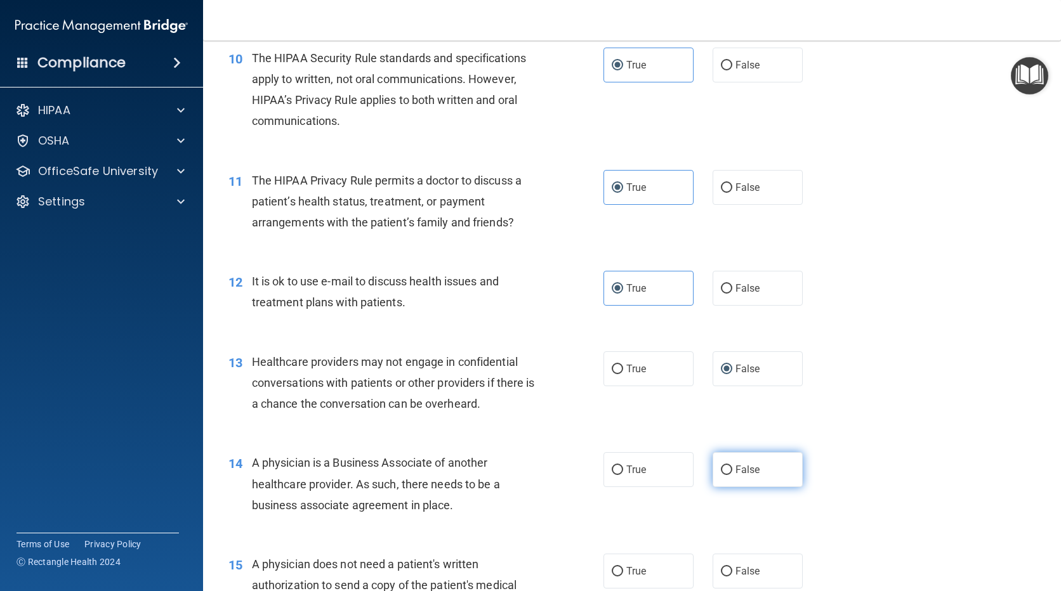
scroll to position [1015, 0]
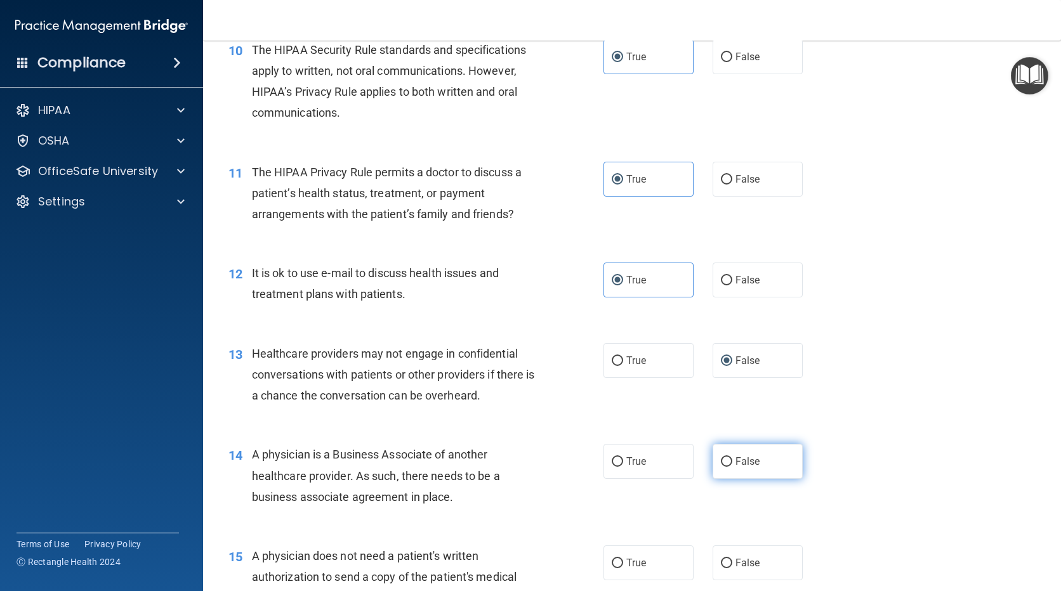
click at [724, 466] on input "False" at bounding box center [726, 462] width 11 height 10
radio input "true"
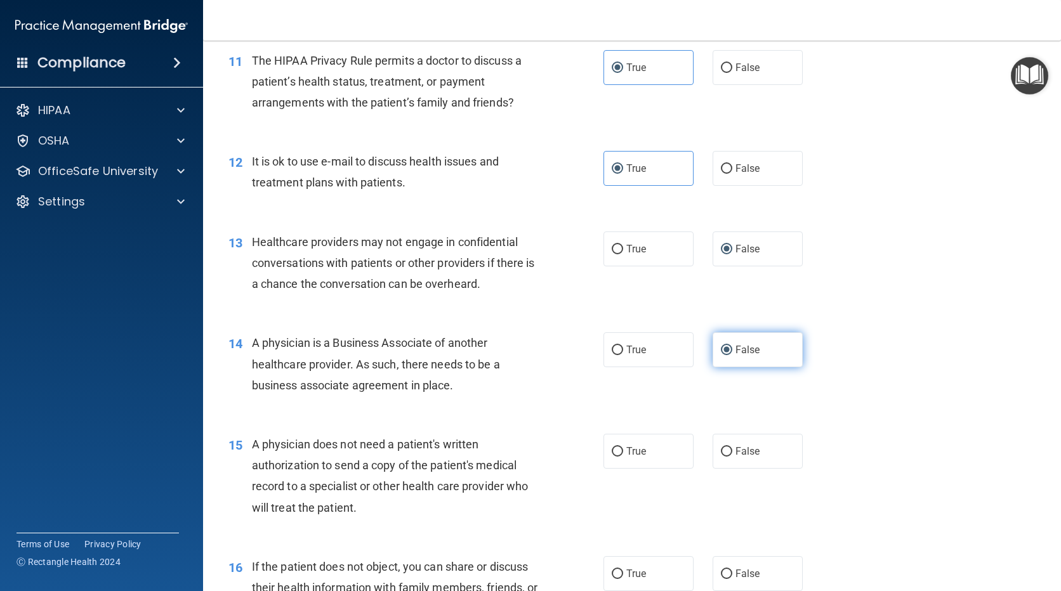
scroll to position [1142, 0]
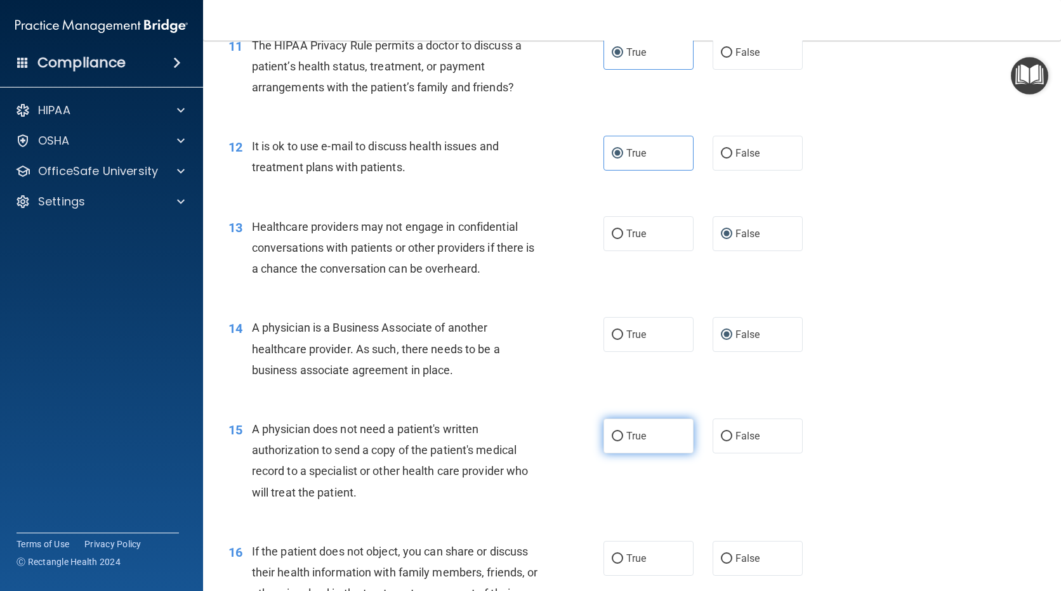
click at [627, 434] on span "True" at bounding box center [636, 436] width 20 height 12
click at [623, 434] on input "True" at bounding box center [616, 437] width 11 height 10
radio input "true"
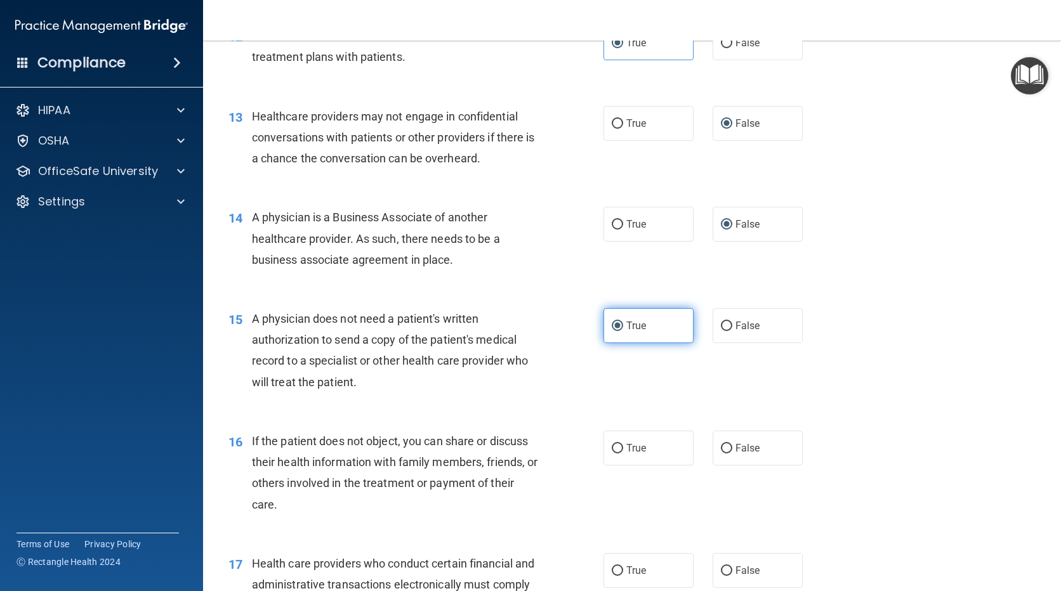
scroll to position [1269, 0]
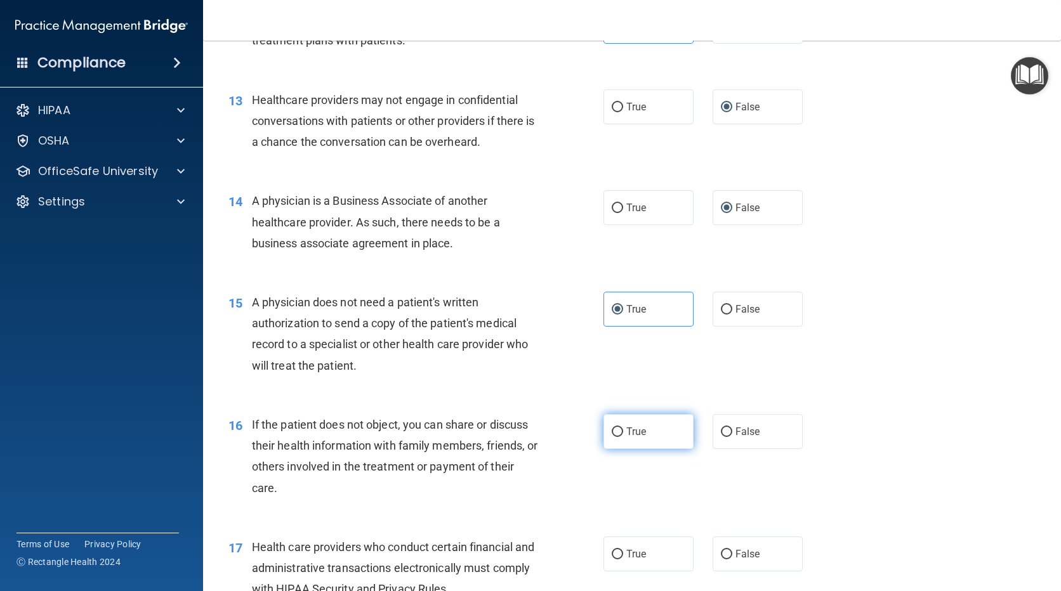
click at [637, 443] on label "True" at bounding box center [648, 431] width 90 height 35
click at [623, 437] on input "True" at bounding box center [616, 433] width 11 height 10
radio input "true"
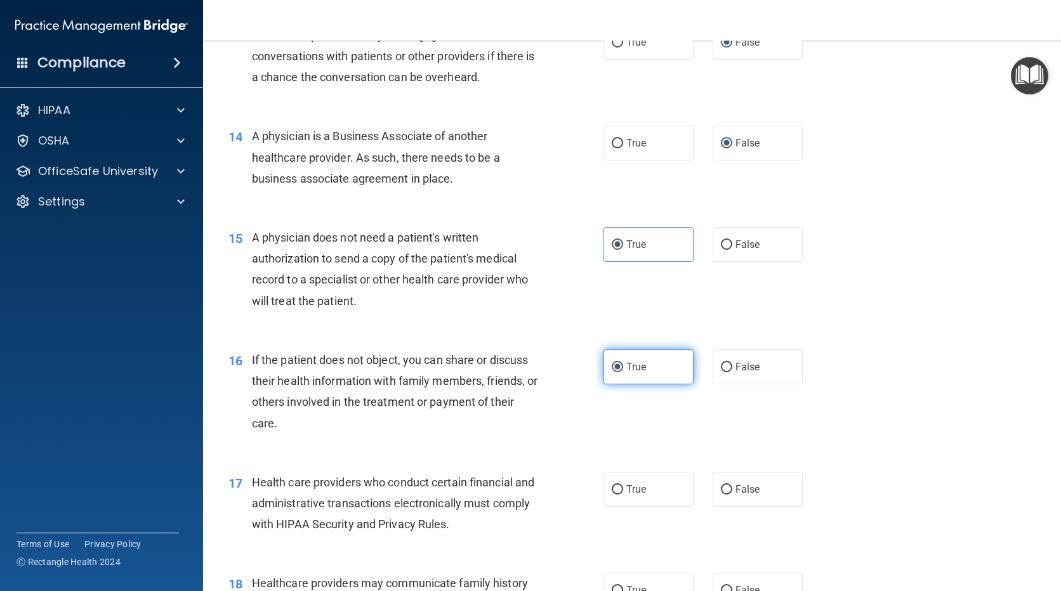
scroll to position [1395, 0]
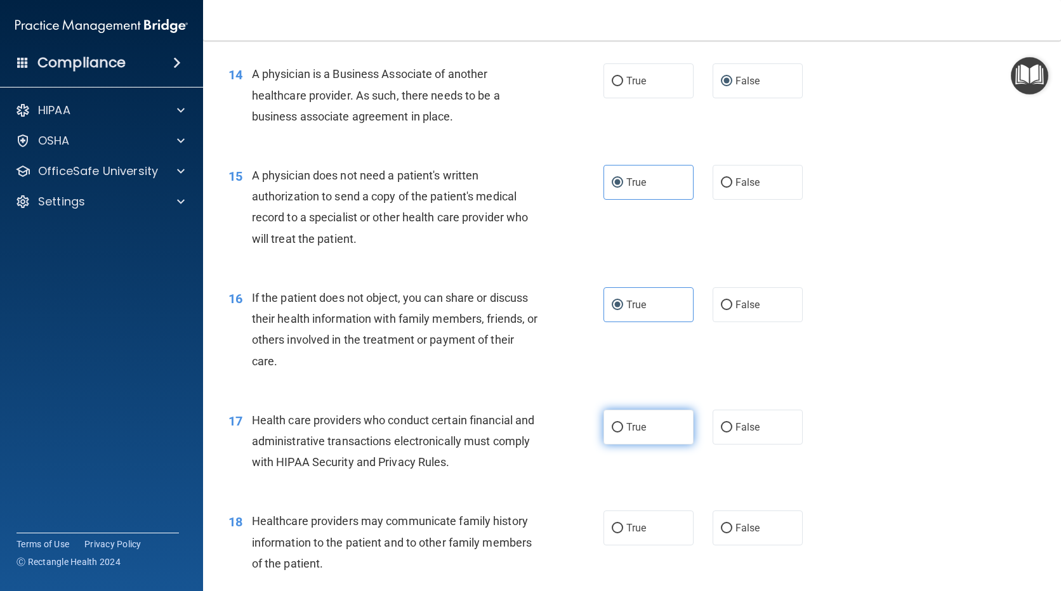
click at [642, 433] on label "True" at bounding box center [648, 427] width 90 height 35
click at [623, 433] on input "True" at bounding box center [616, 428] width 11 height 10
radio input "true"
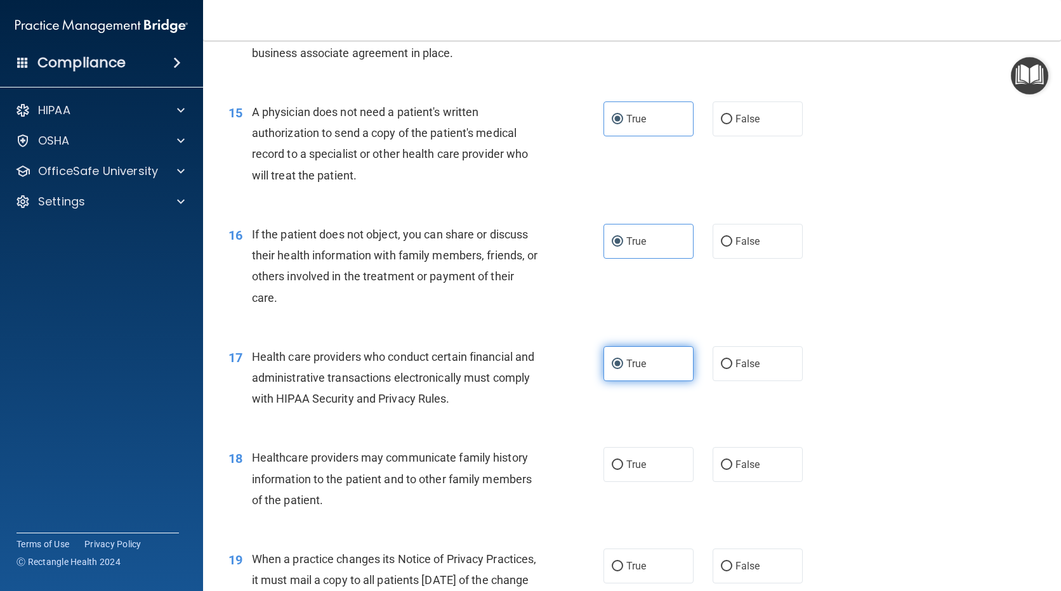
scroll to position [1522, 0]
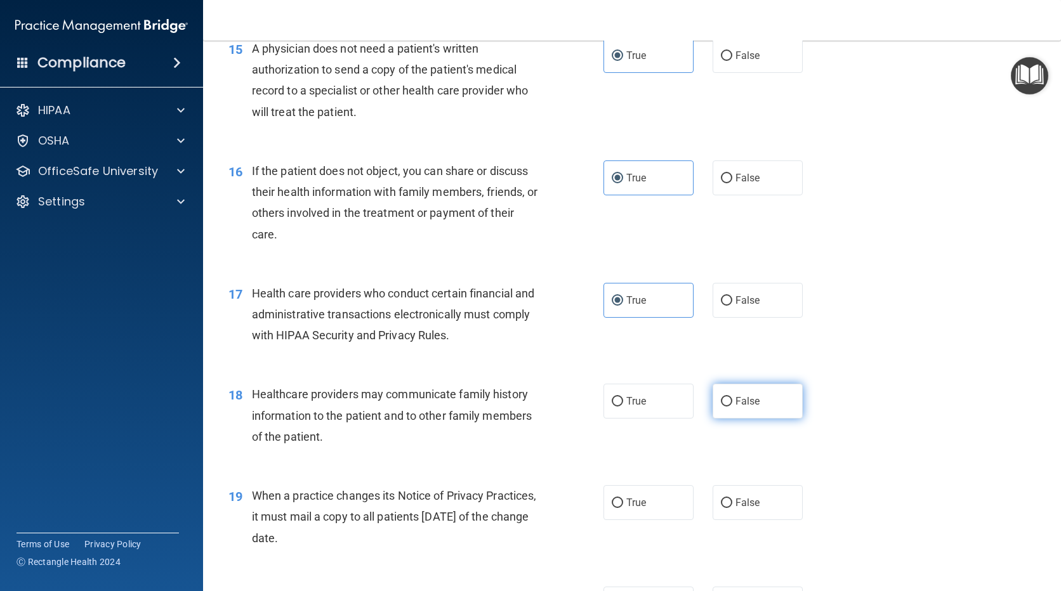
click at [722, 410] on label "False" at bounding box center [757, 401] width 90 height 35
click at [722, 407] on input "False" at bounding box center [726, 402] width 11 height 10
radio input "true"
click at [735, 507] on span "False" at bounding box center [747, 503] width 25 height 12
click at [732, 507] on input "False" at bounding box center [726, 504] width 11 height 10
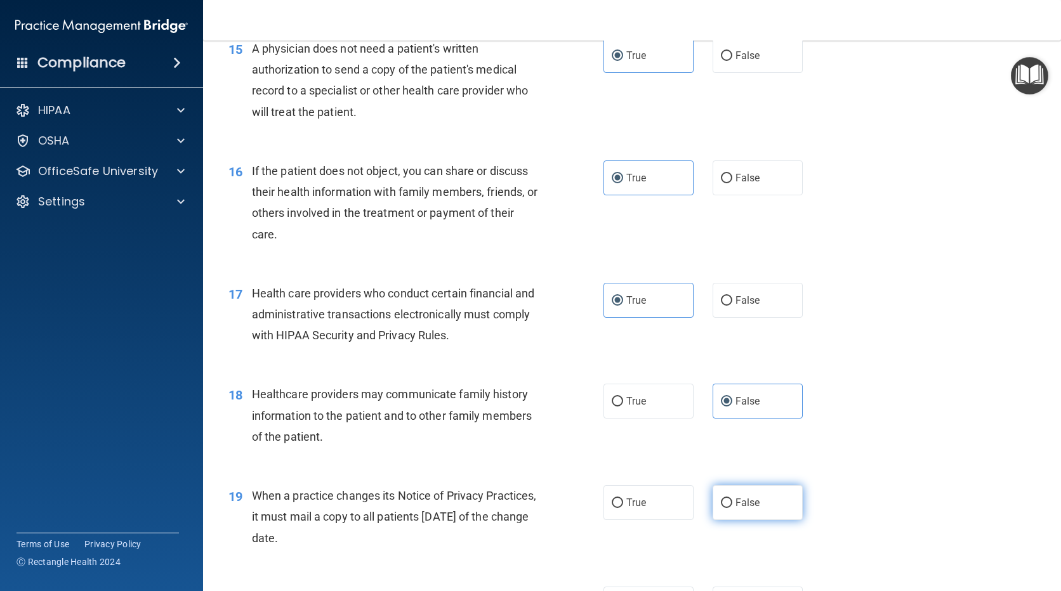
radio input "true"
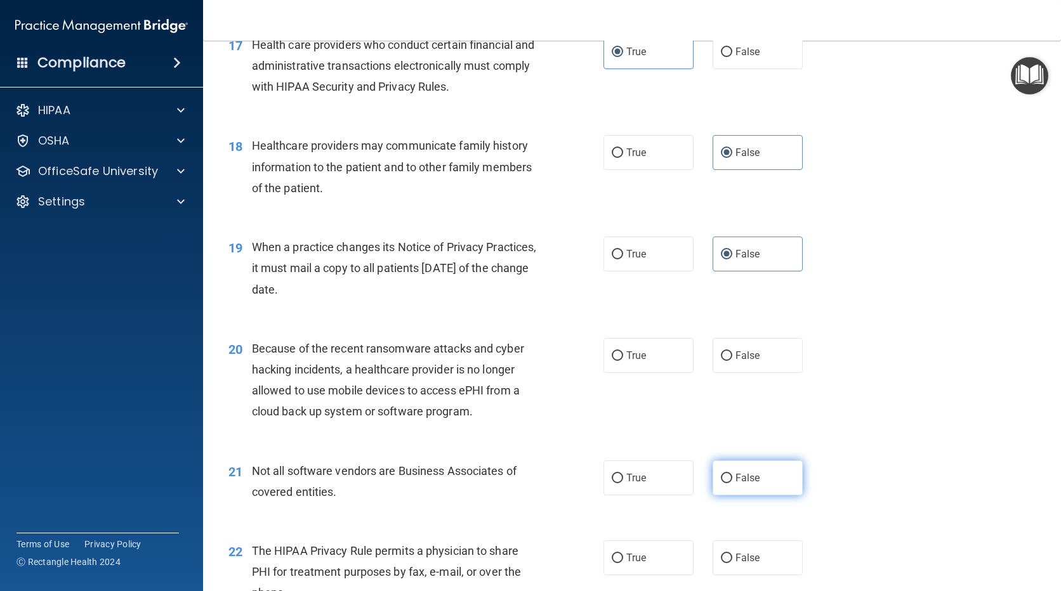
scroll to position [1776, 0]
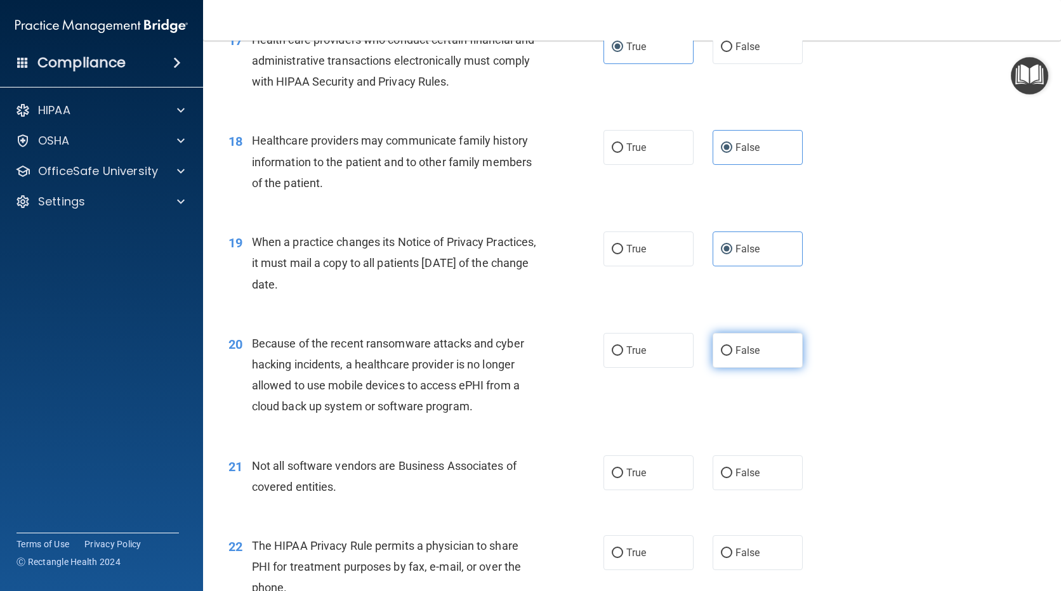
click at [735, 348] on span "False" at bounding box center [747, 350] width 25 height 12
click at [732, 348] on input "False" at bounding box center [726, 351] width 11 height 10
radio input "true"
click at [645, 474] on label "True" at bounding box center [648, 472] width 90 height 35
click at [623, 474] on input "True" at bounding box center [616, 474] width 11 height 10
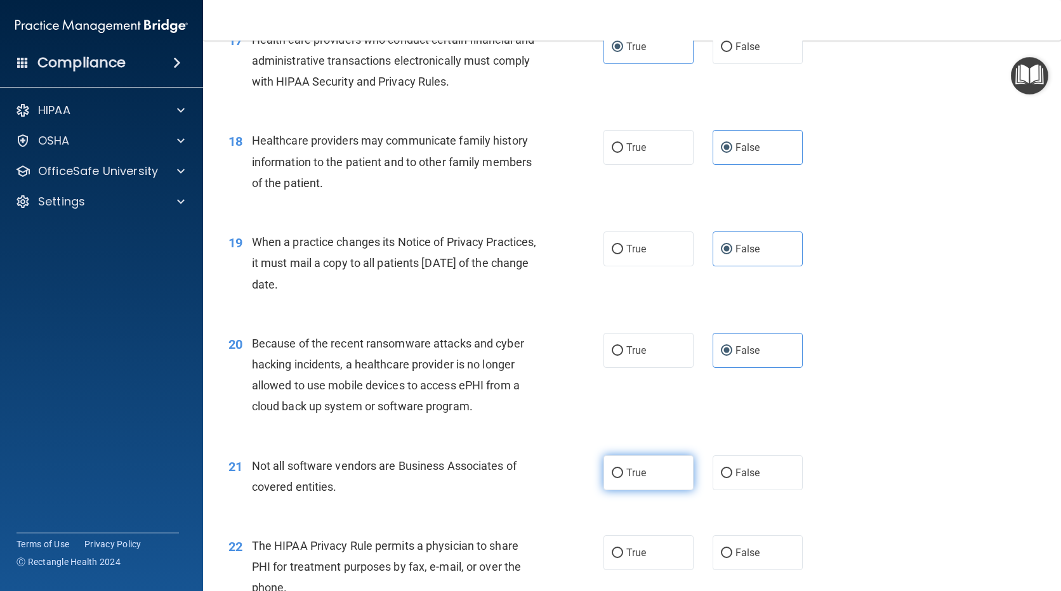
radio input "true"
click at [643, 556] on label "True" at bounding box center [648, 552] width 90 height 35
click at [623, 556] on input "True" at bounding box center [616, 554] width 11 height 10
radio input "true"
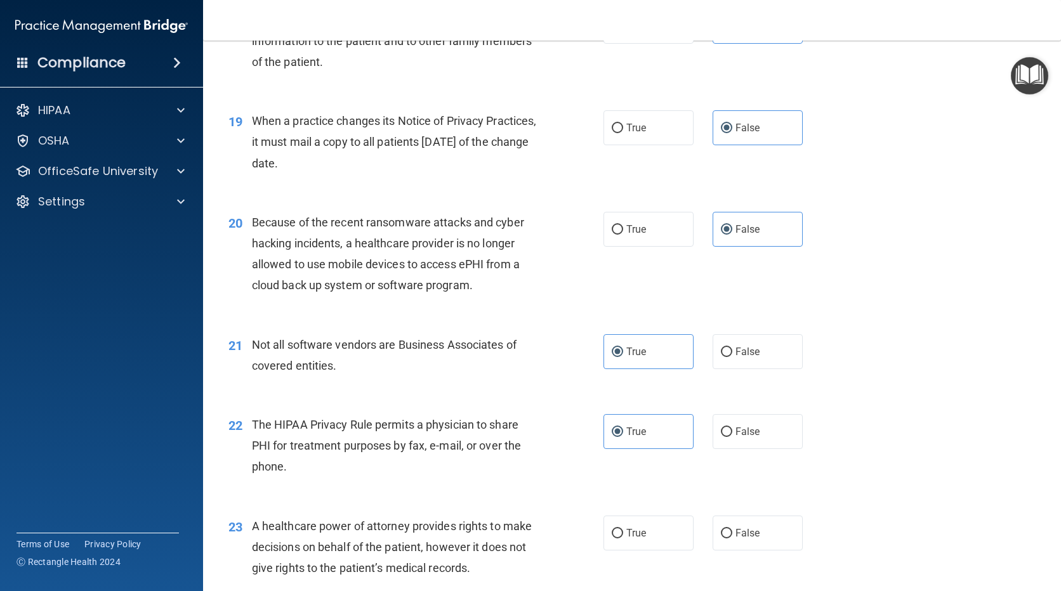
scroll to position [1903, 0]
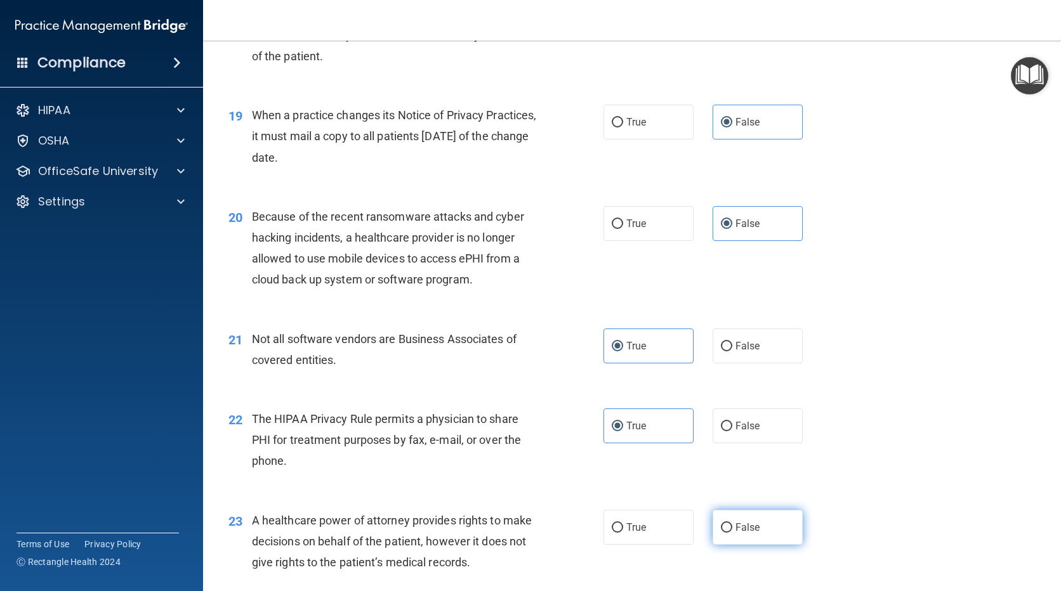
click at [725, 532] on input "False" at bounding box center [726, 528] width 11 height 10
radio input "true"
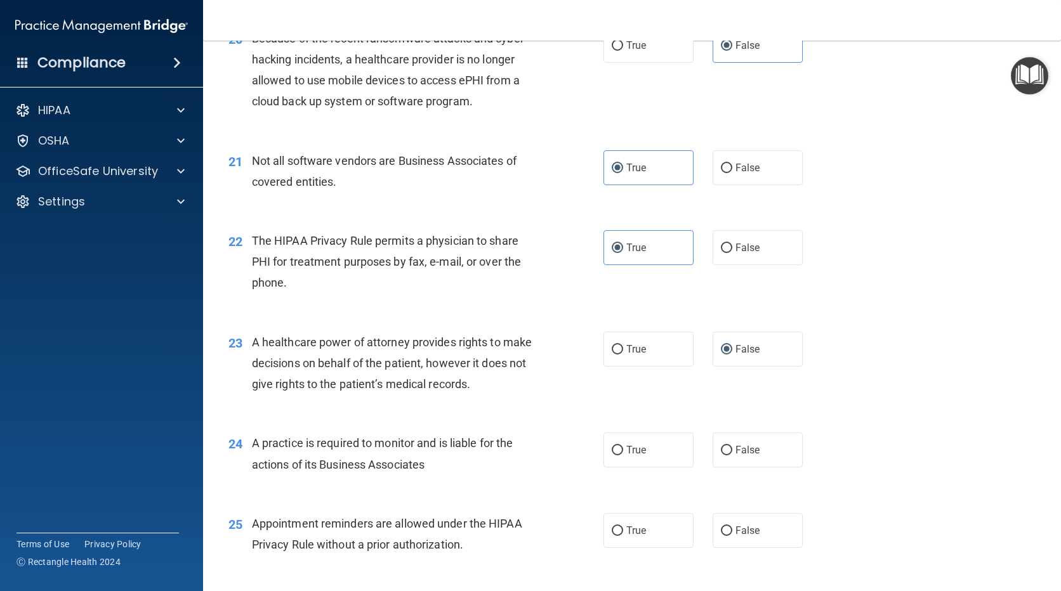
scroll to position [2093, 0]
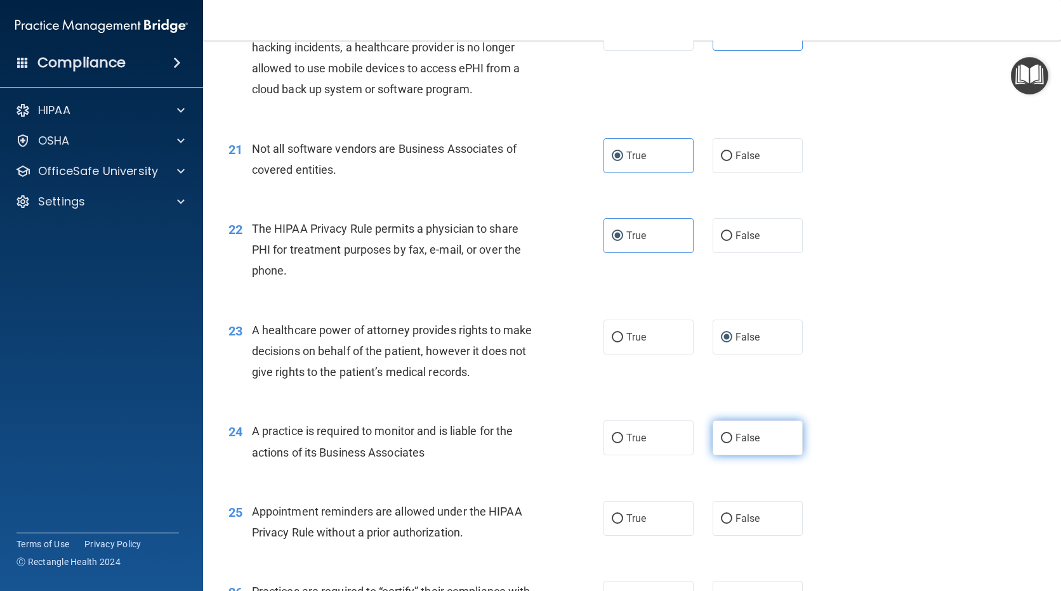
click at [735, 440] on span "False" at bounding box center [747, 438] width 25 height 12
click at [732, 440] on input "False" at bounding box center [726, 439] width 11 height 10
radio input "true"
click at [635, 511] on label "True" at bounding box center [648, 518] width 90 height 35
click at [623, 514] on input "True" at bounding box center [616, 519] width 11 height 10
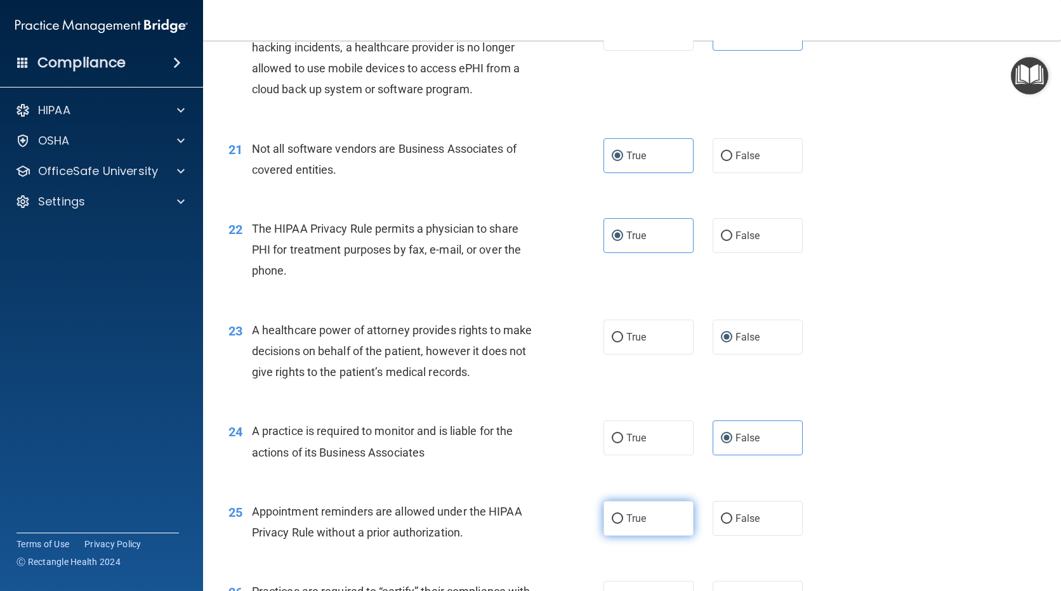
radio input "true"
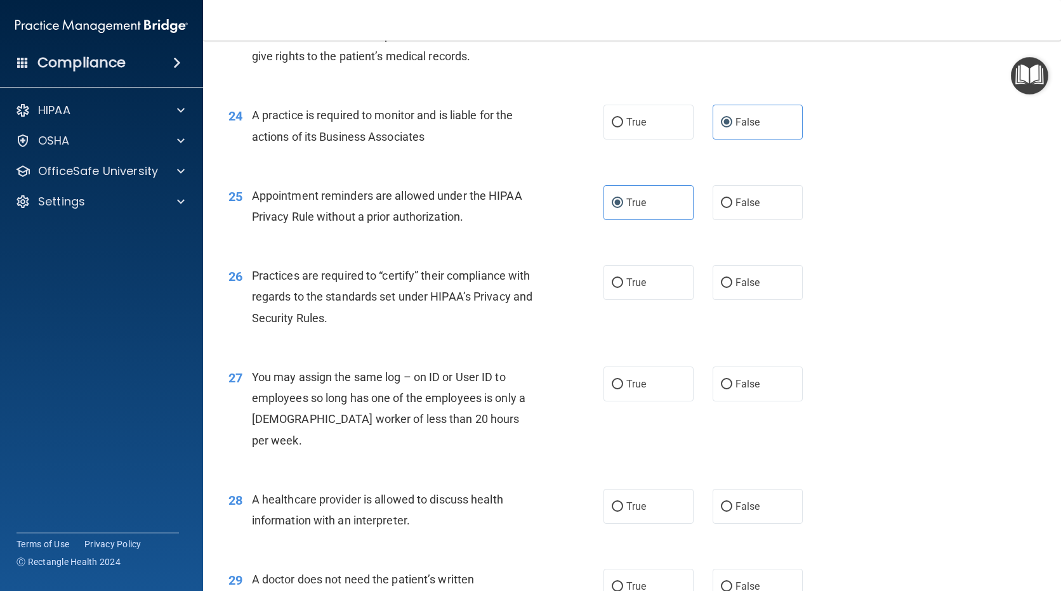
scroll to position [2410, 0]
click at [722, 290] on label "False" at bounding box center [757, 281] width 90 height 35
click at [722, 287] on input "False" at bounding box center [726, 282] width 11 height 10
radio input "true"
click at [735, 377] on span "False" at bounding box center [747, 383] width 25 height 12
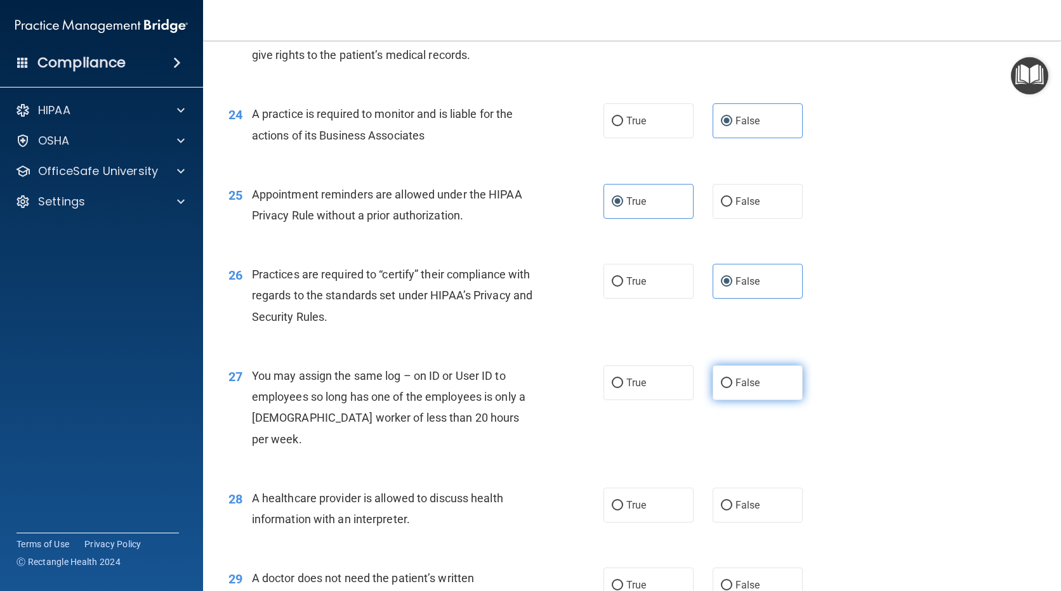
click at [732, 379] on input "False" at bounding box center [726, 384] width 11 height 10
radio input "true"
click at [616, 501] on input "True" at bounding box center [616, 506] width 11 height 10
radio input "true"
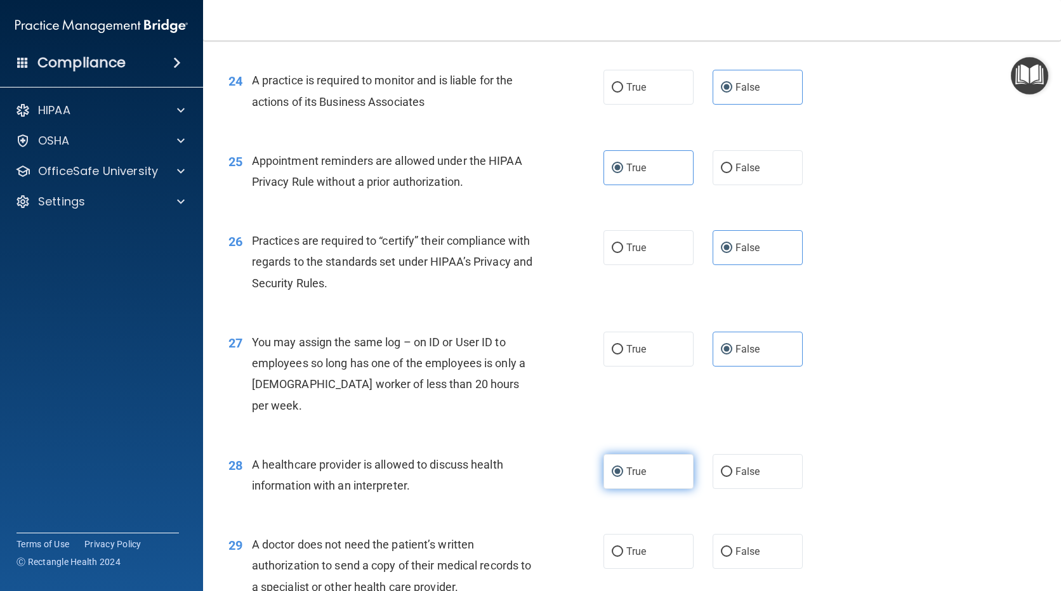
scroll to position [2537, 0]
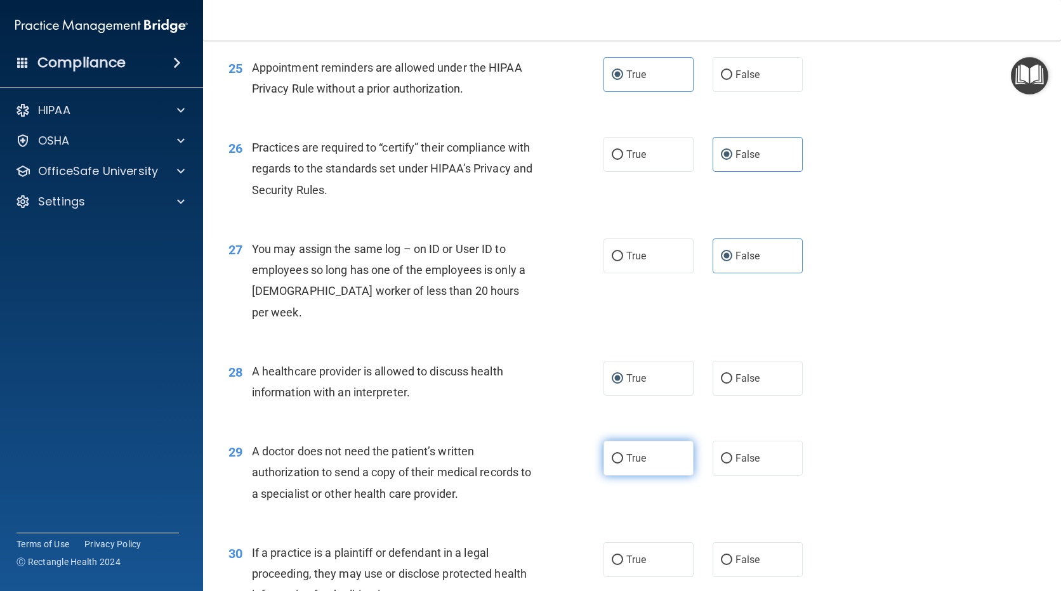
click at [634, 441] on label "True" at bounding box center [648, 458] width 90 height 35
click at [623, 454] on input "True" at bounding box center [616, 459] width 11 height 10
radio input "true"
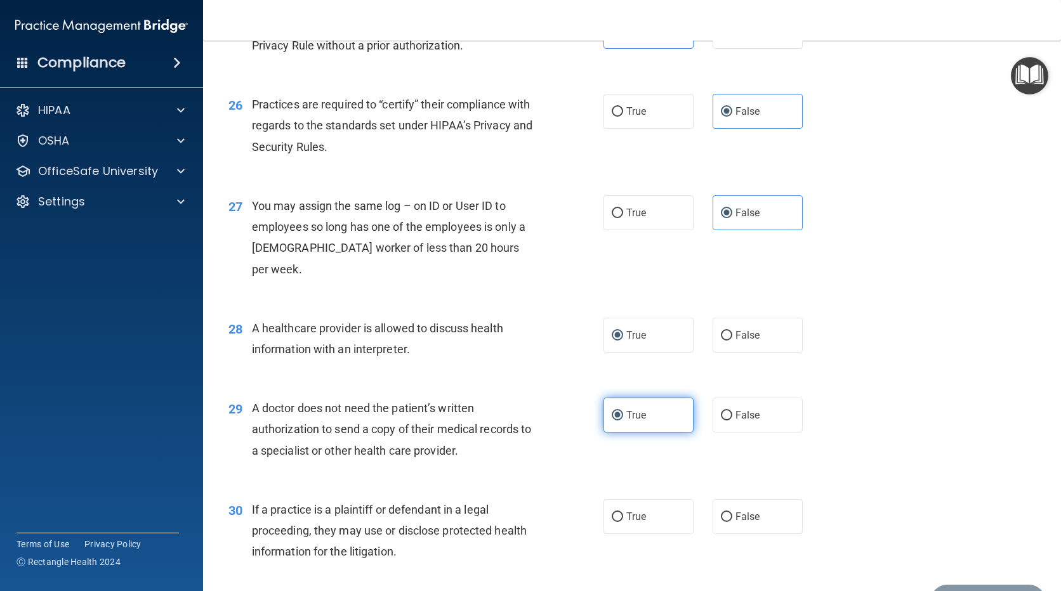
scroll to position [2635, 0]
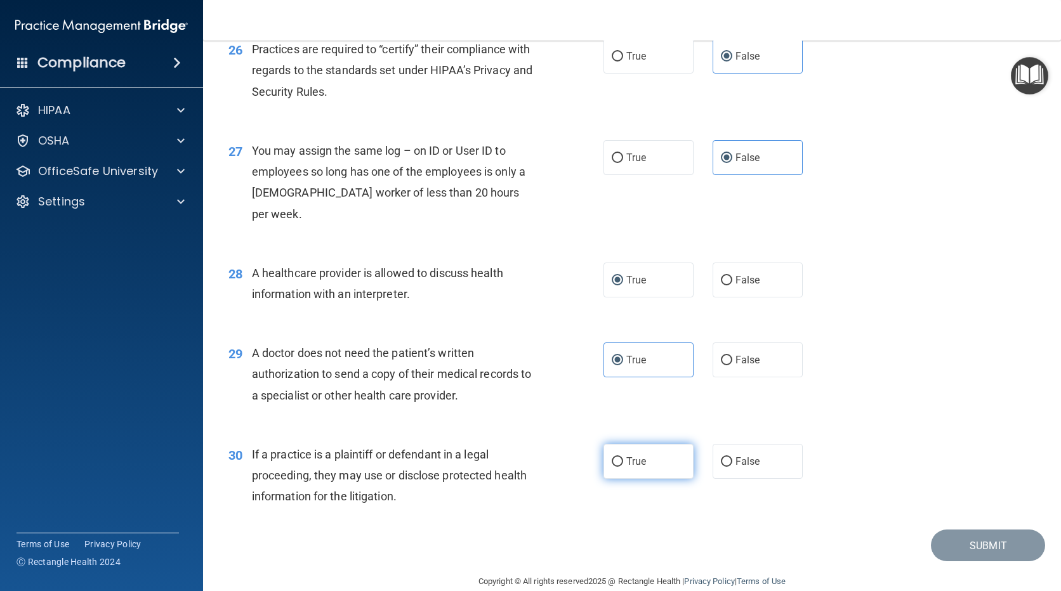
click at [632, 447] on label "True" at bounding box center [648, 461] width 90 height 35
click at [623, 457] on input "True" at bounding box center [616, 462] width 11 height 10
radio input "true"
click at [978, 530] on button "Submit" at bounding box center [987, 546] width 114 height 32
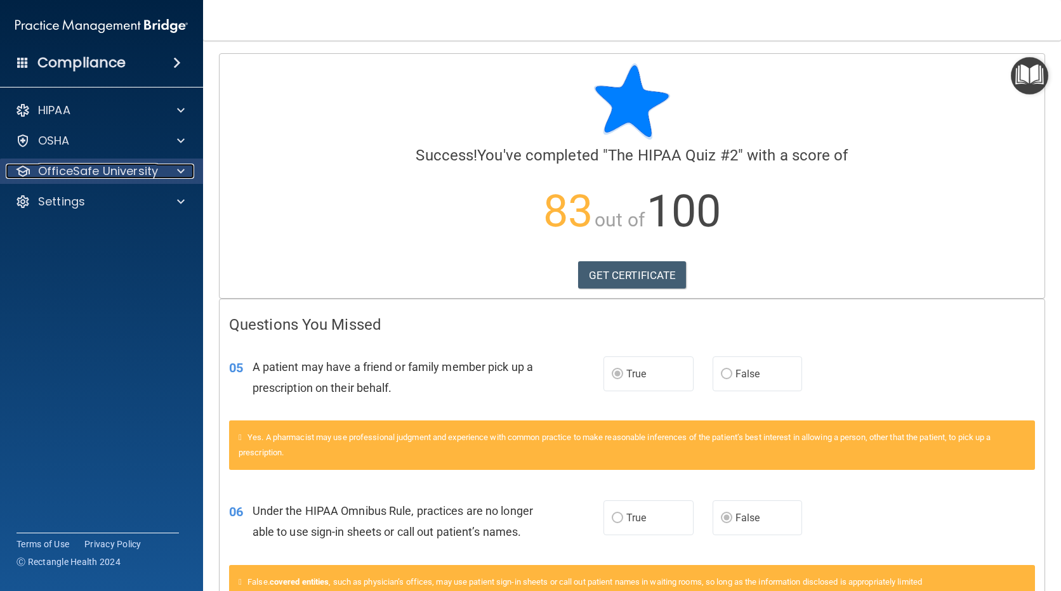
click at [92, 166] on p "OfficeSafe University" at bounding box center [98, 171] width 120 height 15
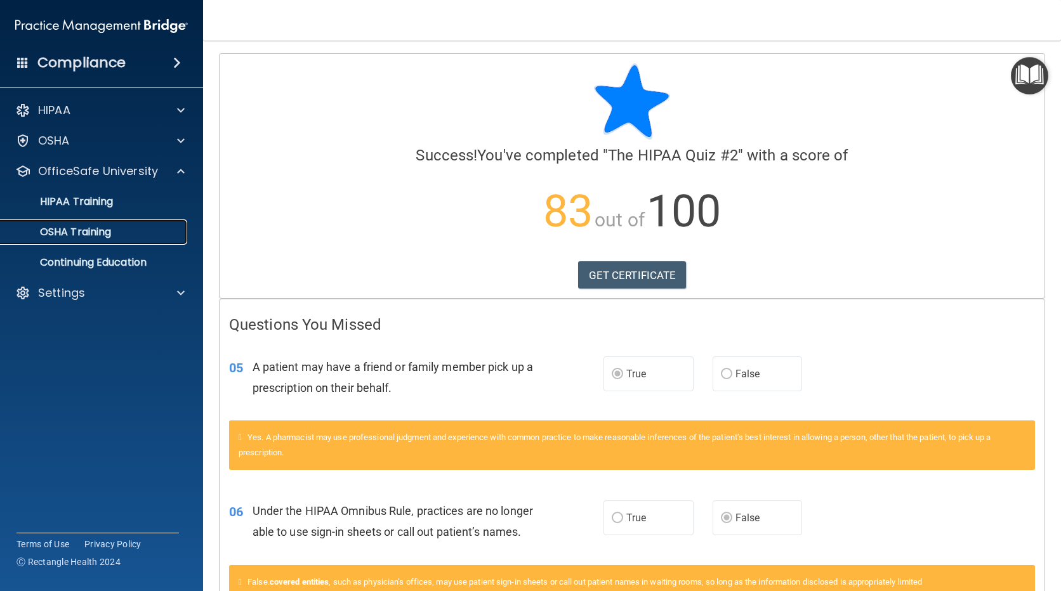
click at [79, 238] on p "OSHA Training" at bounding box center [59, 232] width 103 height 13
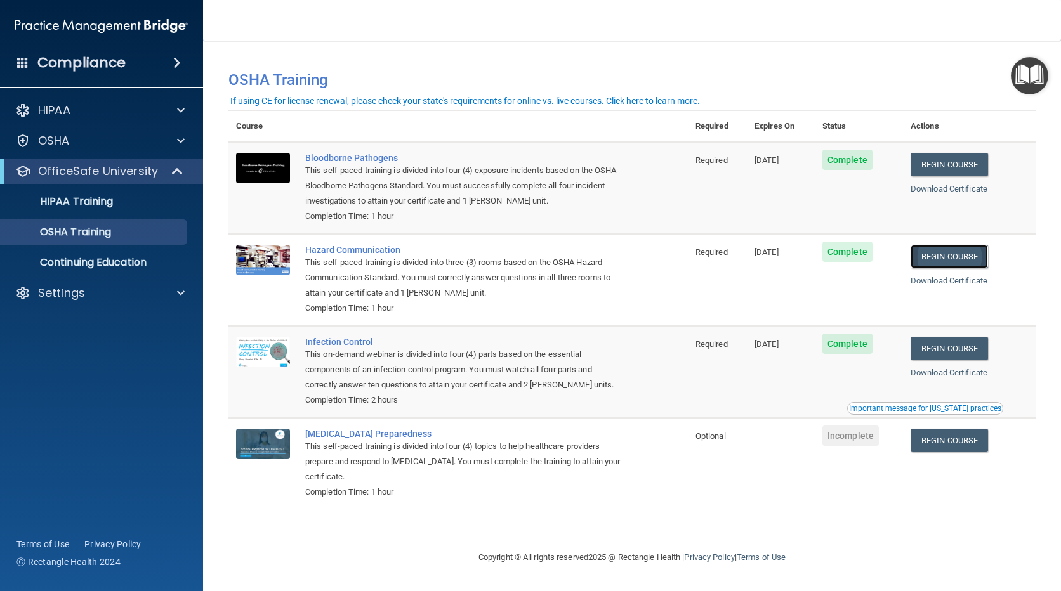
click at [965, 255] on link "Begin Course" at bounding box center [948, 256] width 77 height 23
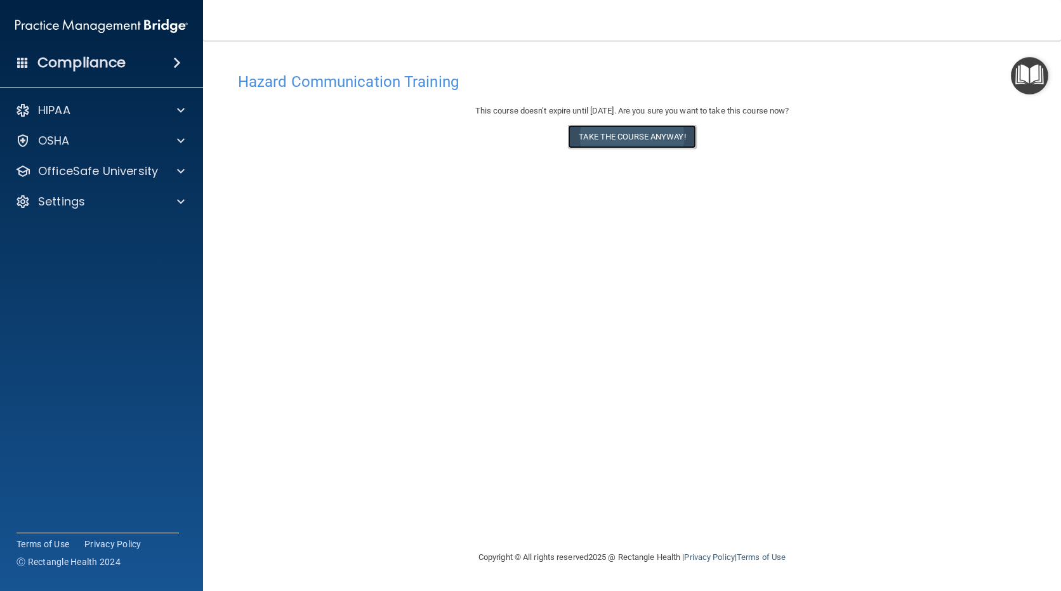
click at [658, 140] on button "Take the course anyway!" at bounding box center [631, 136] width 127 height 23
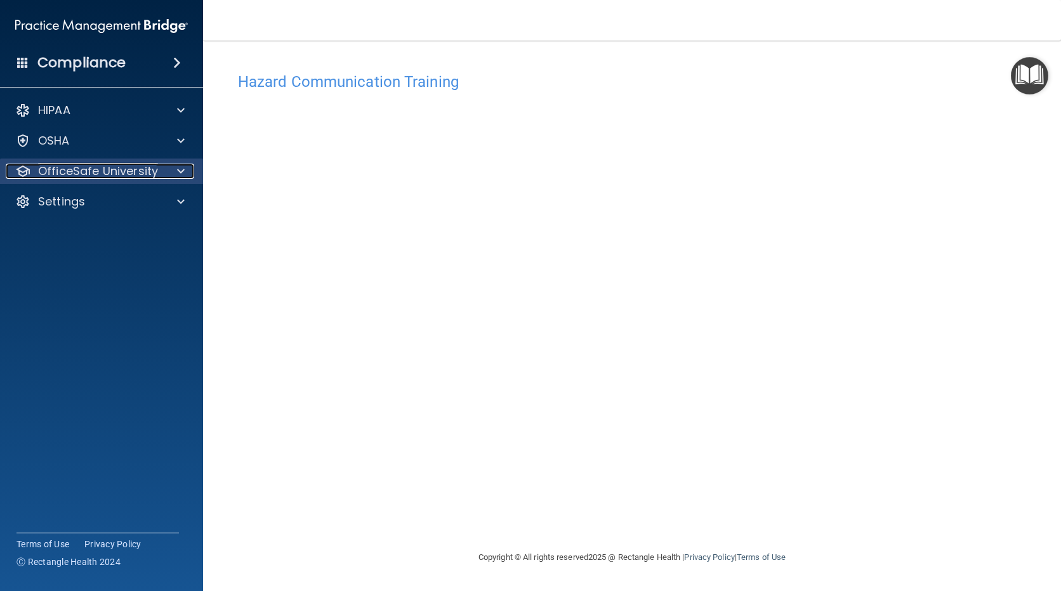
click at [145, 178] on p "OfficeSafe University" at bounding box center [98, 171] width 120 height 15
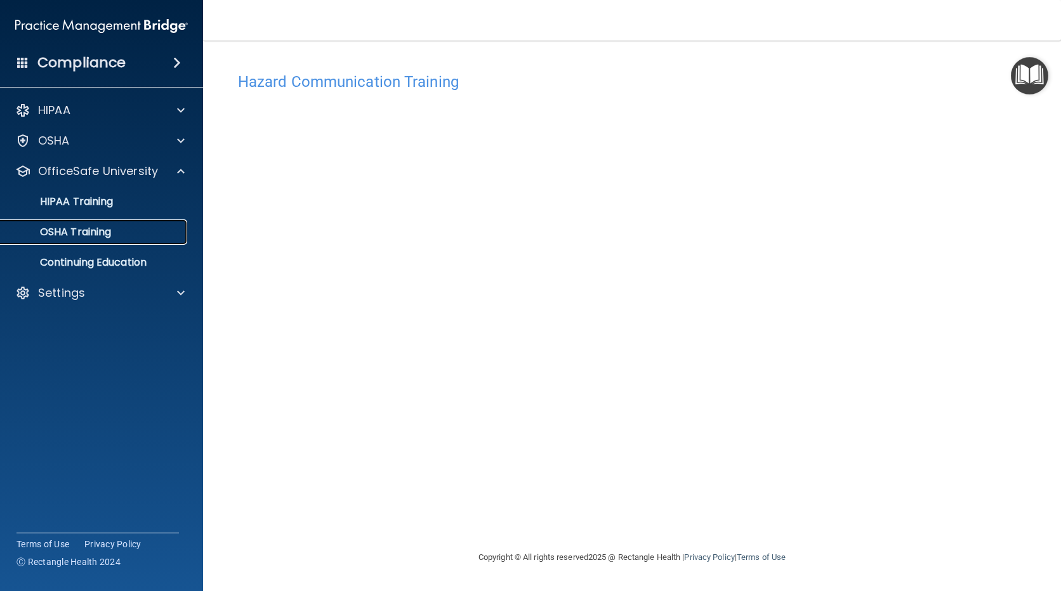
click at [127, 233] on div "OSHA Training" at bounding box center [94, 232] width 173 height 13
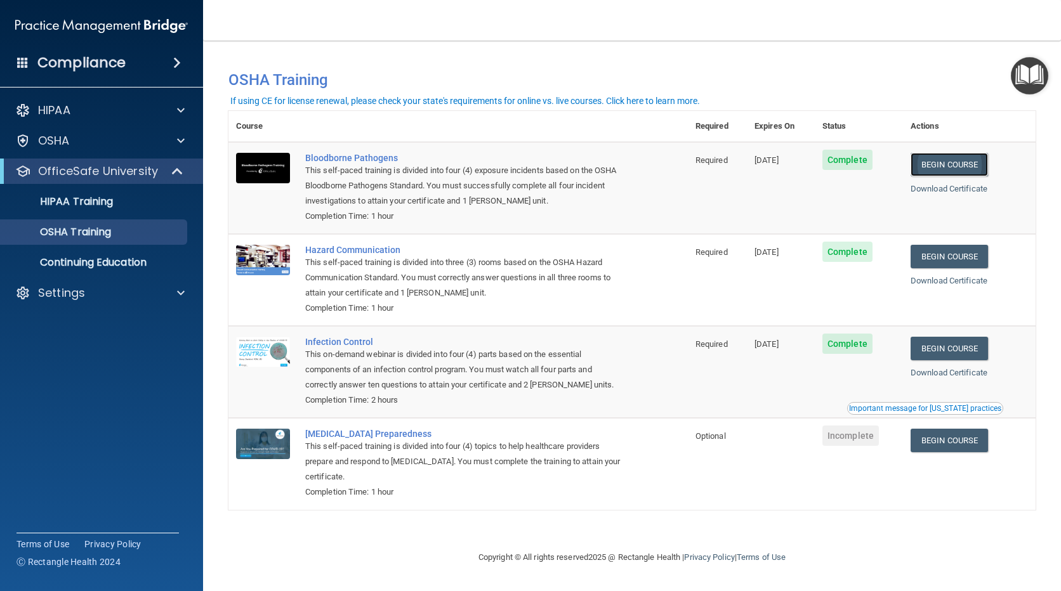
click at [931, 159] on link "Begin Course" at bounding box center [948, 164] width 77 height 23
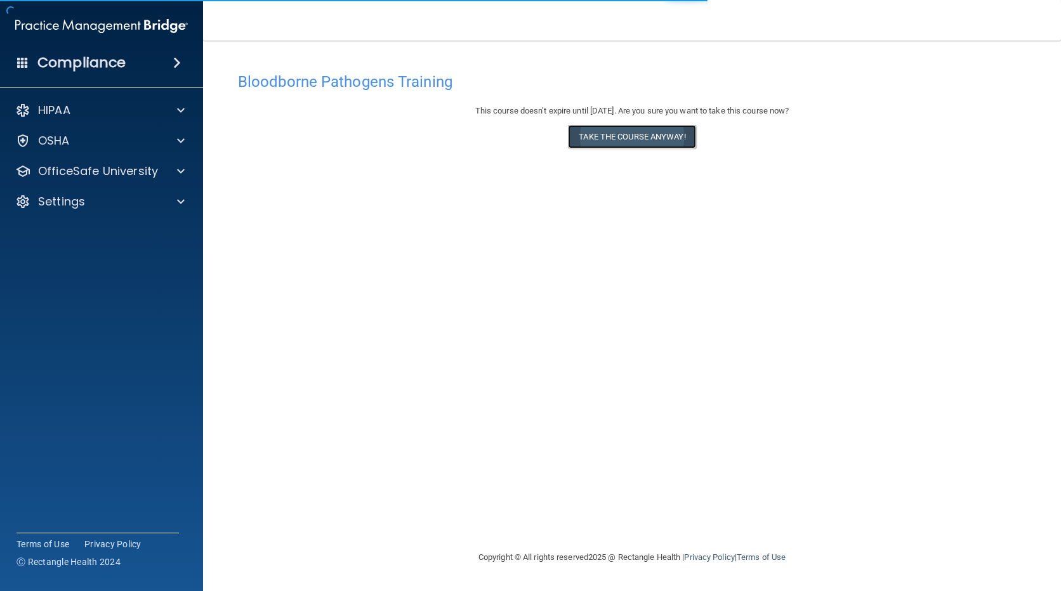
click at [597, 135] on button "Take the course anyway!" at bounding box center [631, 136] width 127 height 23
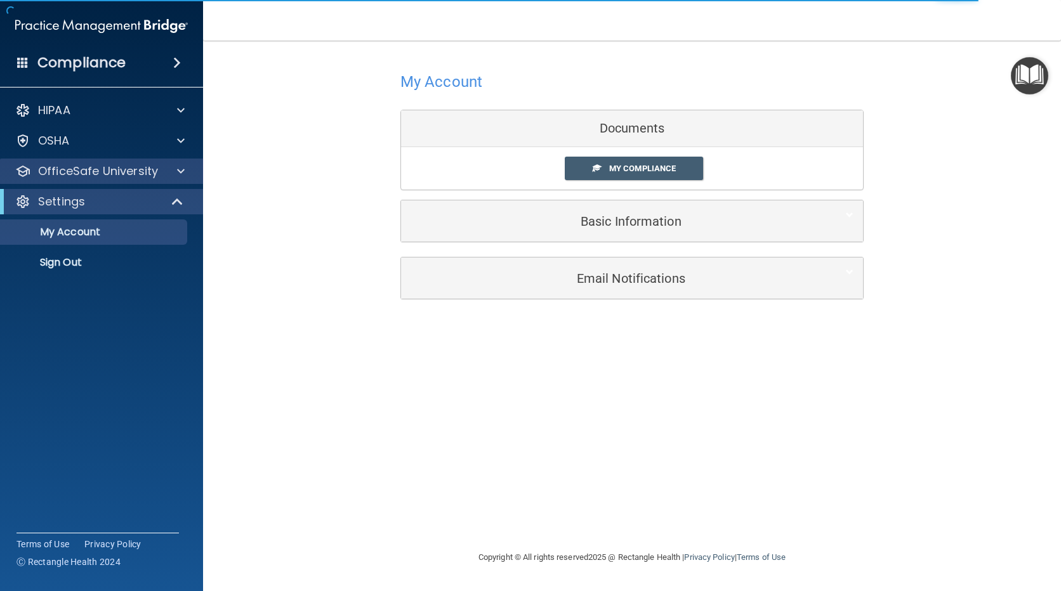
click at [107, 179] on div "OfficeSafe University" at bounding box center [102, 171] width 204 height 25
click at [119, 169] on p "OfficeSafe University" at bounding box center [98, 171] width 120 height 15
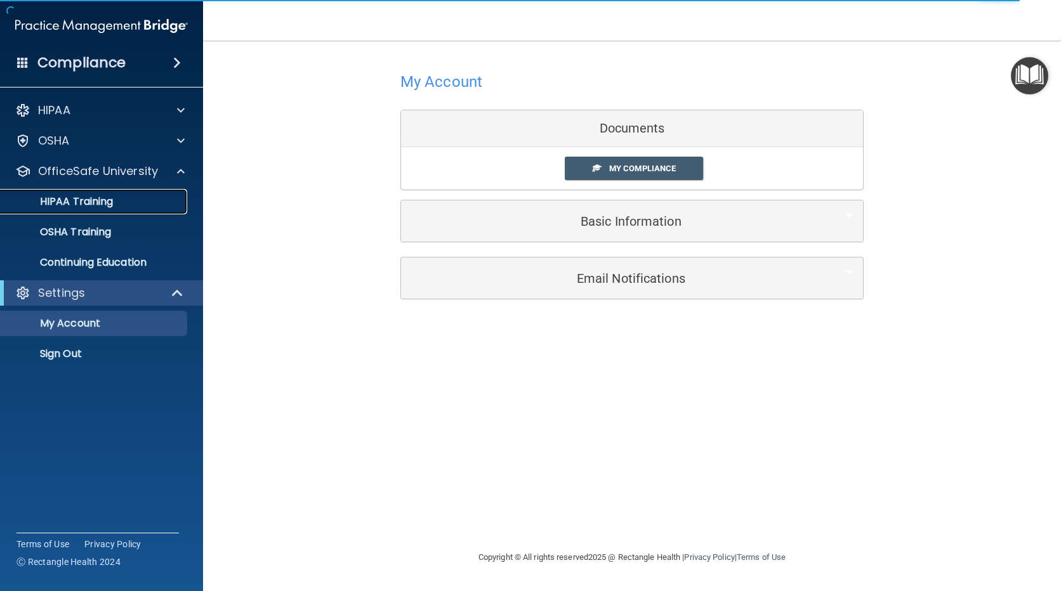
click at [115, 201] on div "HIPAA Training" at bounding box center [94, 201] width 173 height 13
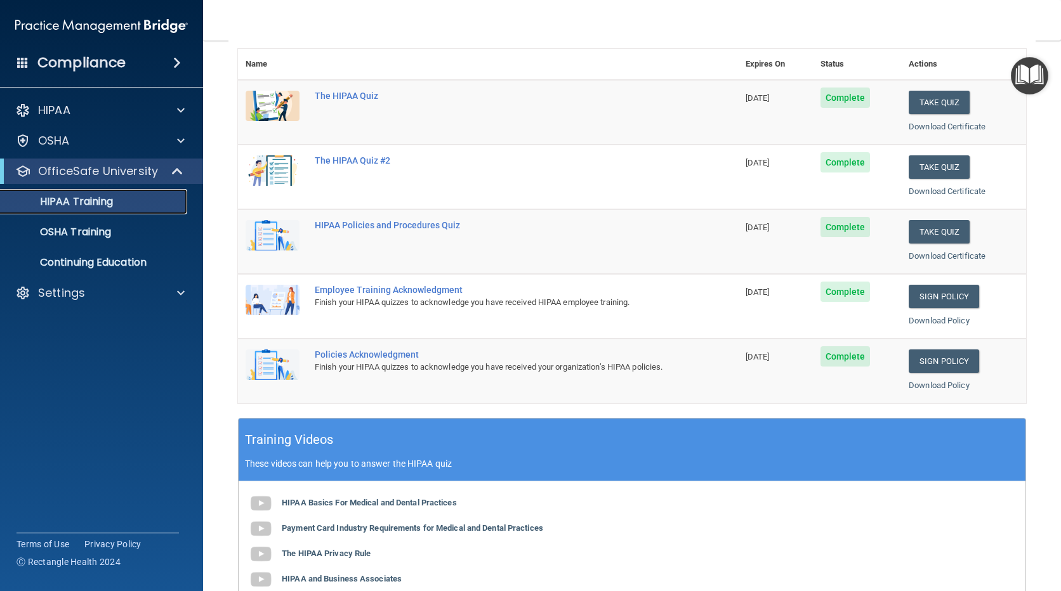
scroll to position [127, 0]
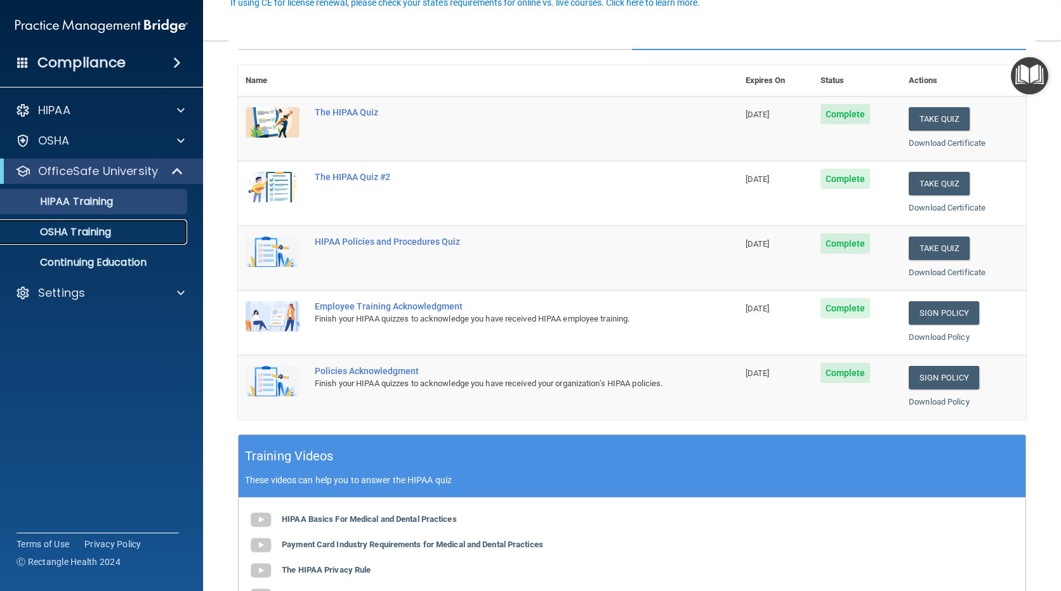
click at [111, 230] on p "OSHA Training" at bounding box center [59, 232] width 103 height 13
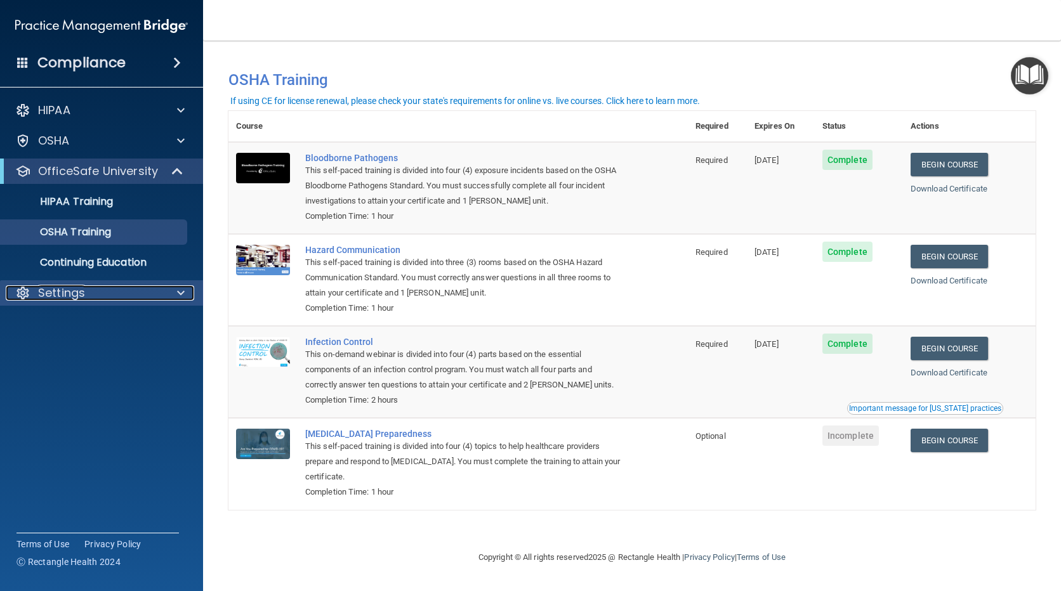
click at [82, 294] on p "Settings" at bounding box center [61, 292] width 47 height 15
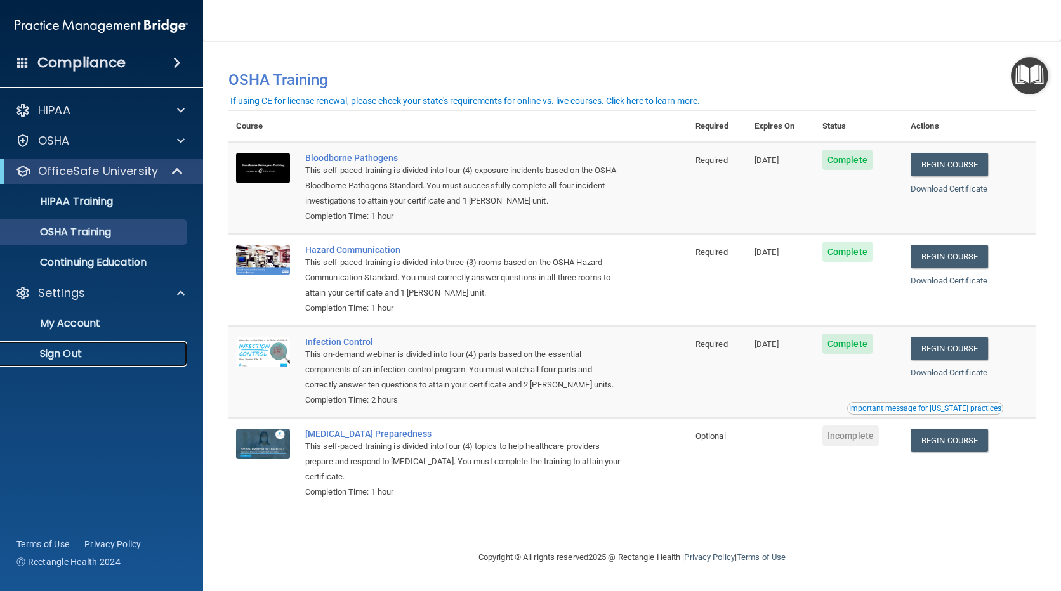
click at [66, 360] on p "Sign Out" at bounding box center [94, 354] width 173 height 13
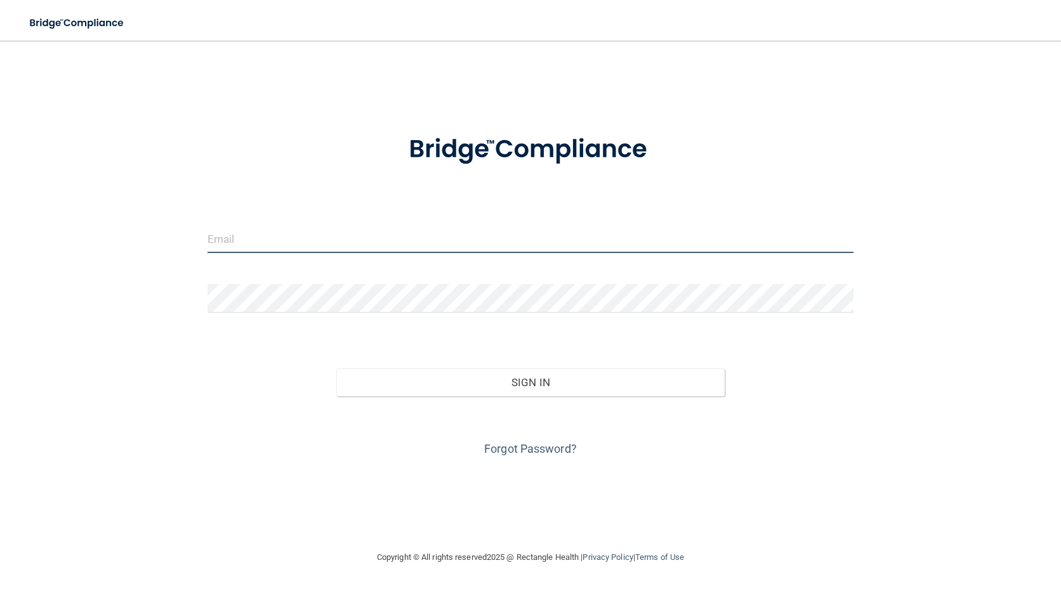
click at [404, 233] on input "email" at bounding box center [530, 239] width 646 height 29
type input "ashley.schutt@epicortho.com"
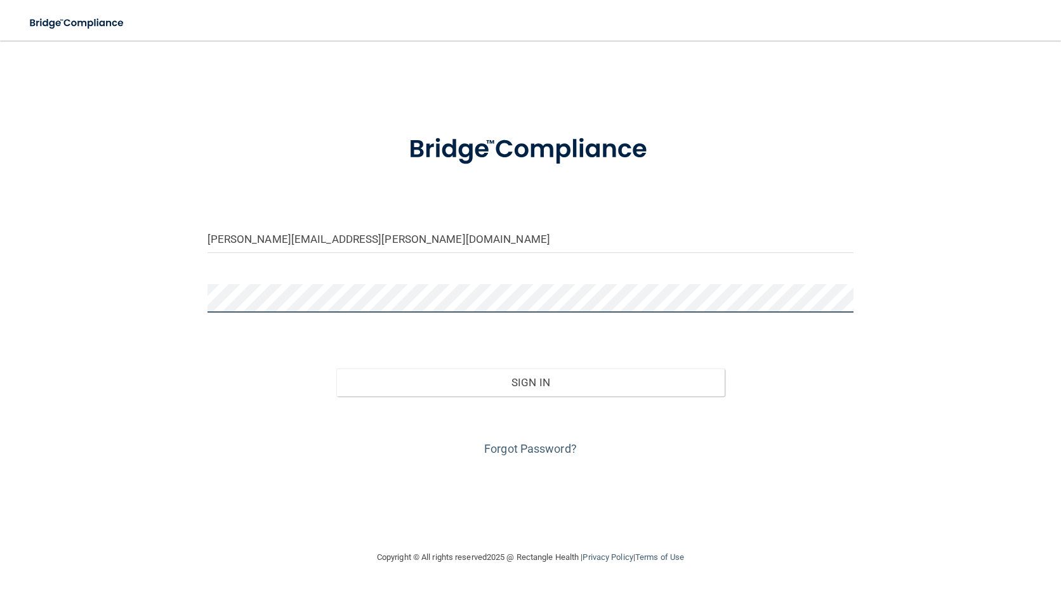
click at [336, 369] on button "Sign In" at bounding box center [530, 383] width 388 height 28
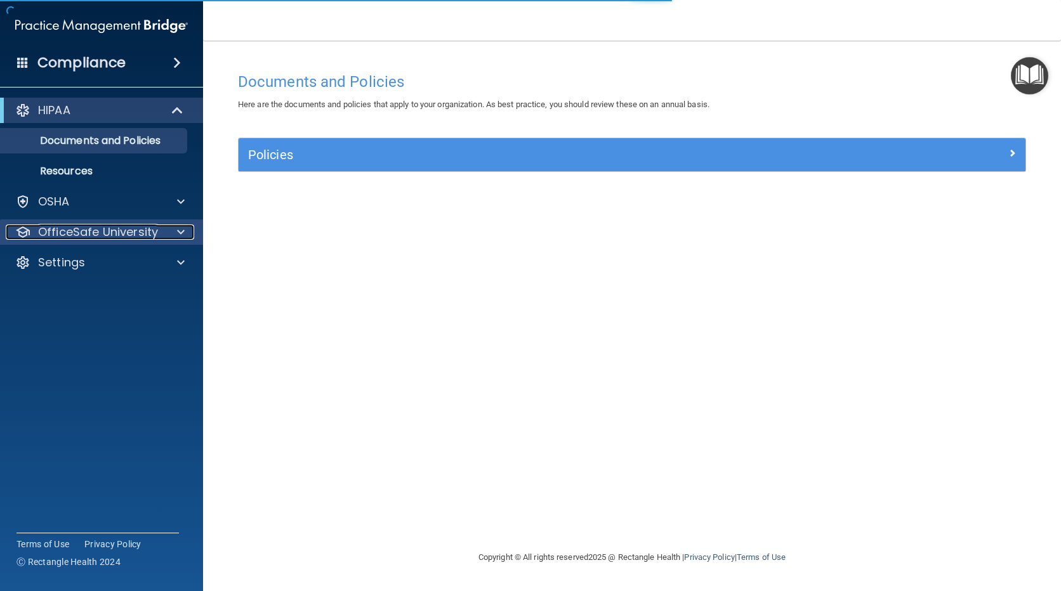
click at [84, 225] on p "OfficeSafe University" at bounding box center [98, 232] width 120 height 15
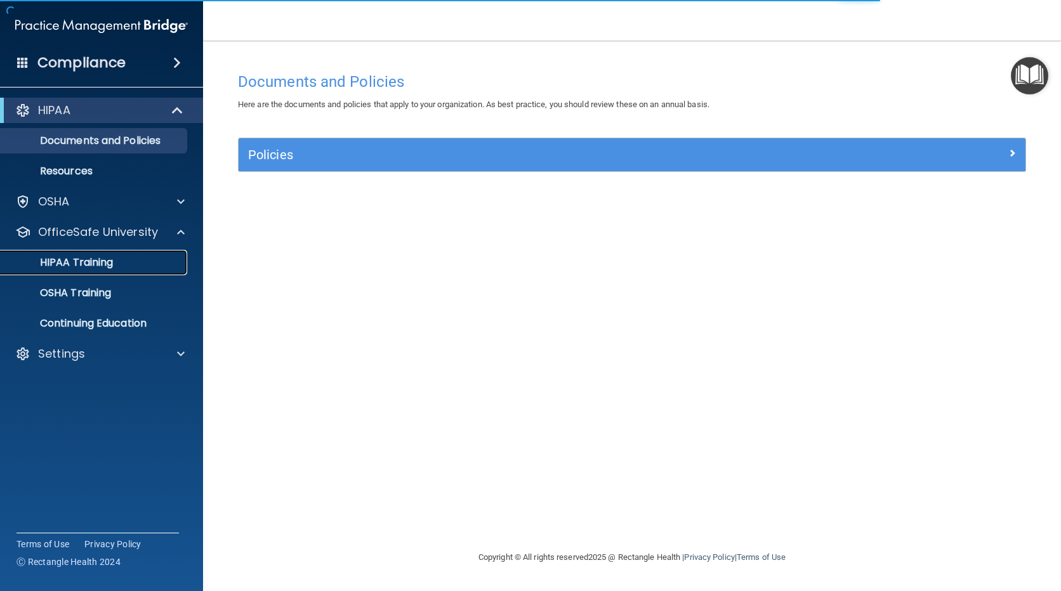
click at [106, 269] on p "HIPAA Training" at bounding box center [60, 262] width 105 height 13
